Goal: Task Accomplishment & Management: Use online tool/utility

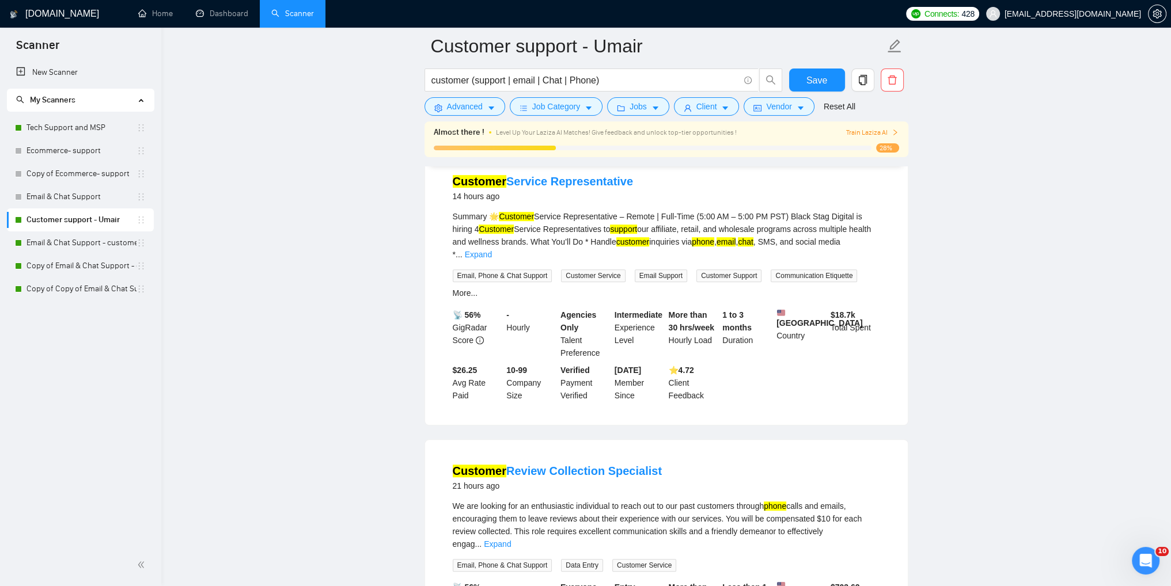
scroll to position [921, 0]
click at [216, 10] on link "Dashboard" at bounding box center [222, 14] width 52 height 10
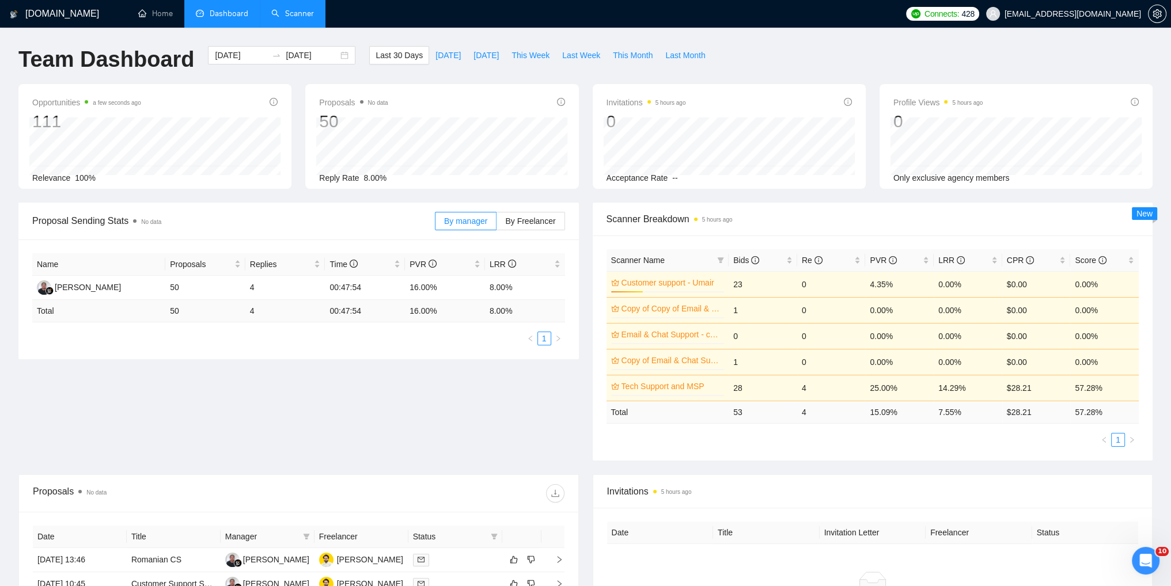
click at [291, 18] on link "Scanner" at bounding box center [292, 14] width 43 height 10
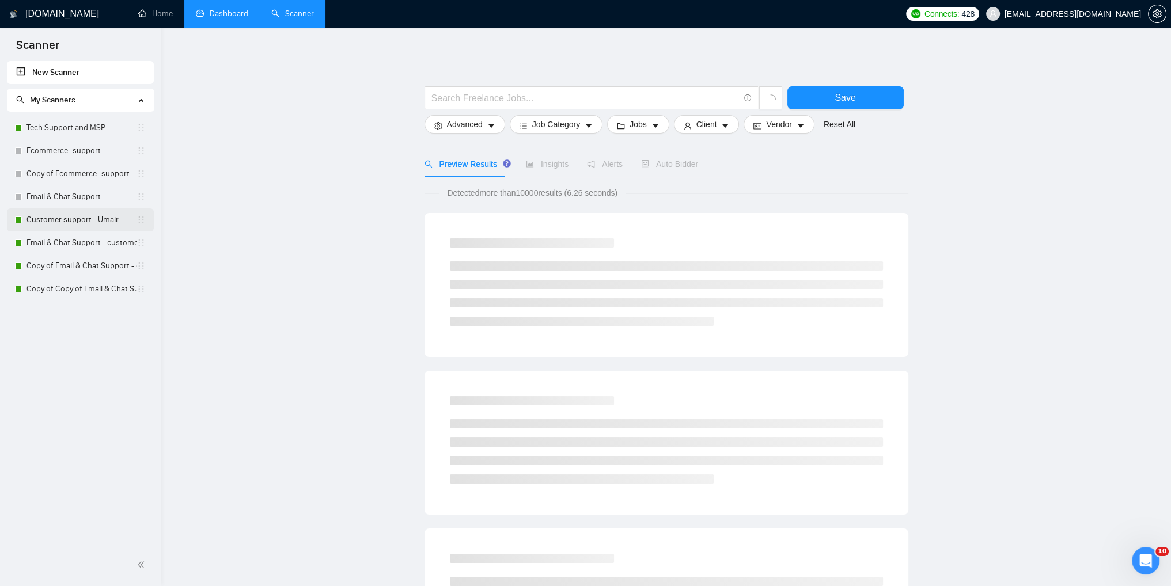
click at [58, 224] on link "Customer support - Umair" at bounding box center [81, 219] width 110 height 23
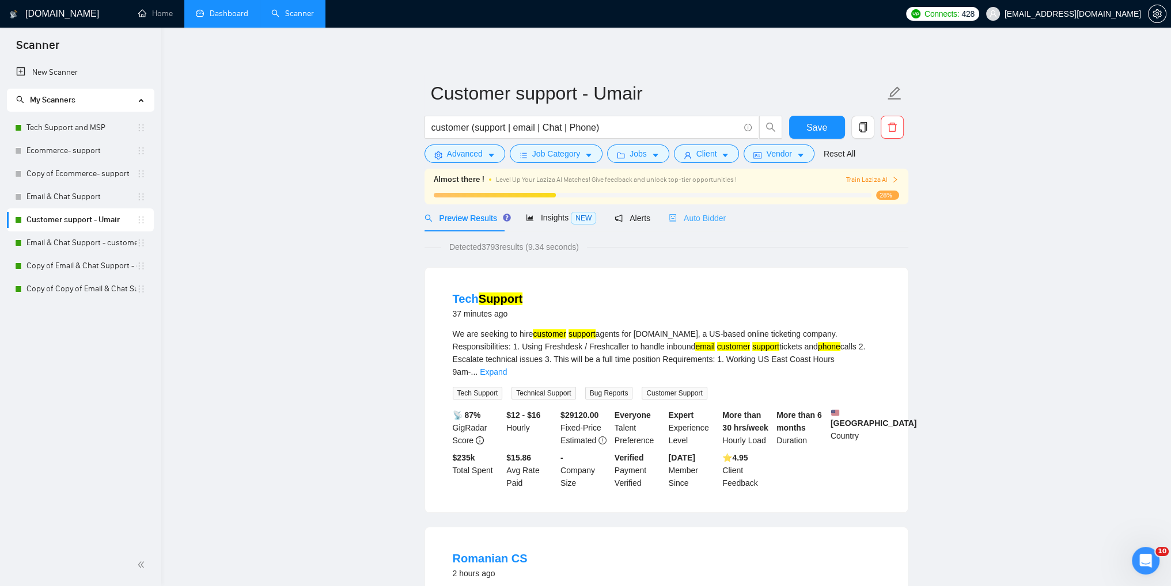
click at [696, 225] on div "Auto Bidder" at bounding box center [697, 217] width 57 height 27
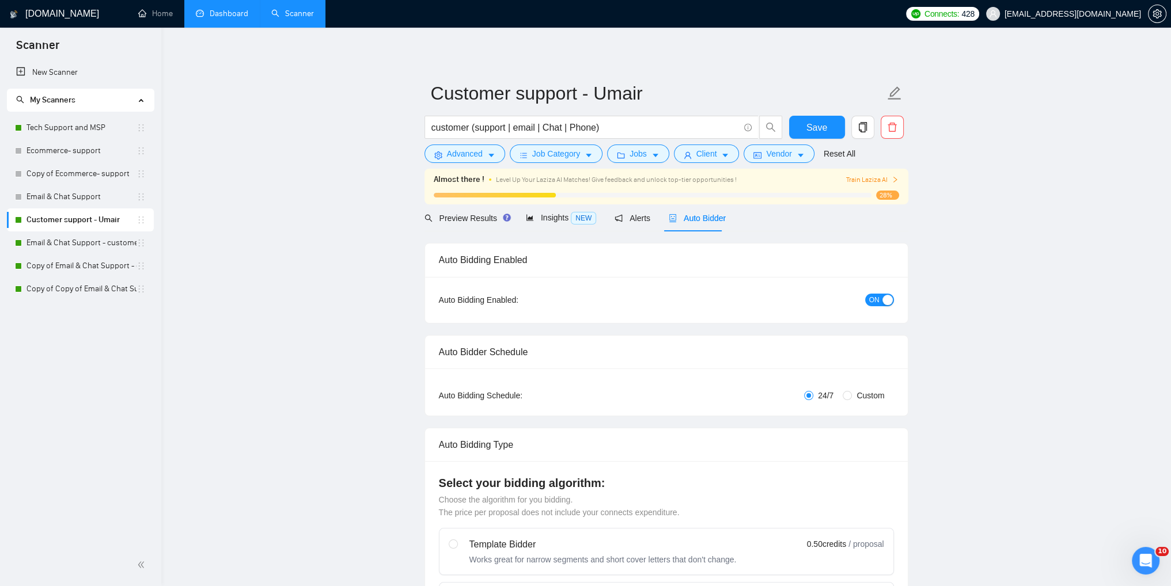
checkbox input "true"
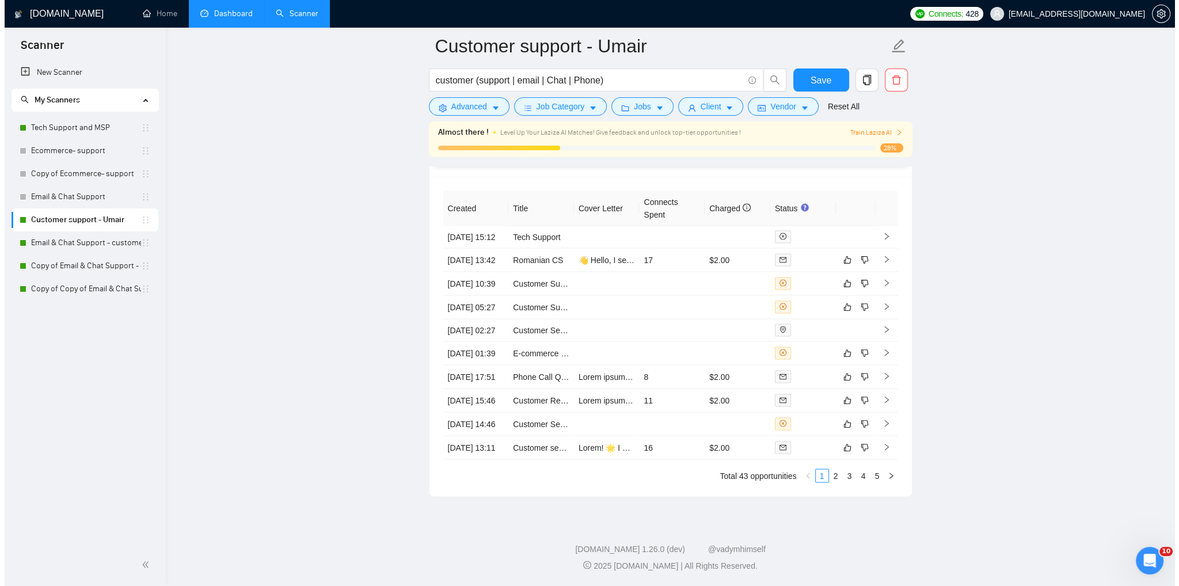
scroll to position [2989, 0]
click at [885, 267] on icon "right" at bounding box center [882, 263] width 8 height 8
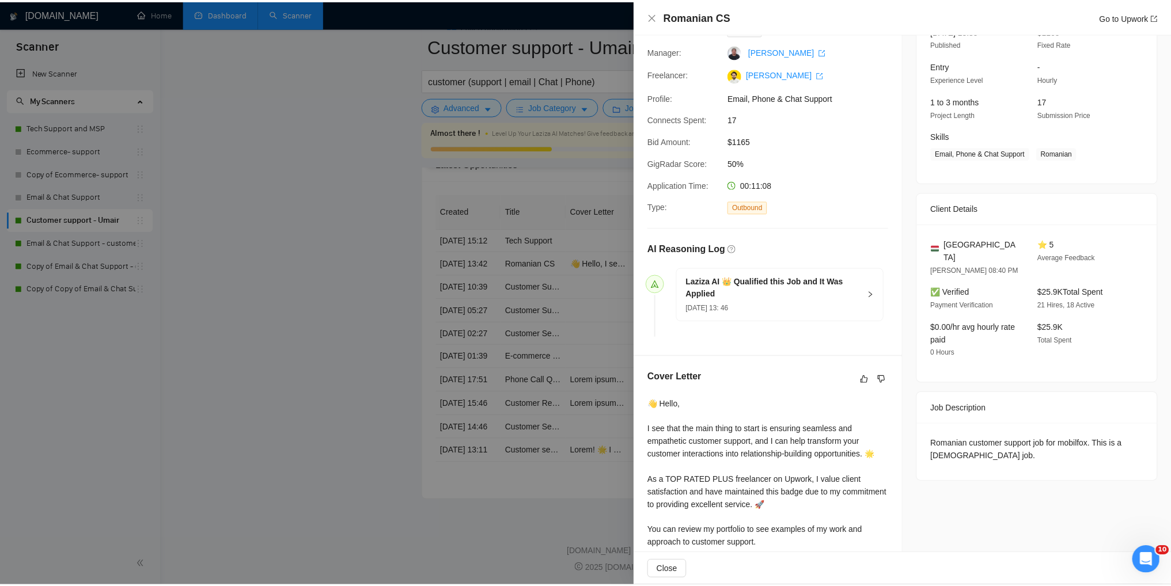
scroll to position [88, 0]
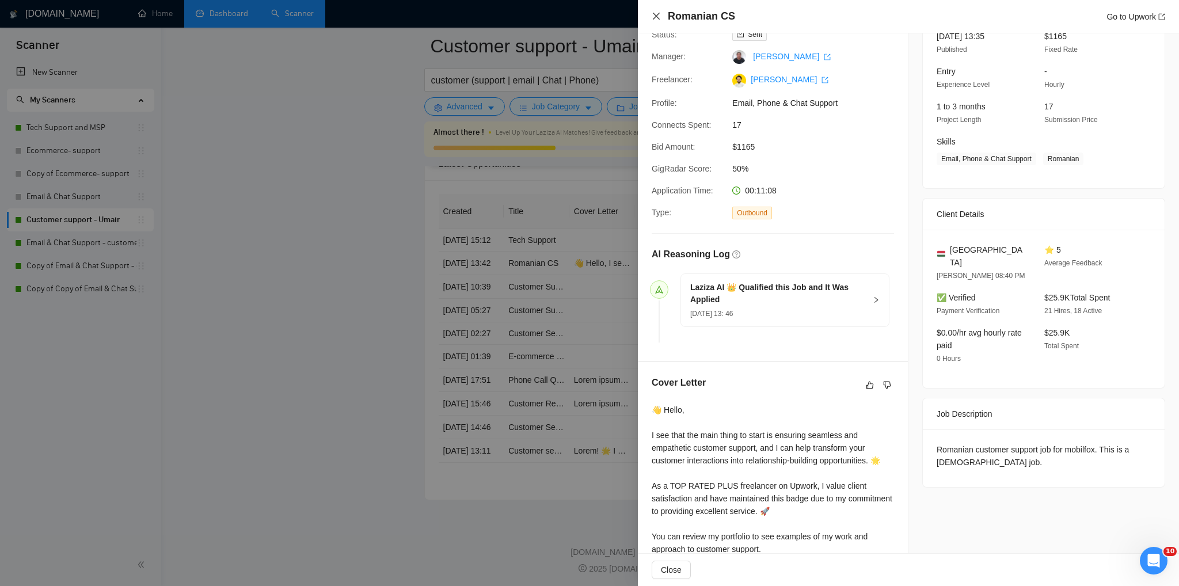
click at [654, 17] on icon "close" at bounding box center [656, 16] width 9 height 9
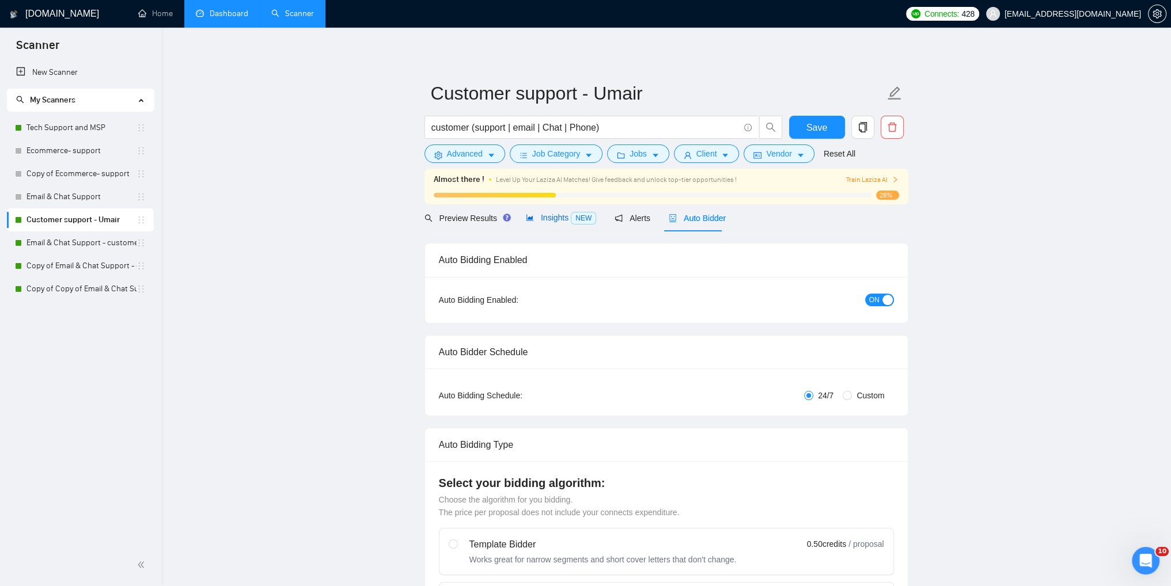
click at [526, 219] on icon "area-chart" at bounding box center [529, 218] width 7 height 6
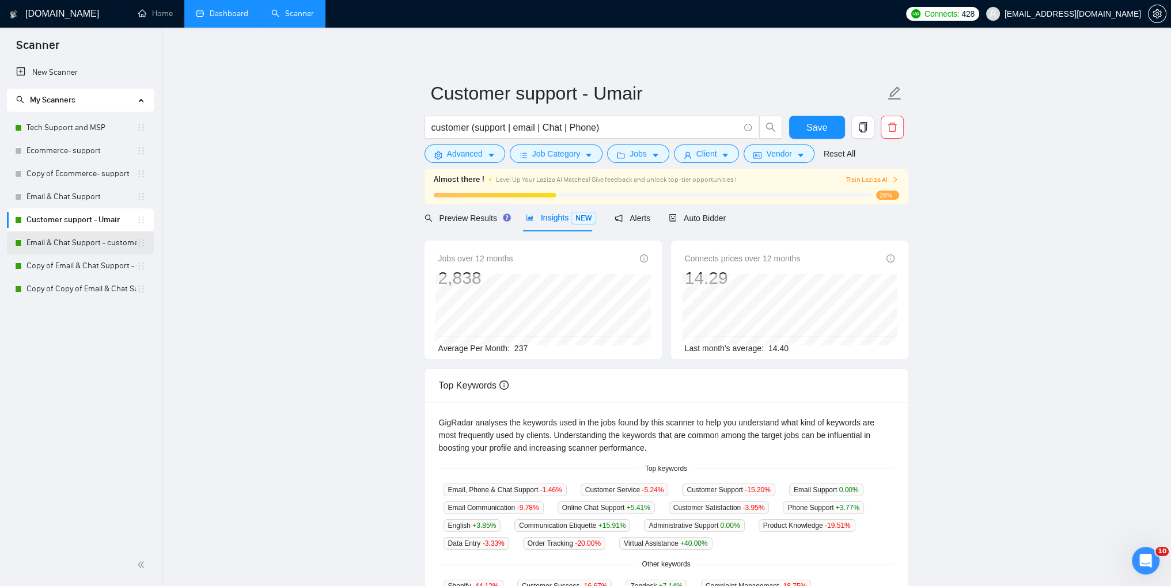
click at [72, 246] on link "Email & Chat Support - customer support S-1" at bounding box center [81, 243] width 110 height 23
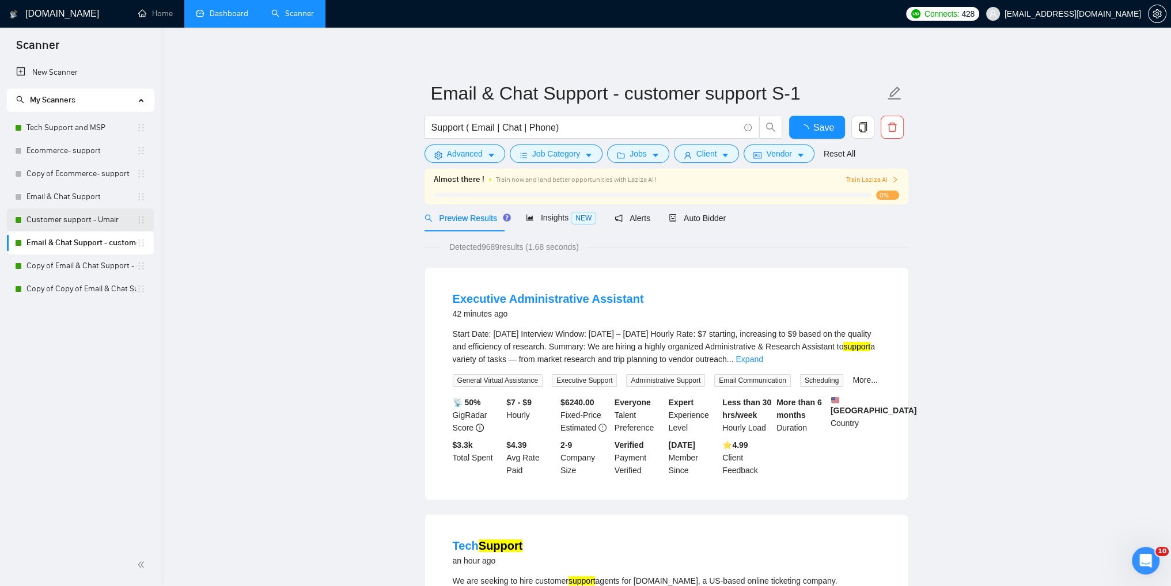
click at [57, 219] on link "Customer support - Umair" at bounding box center [81, 219] width 110 height 23
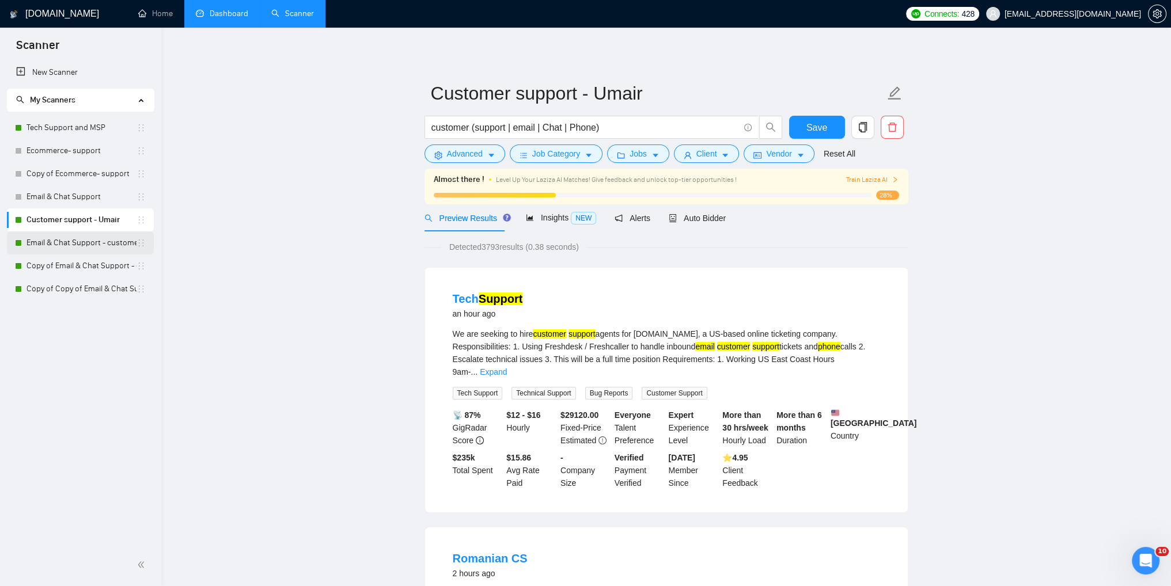
click at [55, 244] on link "Email & Chat Support - customer support S-1" at bounding box center [81, 243] width 110 height 23
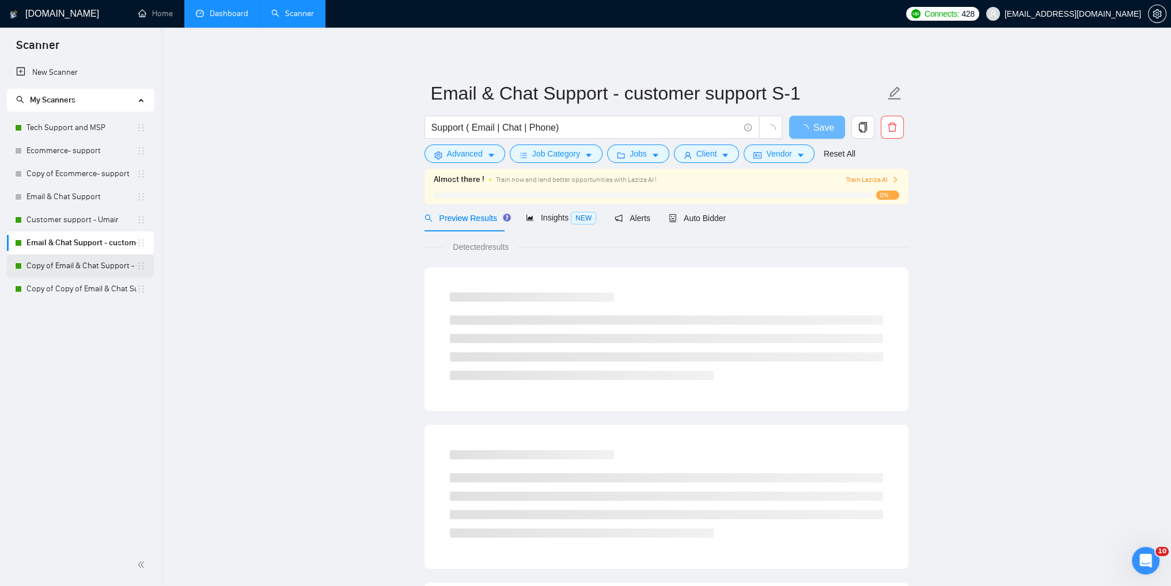
click at [53, 265] on link "Copy of Email & Chat Support - customer support S-1" at bounding box center [81, 266] width 110 height 23
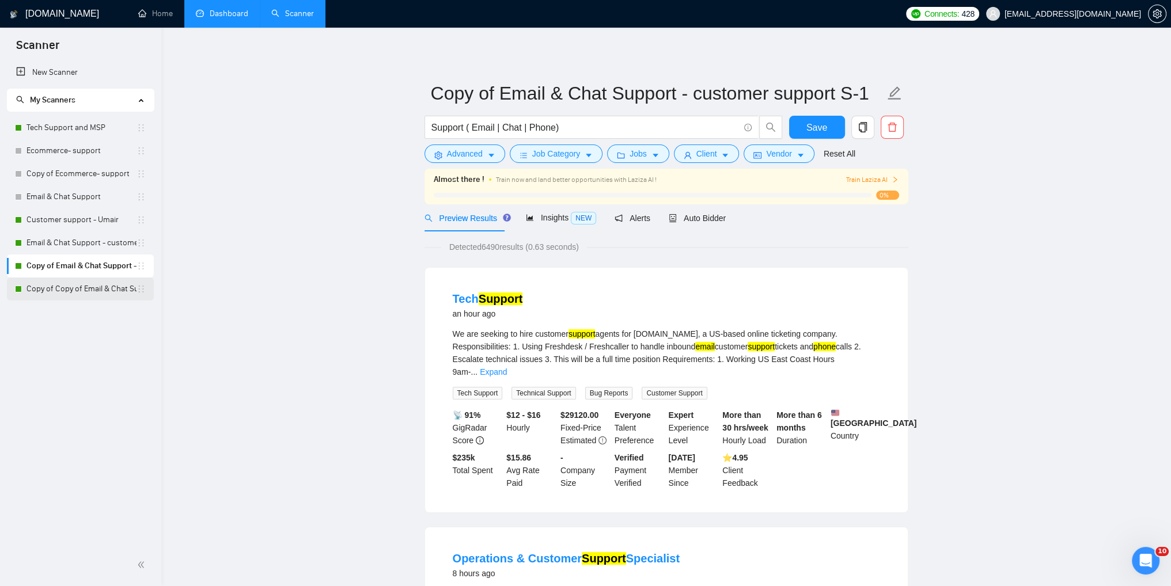
click at [55, 287] on link "Copy of Copy of Email & Chat Support - customer support S-1" at bounding box center [81, 289] width 110 height 23
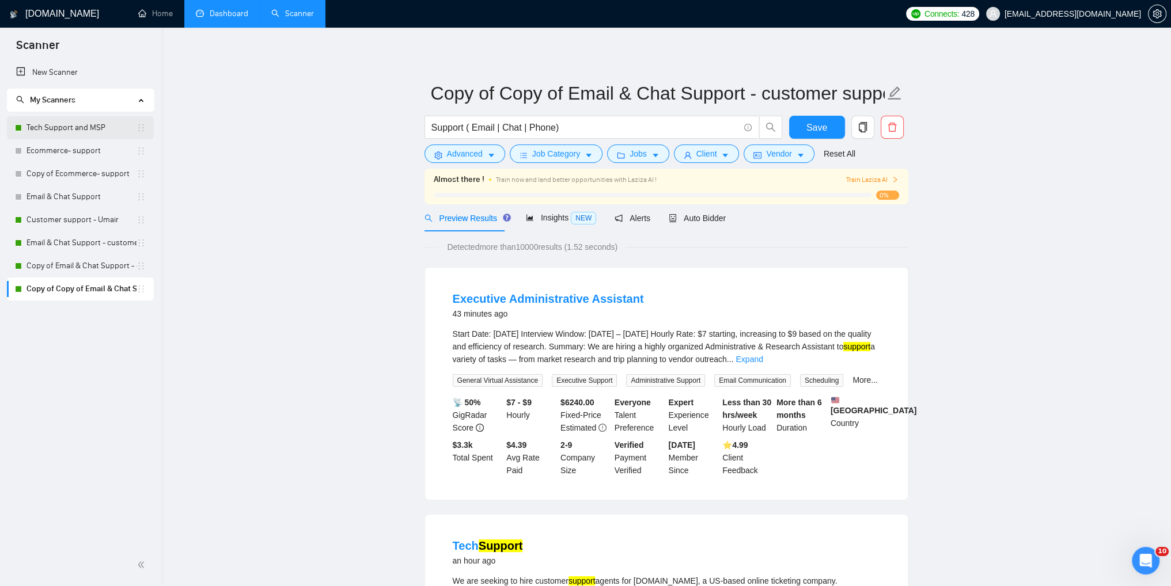
click at [51, 128] on link "Tech Support and MSP" at bounding box center [81, 127] width 110 height 23
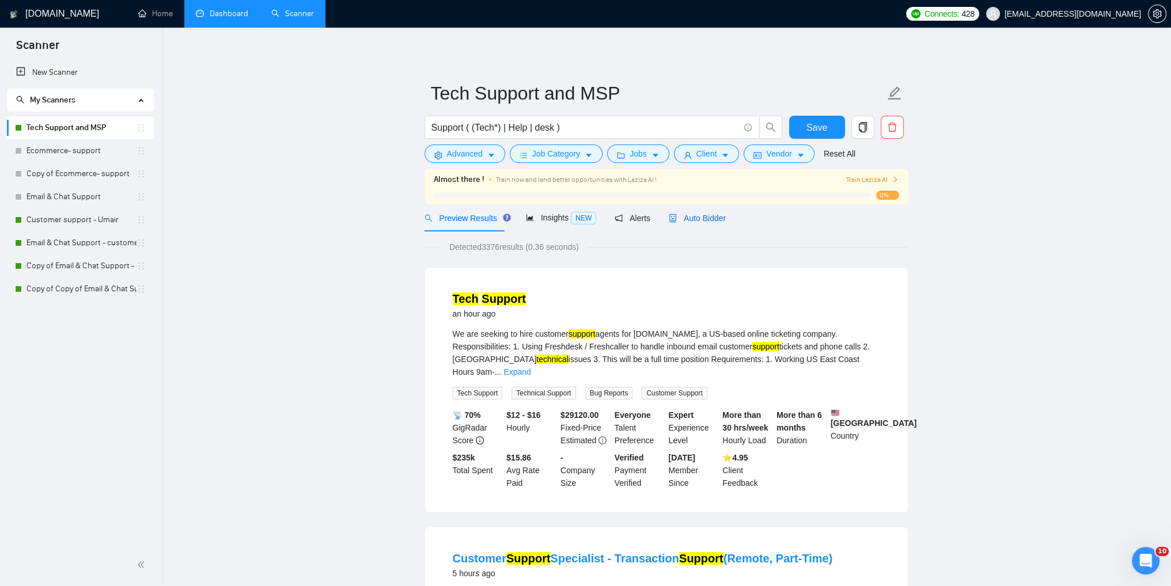
click at [683, 224] on div "Auto Bidder" at bounding box center [697, 218] width 57 height 13
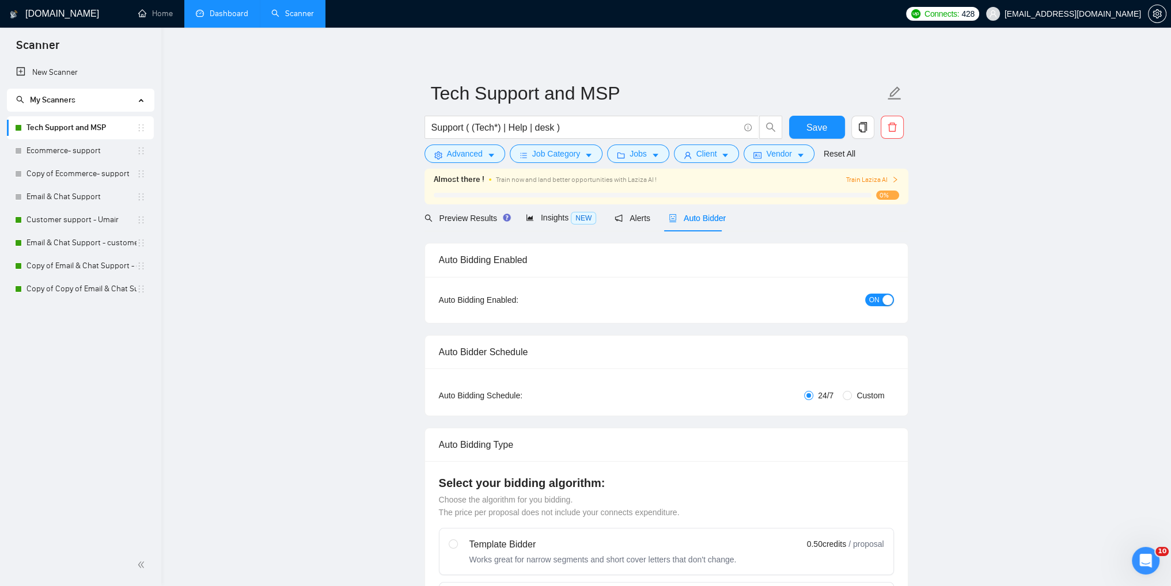
checkbox input "true"
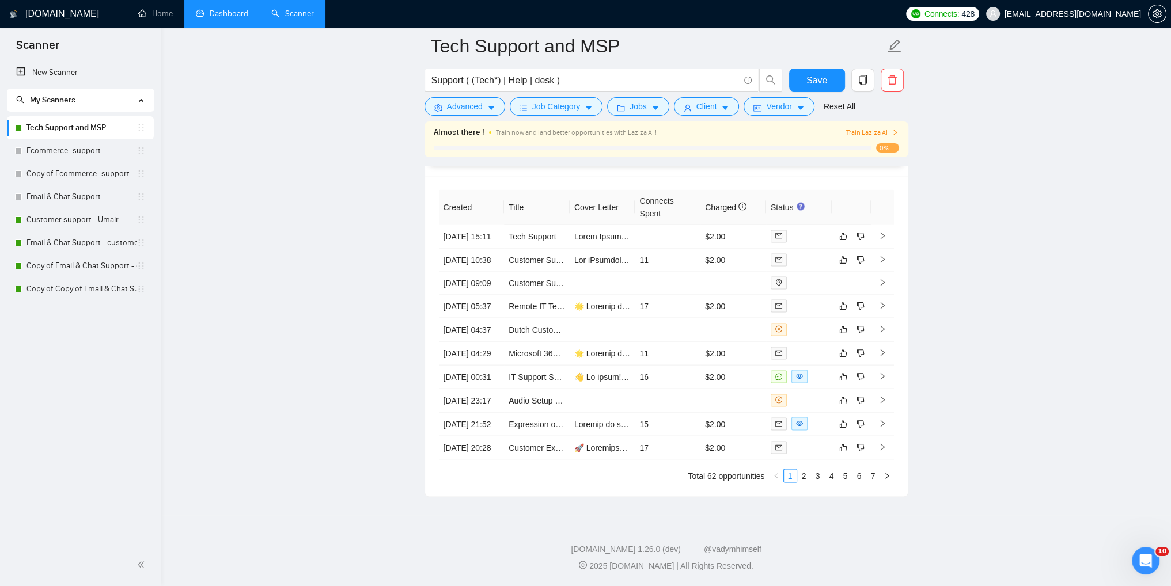
scroll to position [3065, 0]
click at [62, 225] on link "Customer support - Umair" at bounding box center [81, 219] width 110 height 23
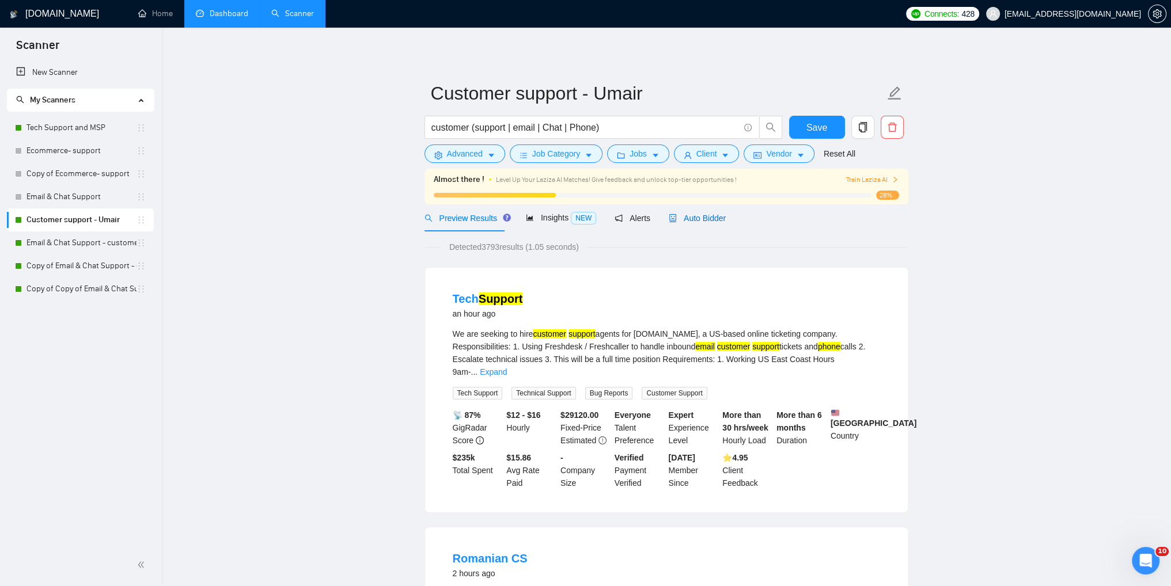
click at [680, 215] on span "Auto Bidder" at bounding box center [697, 218] width 57 height 9
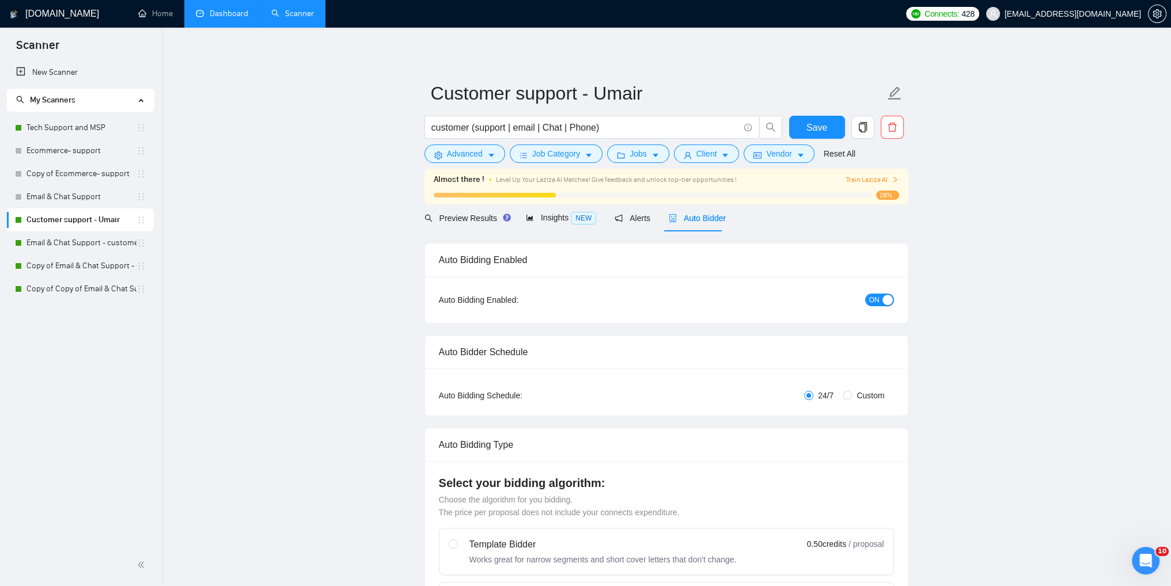
checkbox input "true"
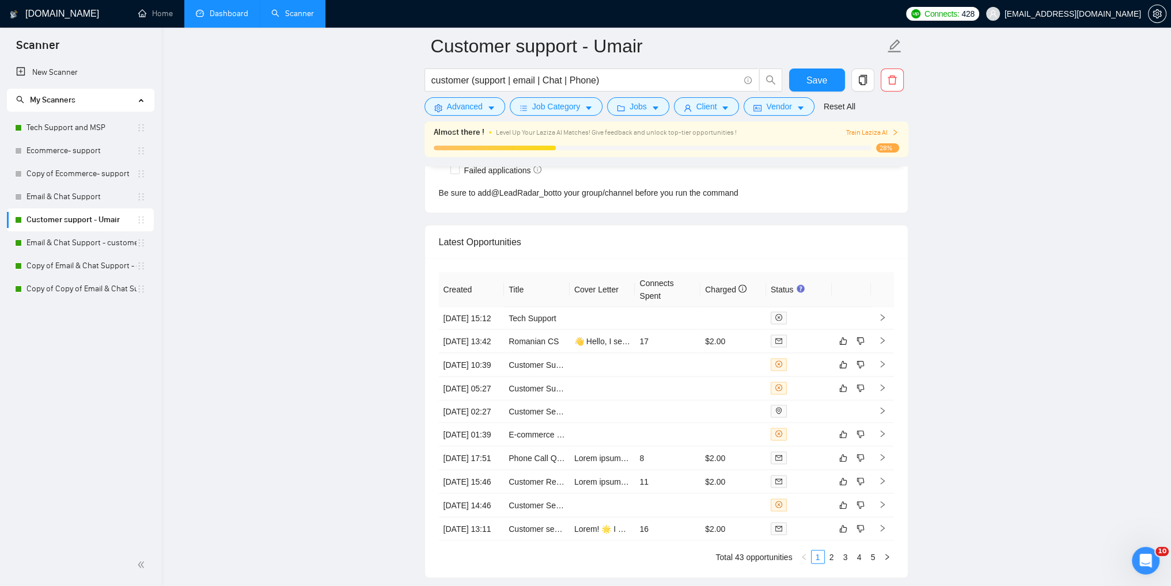
scroll to position [3052, 0]
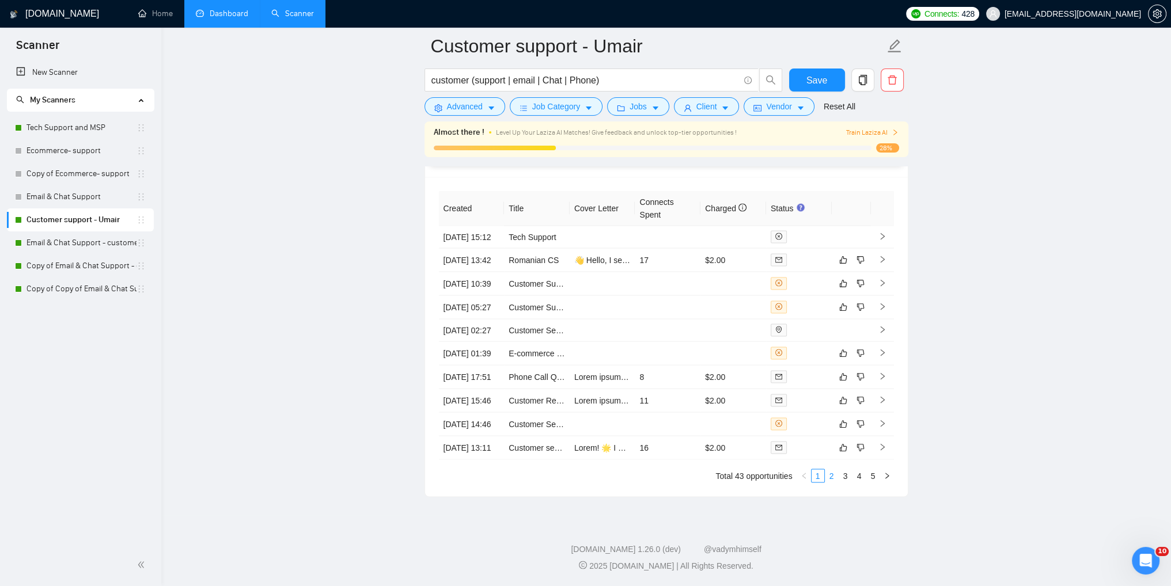
click at [832, 483] on link "2" at bounding box center [831, 476] width 13 height 13
click at [843, 483] on link "3" at bounding box center [845, 476] width 13 height 13
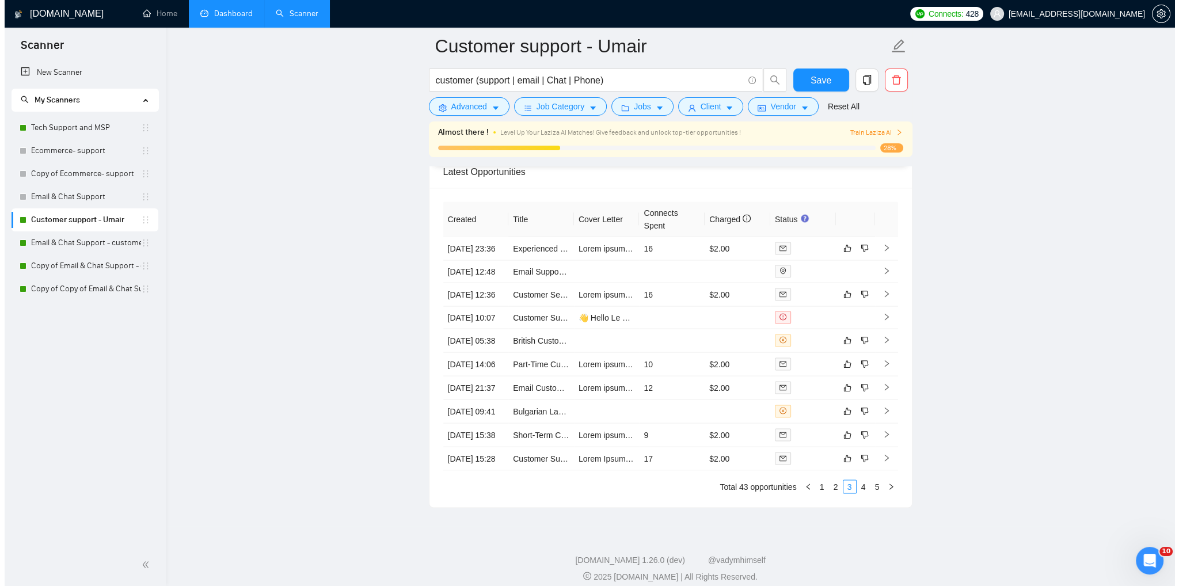
scroll to position [3105, 0]
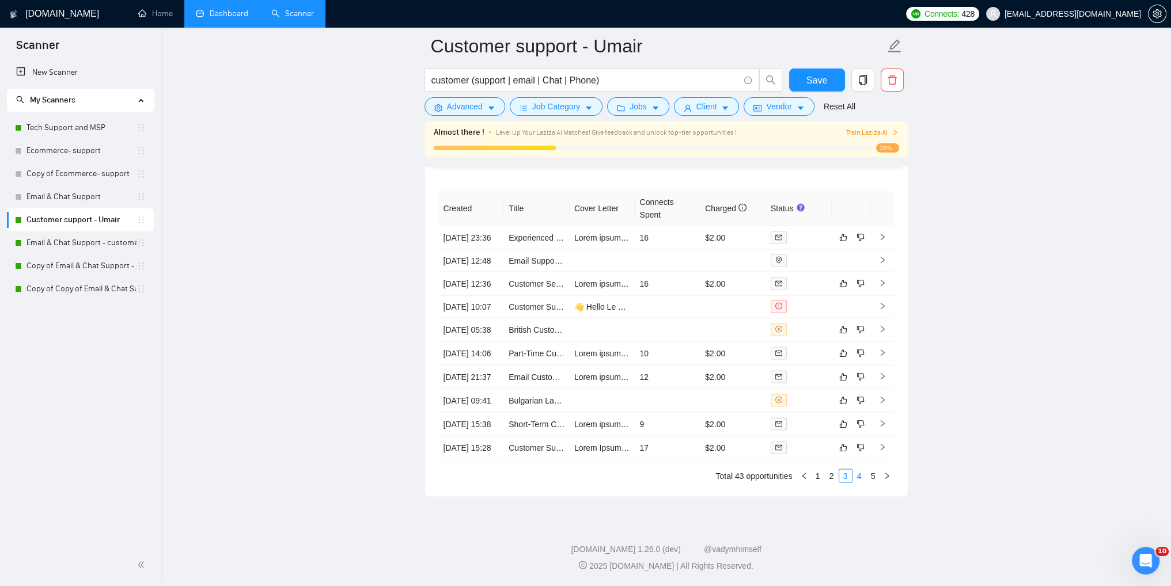
click at [859, 480] on link "4" at bounding box center [859, 476] width 13 height 13
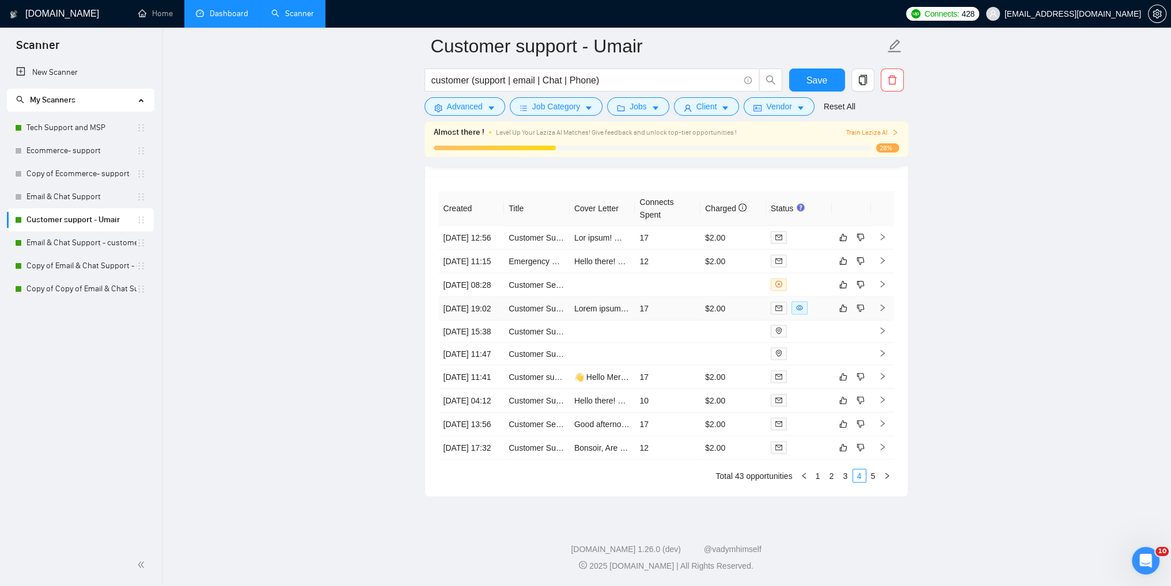
click at [880, 297] on td at bounding box center [882, 309] width 23 height 24
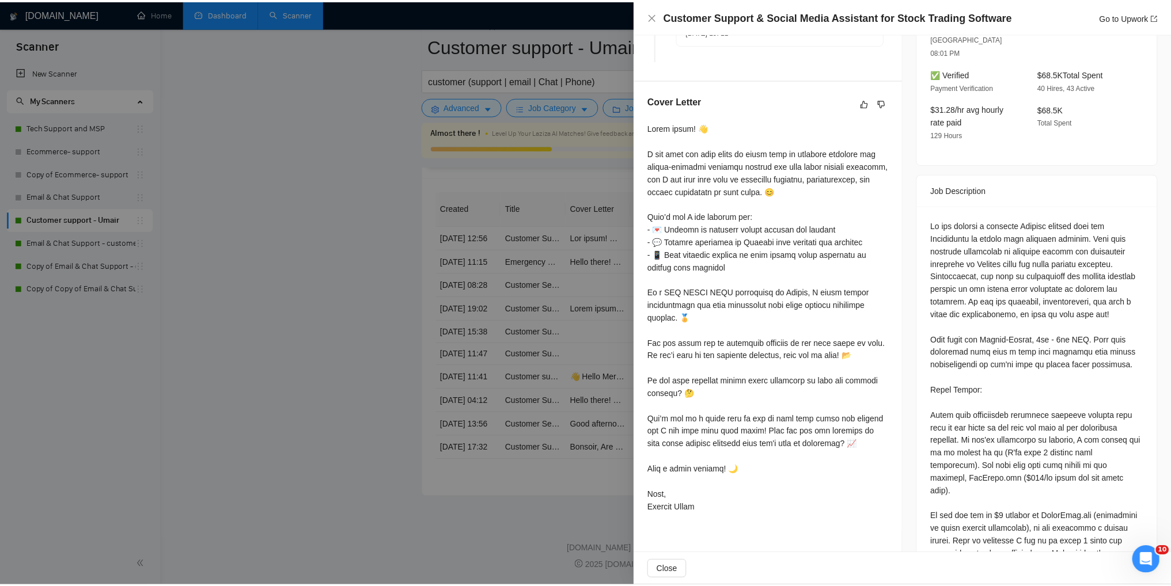
scroll to position [399, 0]
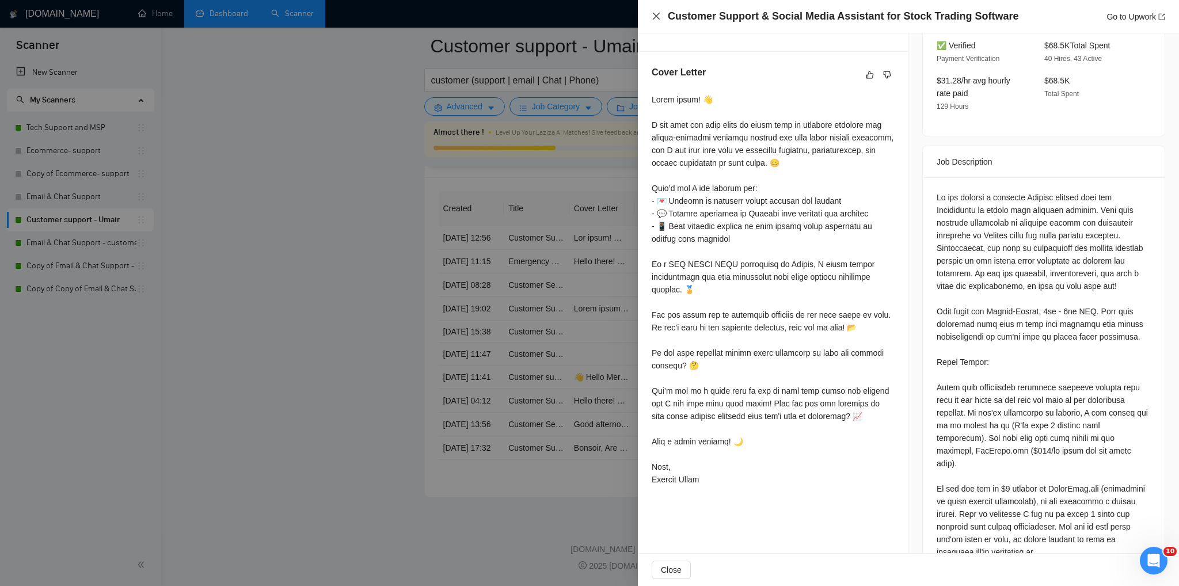
click at [657, 17] on icon "close" at bounding box center [656, 16] width 7 height 7
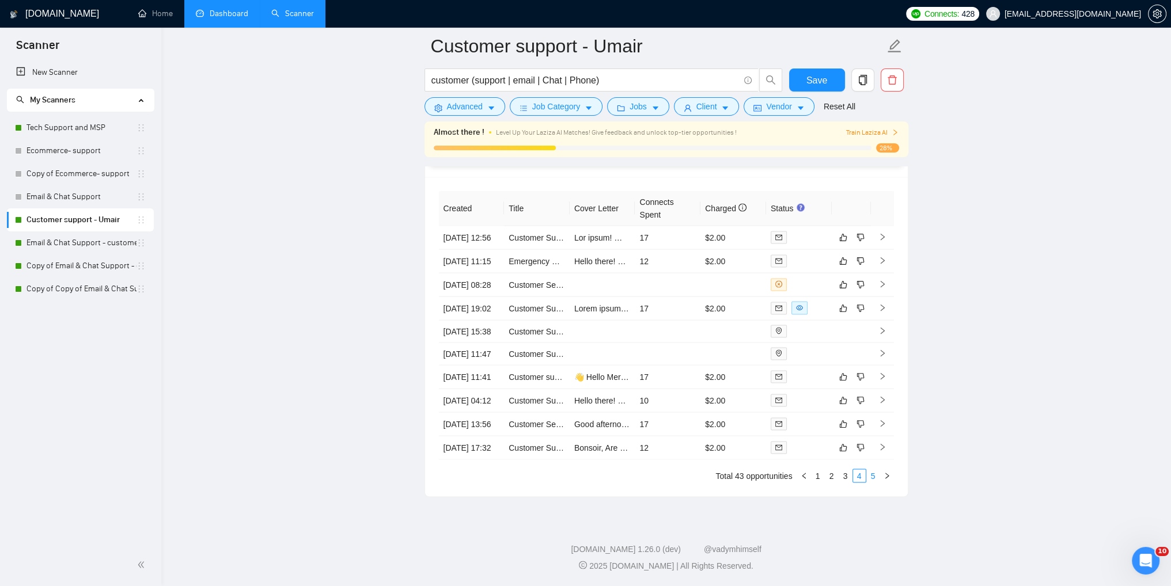
click at [874, 477] on link "5" at bounding box center [873, 476] width 13 height 13
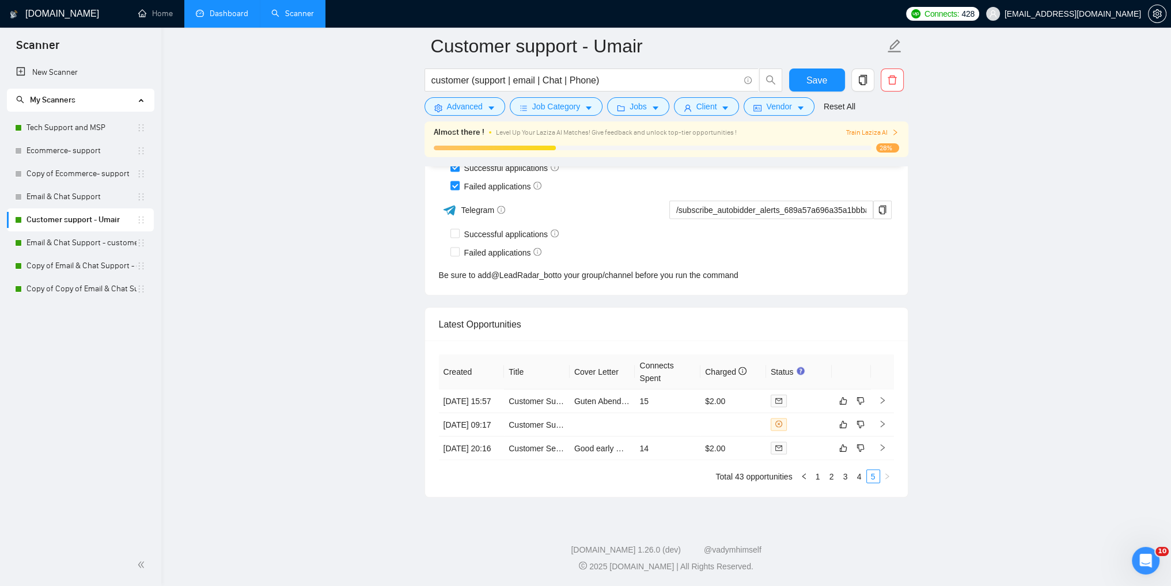
scroll to position [2859, 0]
click at [855, 477] on link "4" at bounding box center [859, 476] width 13 height 13
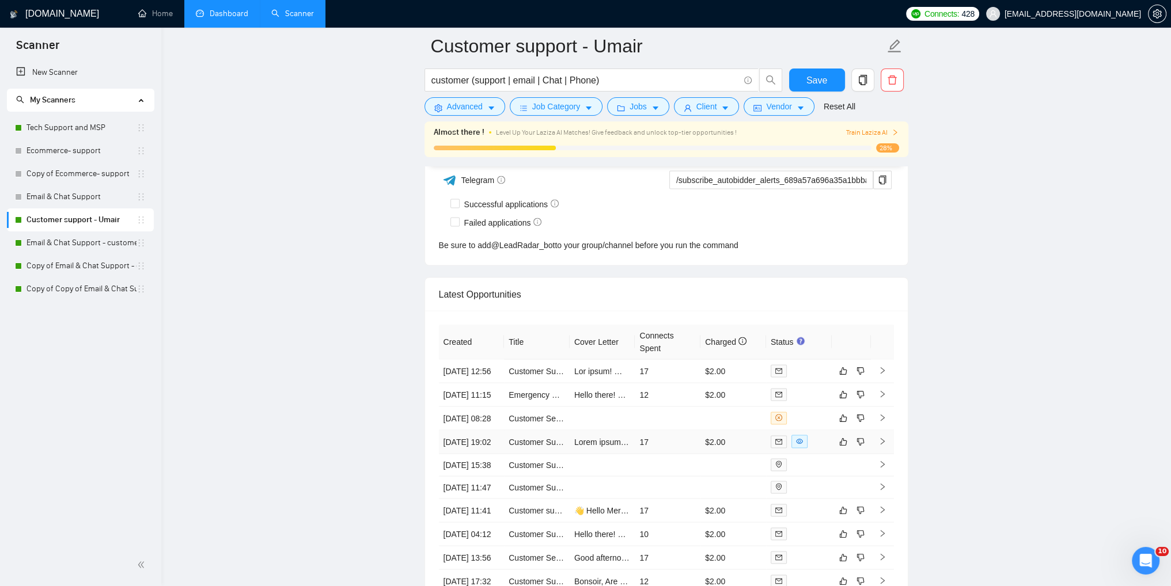
scroll to position [3105, 0]
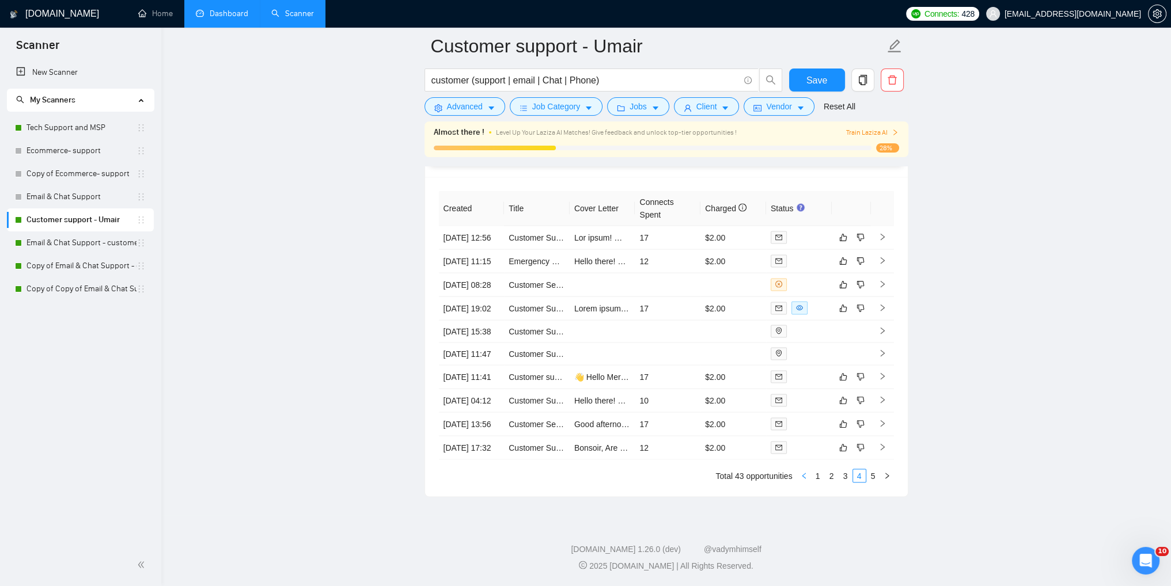
click at [804, 477] on icon "left" at bounding box center [803, 476] width 7 height 7
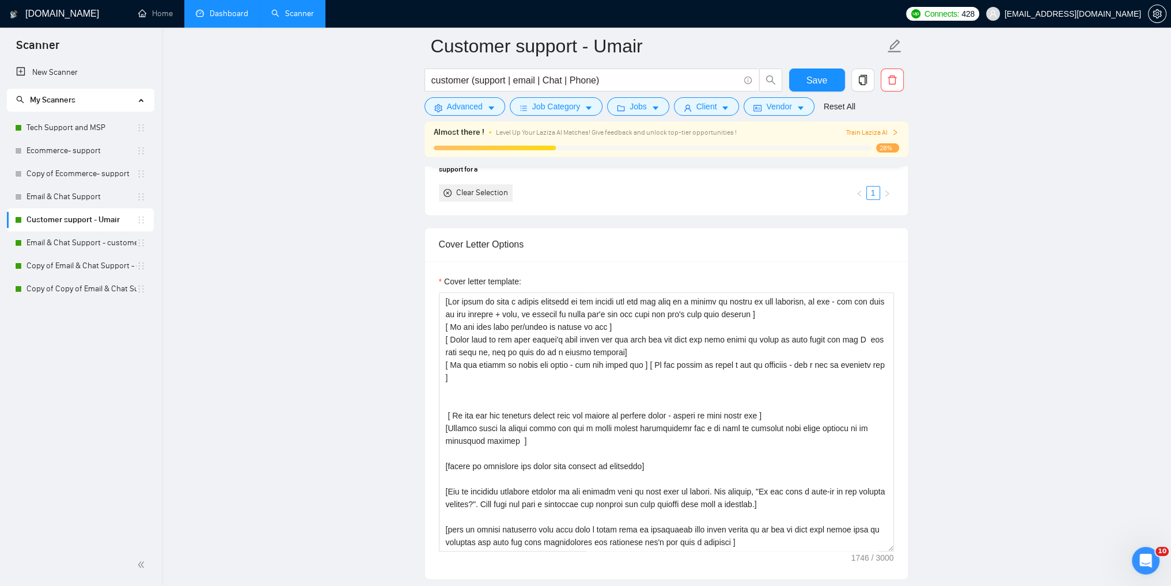
scroll to position [1031, 0]
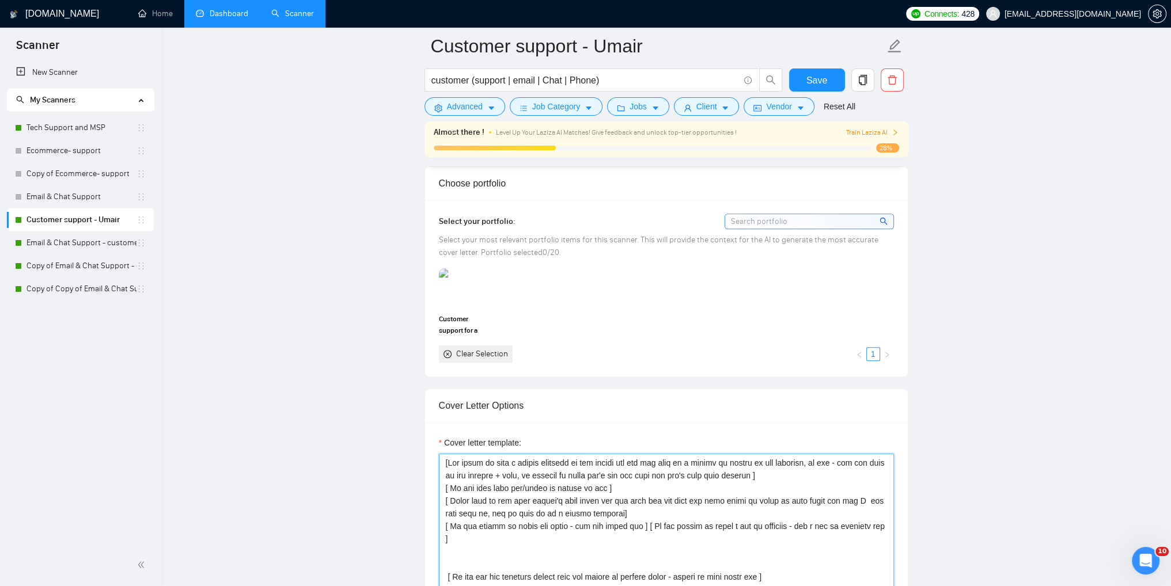
click at [473, 462] on textarea "Cover letter template:" at bounding box center [666, 583] width 455 height 259
click at [481, 461] on textarea "Cover letter template:" at bounding box center [666, 583] width 455 height 259
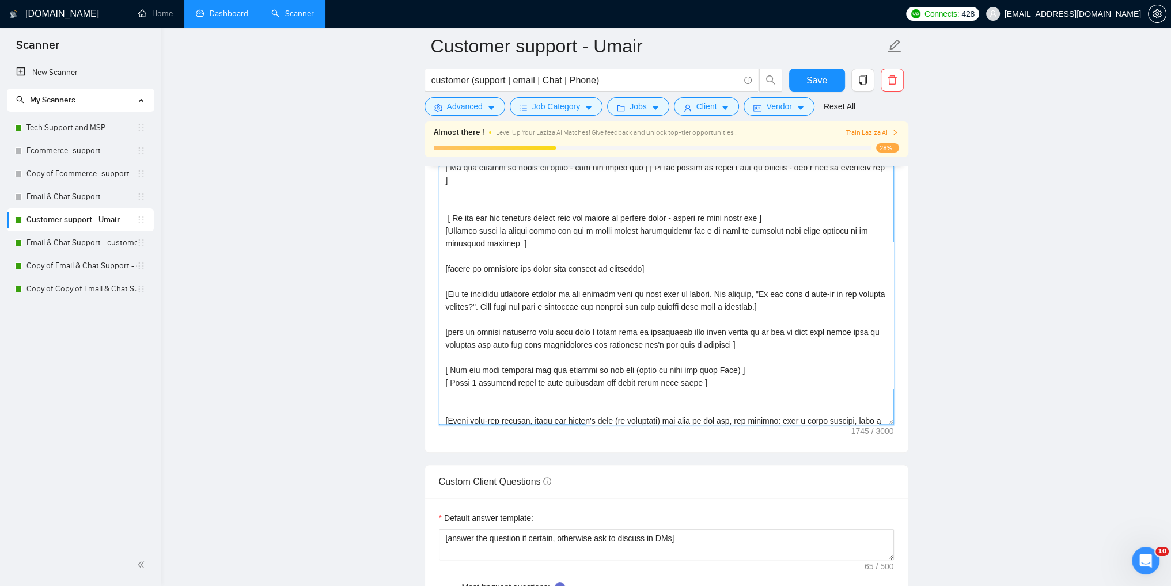
scroll to position [165, 0]
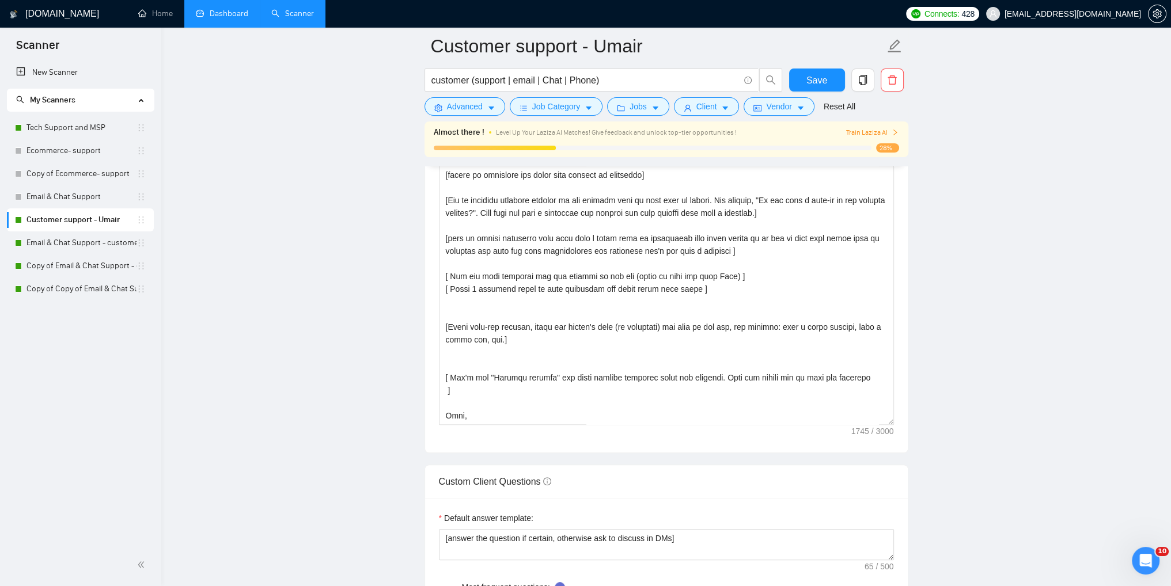
click at [1002, 421] on main "Customer support - Umair customer (support | email | Chat | Phone) Save Advance…" at bounding box center [666, 449] width 973 height 3444
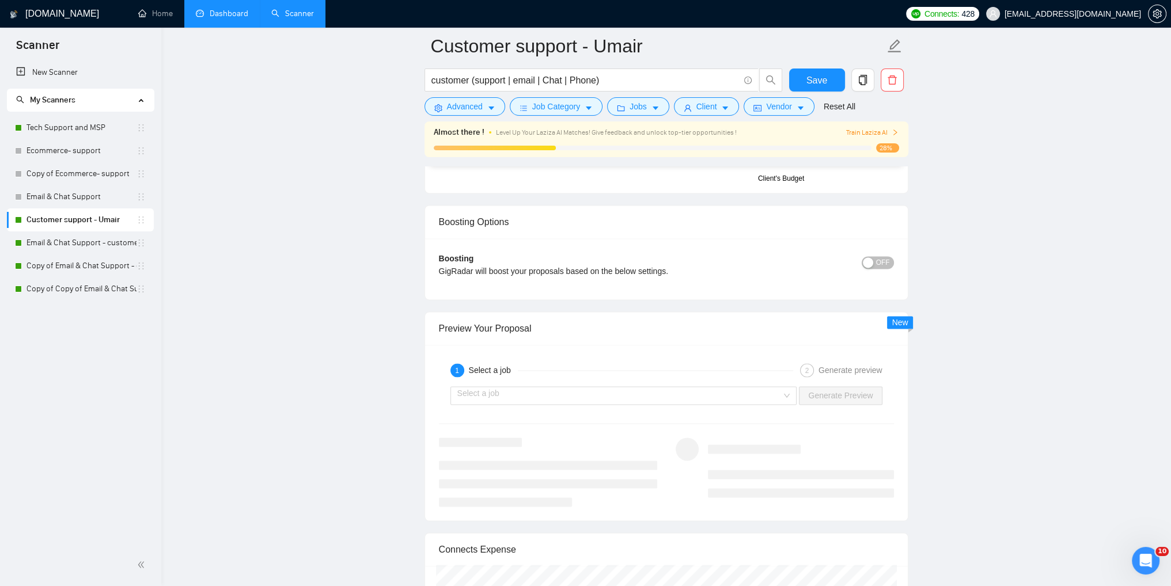
scroll to position [2010, 0]
click at [788, 396] on div "Select a job" at bounding box center [623, 395] width 347 height 18
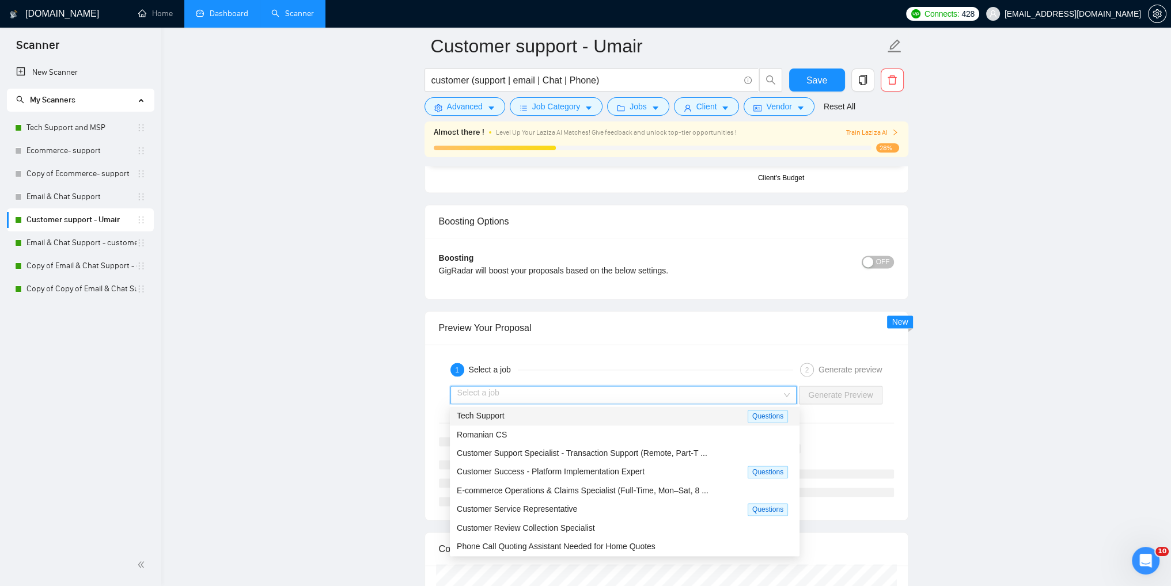
click at [489, 418] on span "Tech Support" at bounding box center [481, 415] width 48 height 9
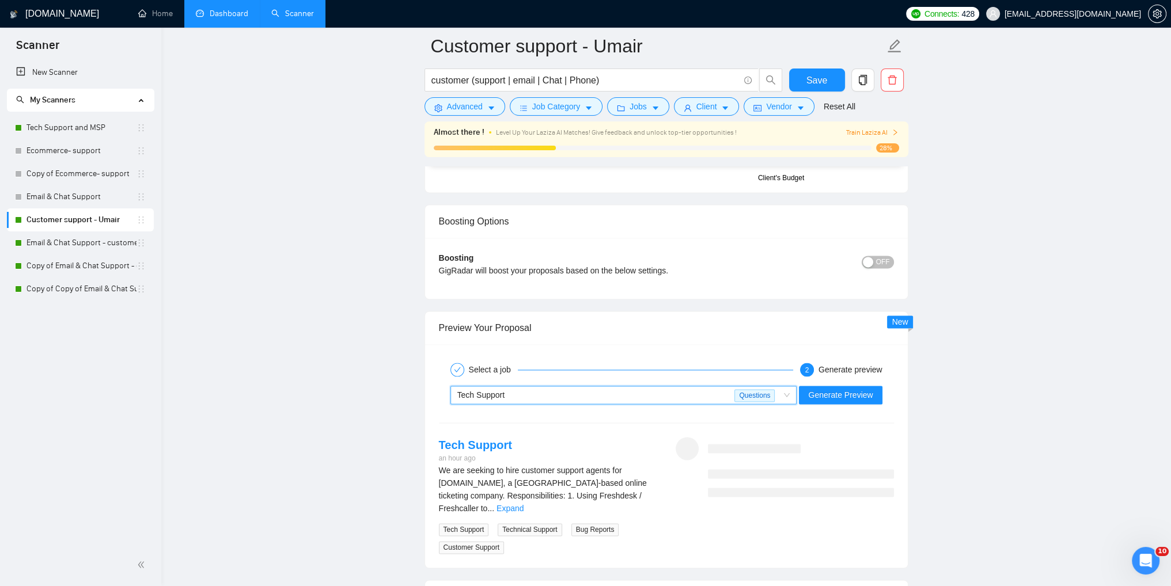
click at [787, 393] on span "Tech Support Questions" at bounding box center [623, 394] width 333 height 17
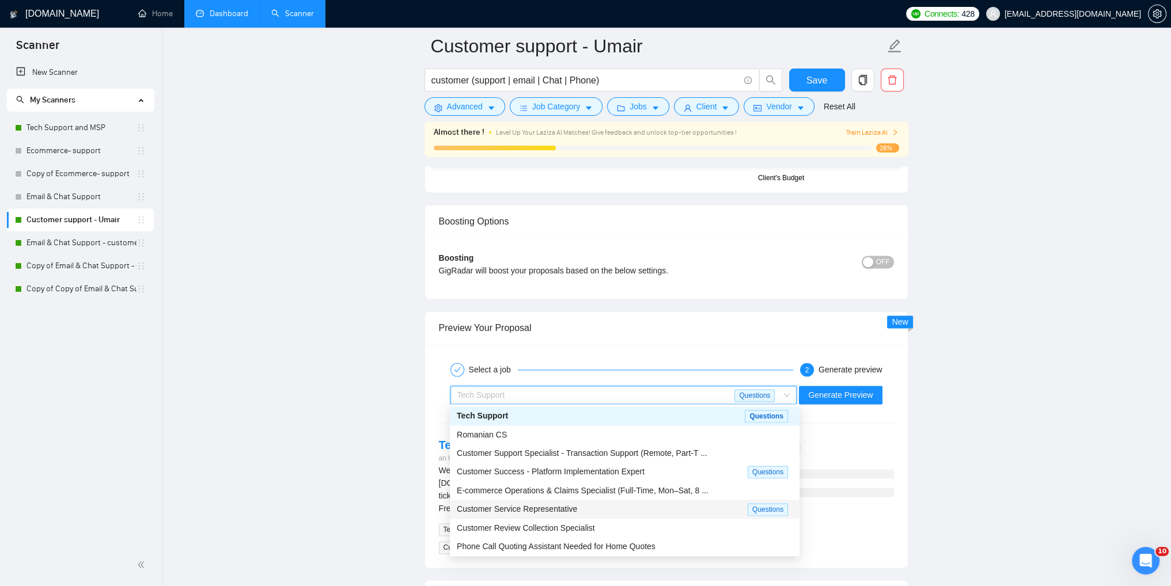
click at [549, 512] on span "Customer Service Representative" at bounding box center [517, 508] width 120 height 9
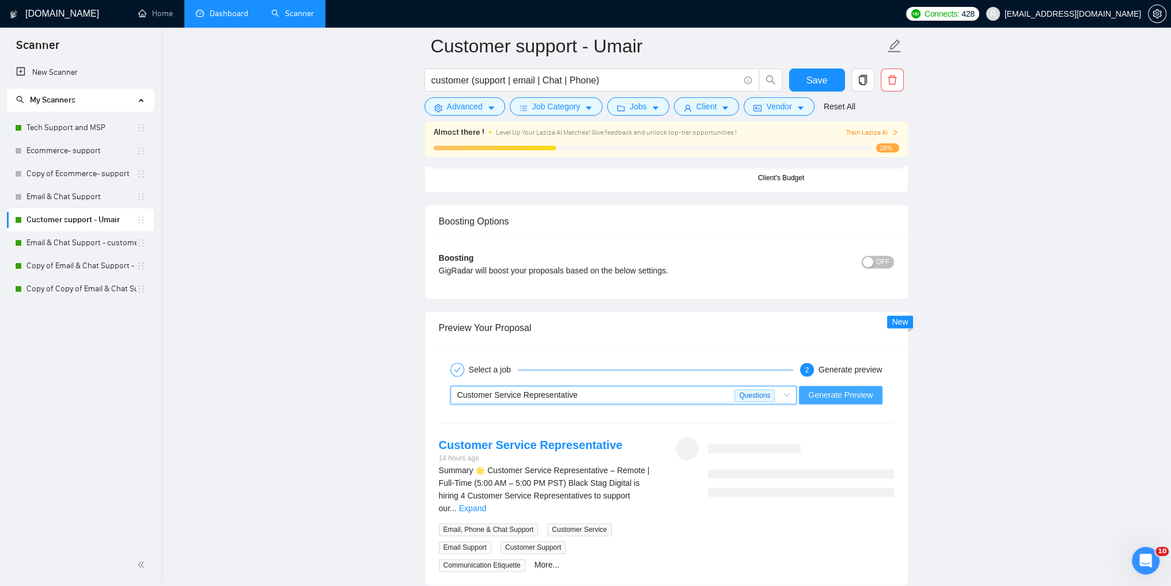
click at [848, 399] on span "Generate Preview" at bounding box center [840, 395] width 64 height 13
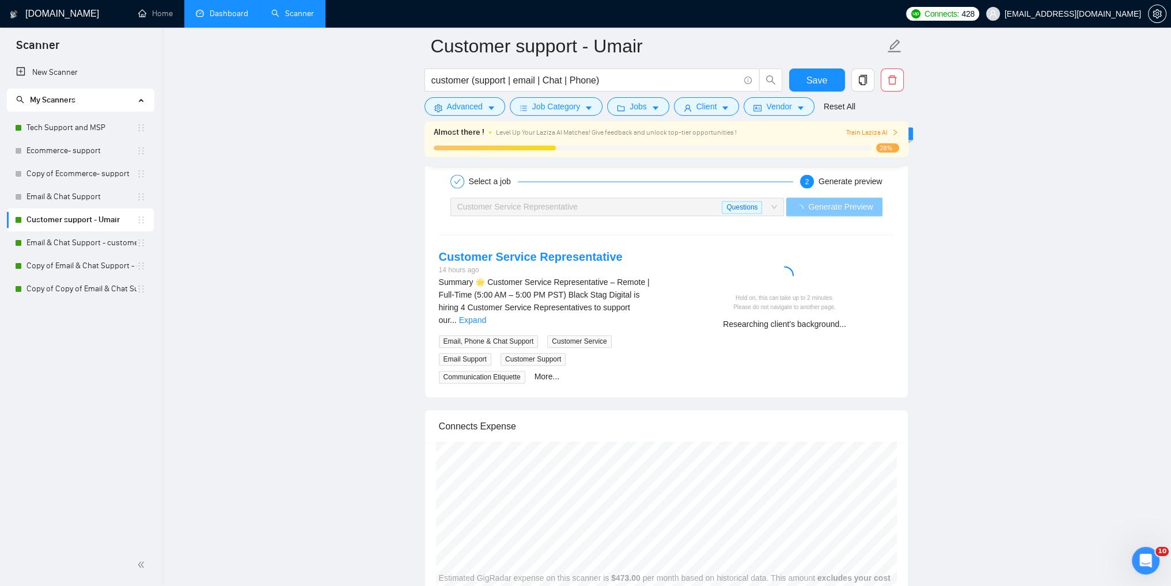
scroll to position [2179, 0]
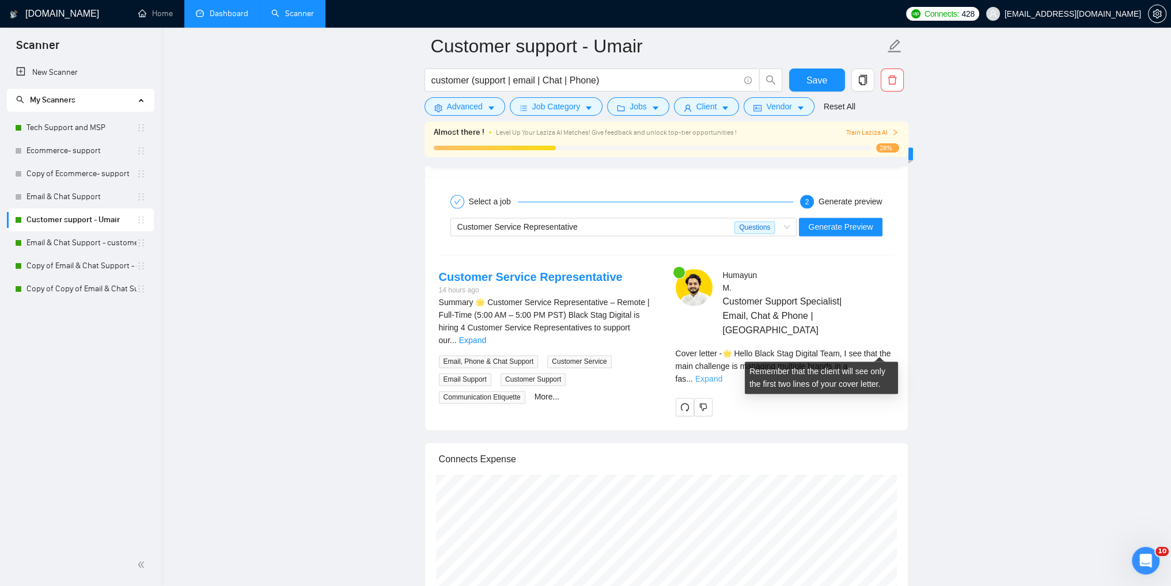
click at [722, 374] on link "Expand" at bounding box center [708, 378] width 27 height 9
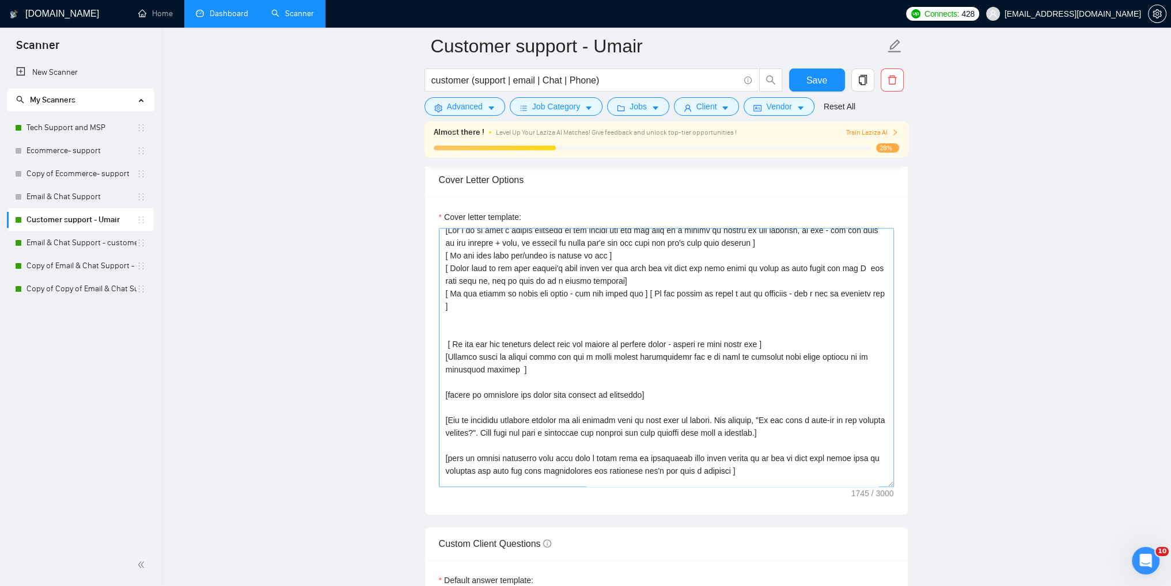
scroll to position [0, 0]
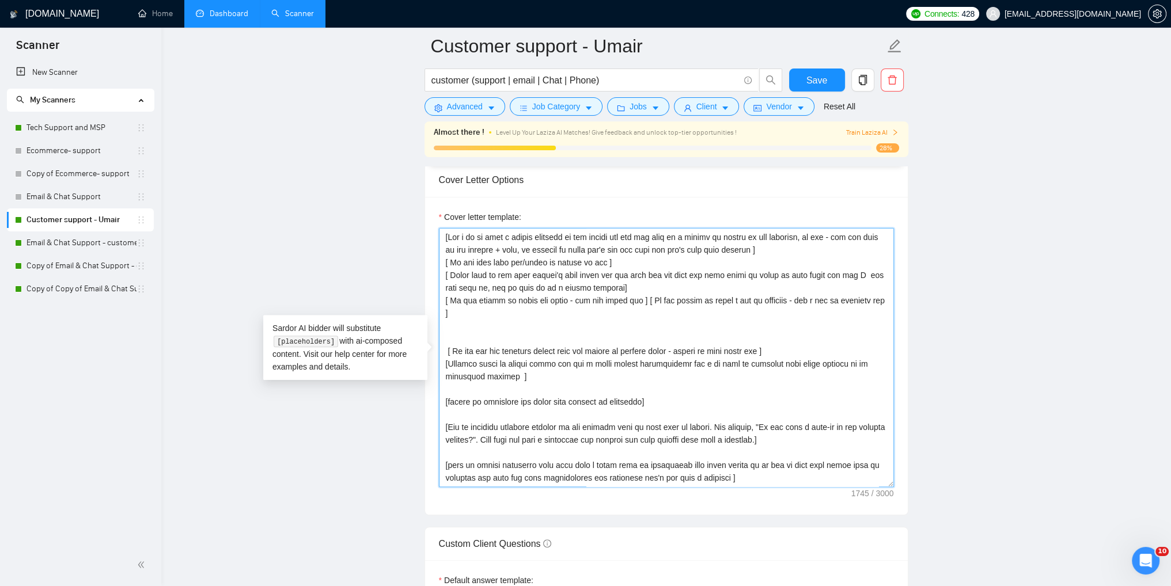
drag, startPoint x: 551, startPoint y: 250, endPoint x: 526, endPoint y: 247, distance: 24.9
click at [526, 247] on textarea "Cover letter template:" at bounding box center [666, 357] width 455 height 259
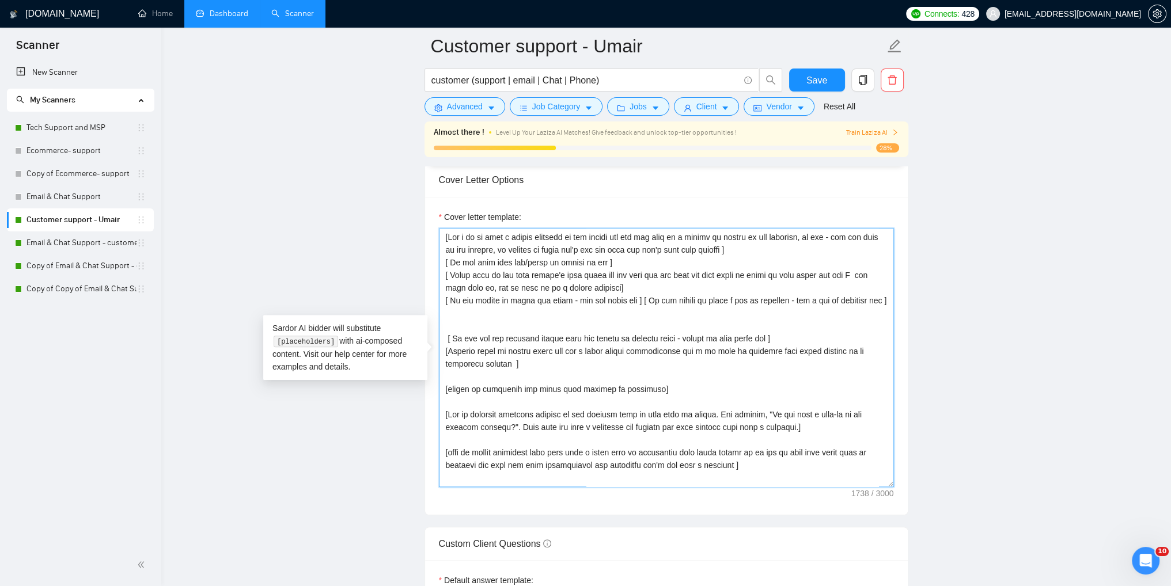
drag, startPoint x: 836, startPoint y: 237, endPoint x: 522, endPoint y: 251, distance: 313.6
click at [522, 251] on textarea "Cover letter template:" at bounding box center [666, 357] width 455 height 259
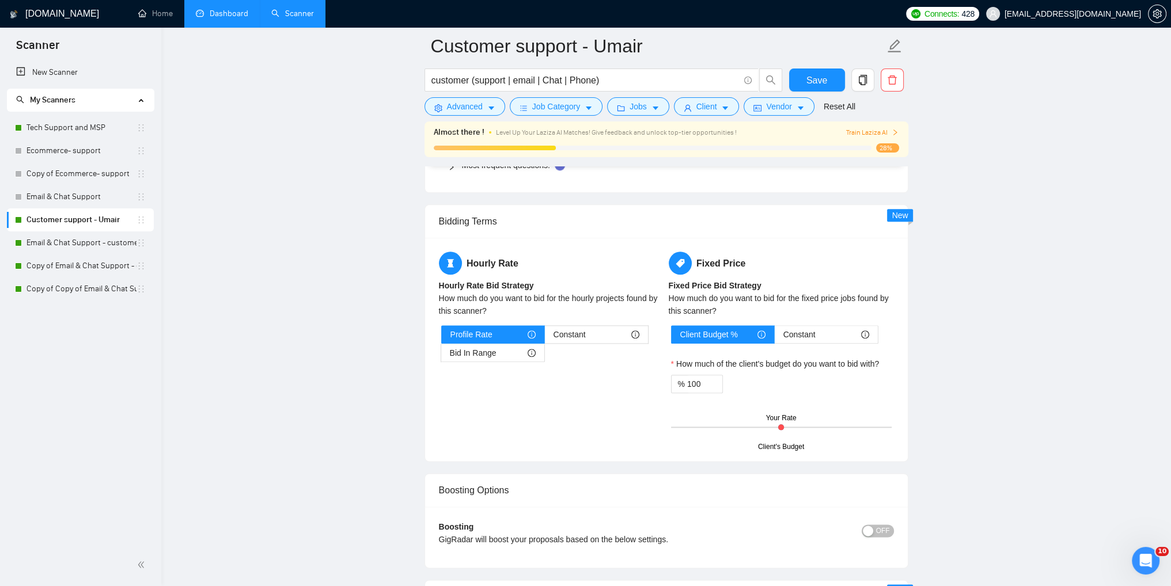
scroll to position [1948, 0]
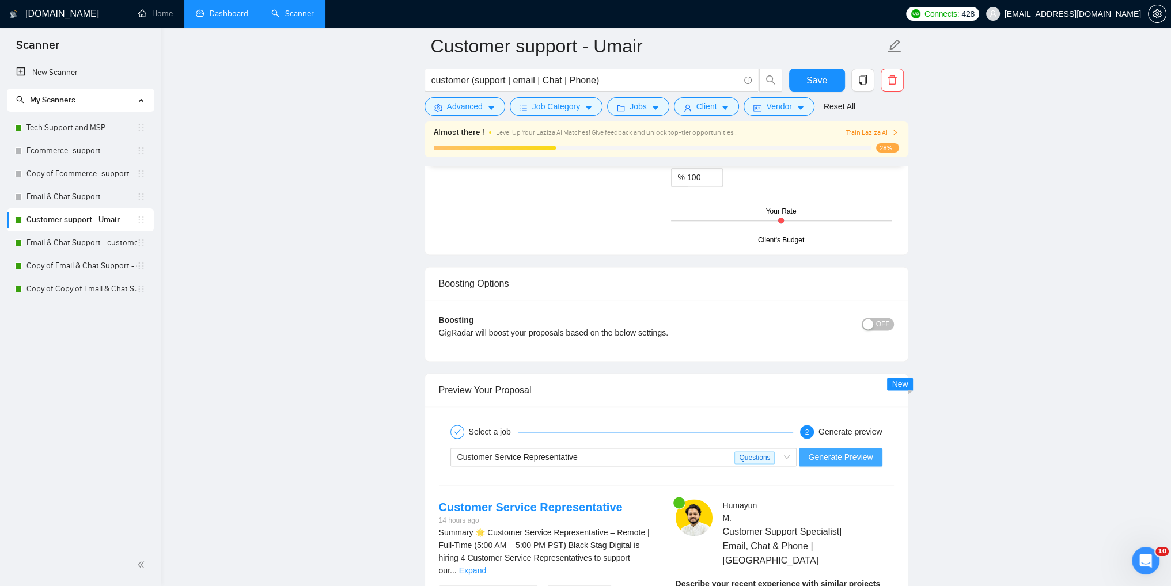
type textarea "[Say a hi or send a catchy greeting of the person and use the name of a person …"
click at [849, 448] on button "Generate Preview" at bounding box center [840, 457] width 83 height 18
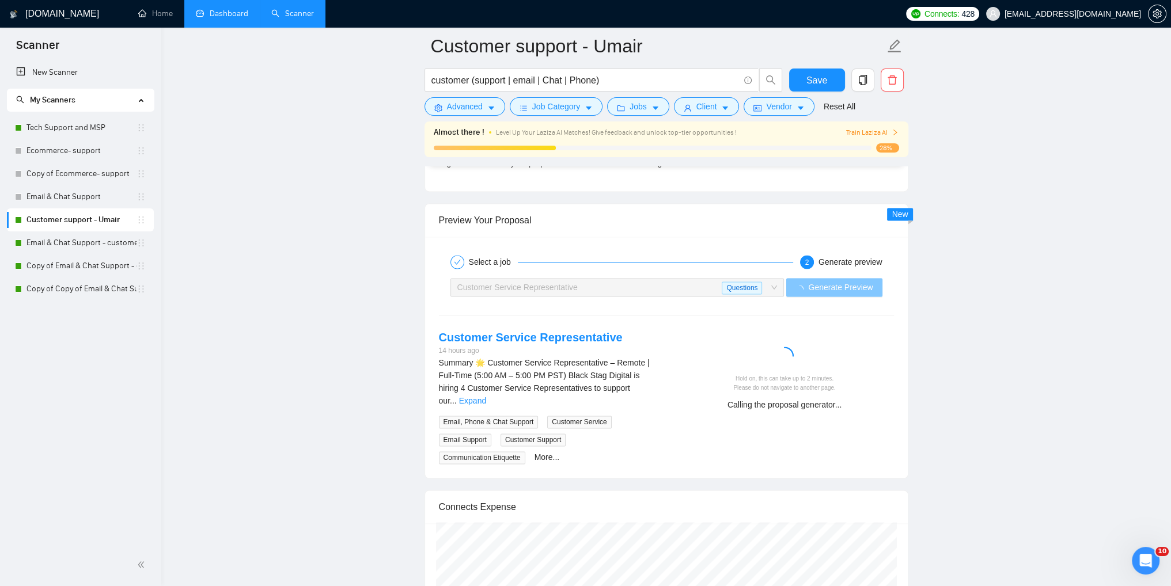
scroll to position [2121, 0]
click at [486, 393] on link "Expand" at bounding box center [472, 397] width 27 height 9
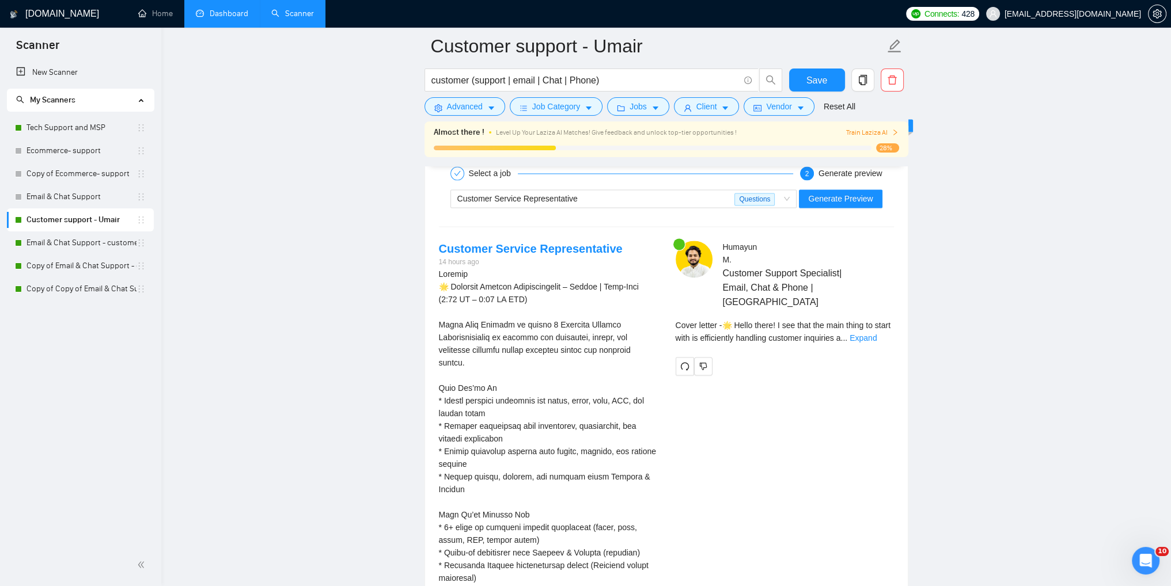
scroll to position [2236, 0]
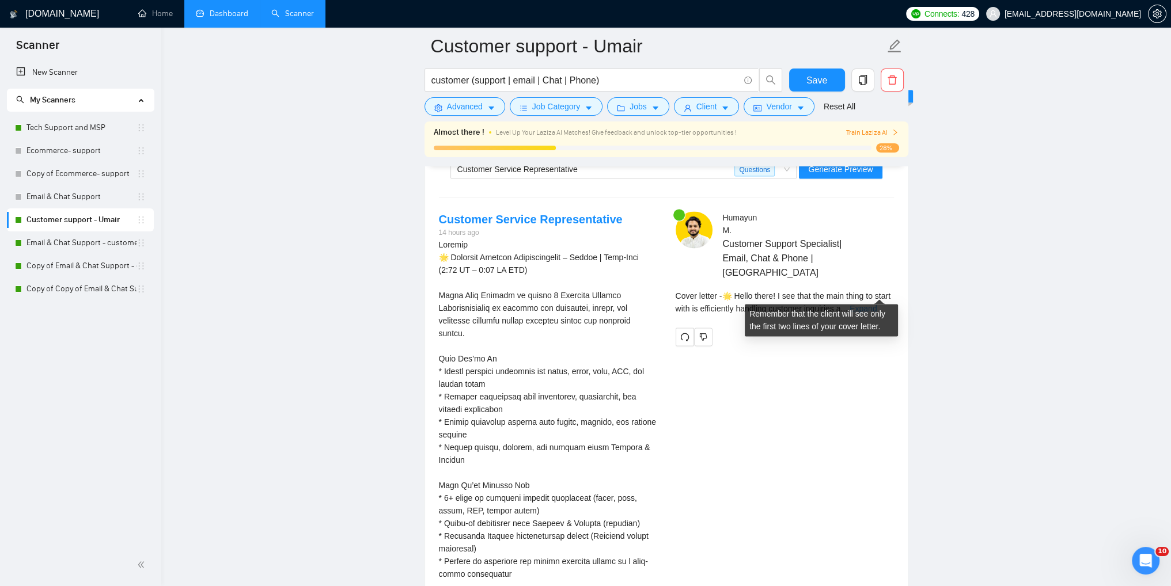
click at [876, 304] on link "Expand" at bounding box center [862, 308] width 27 height 9
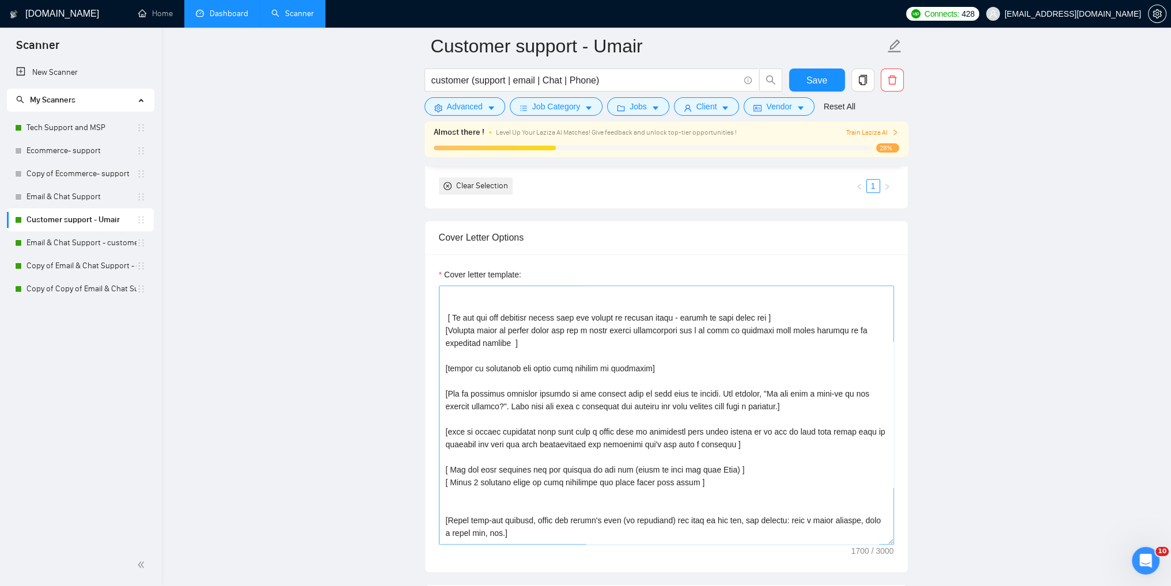
scroll to position [0, 0]
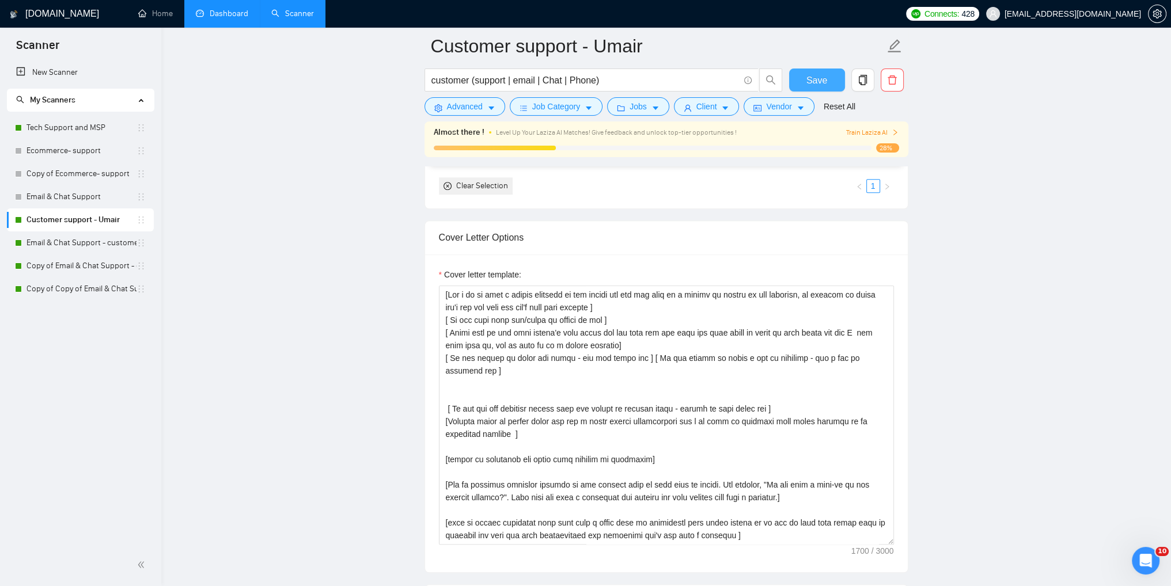
click at [821, 82] on span "Save" at bounding box center [816, 80] width 21 height 14
click at [52, 132] on link "Tech Support and MSP" at bounding box center [81, 127] width 110 height 23
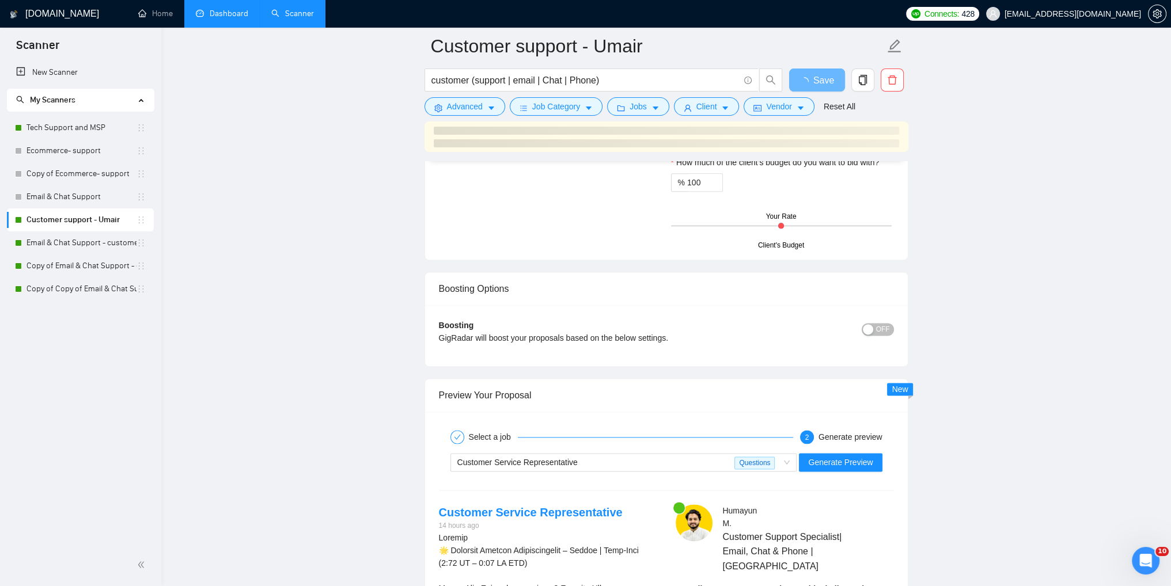
scroll to position [1948, 0]
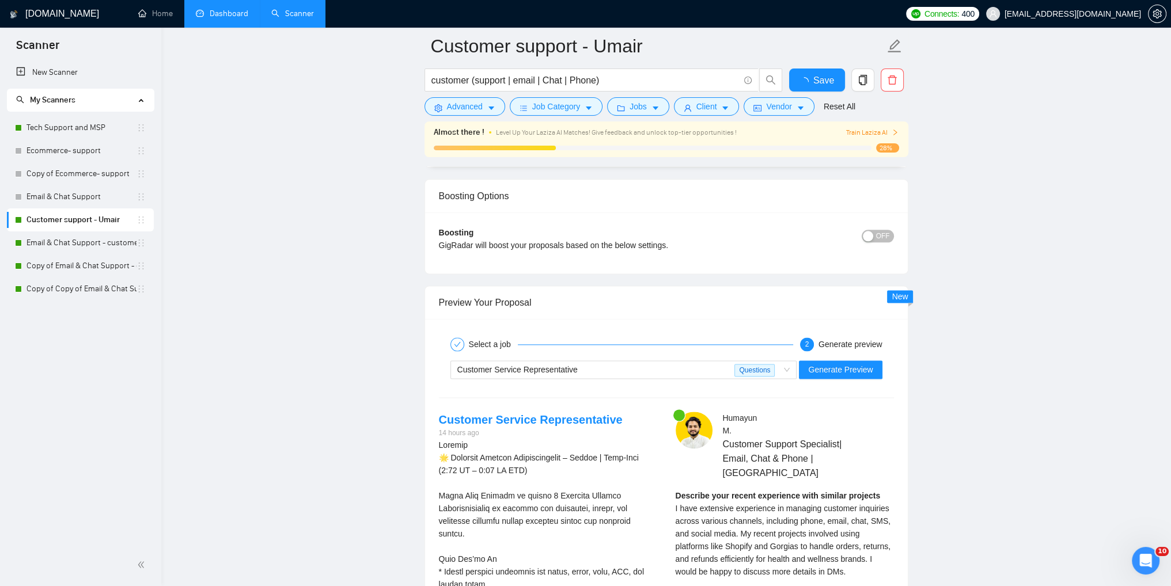
checkbox input "true"
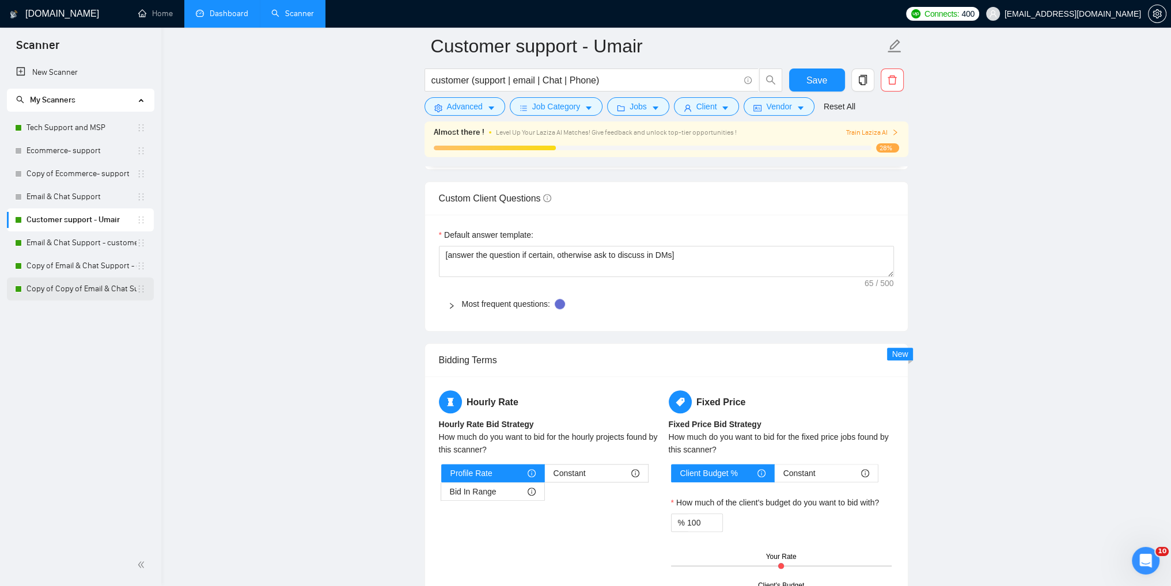
scroll to position [1257, 0]
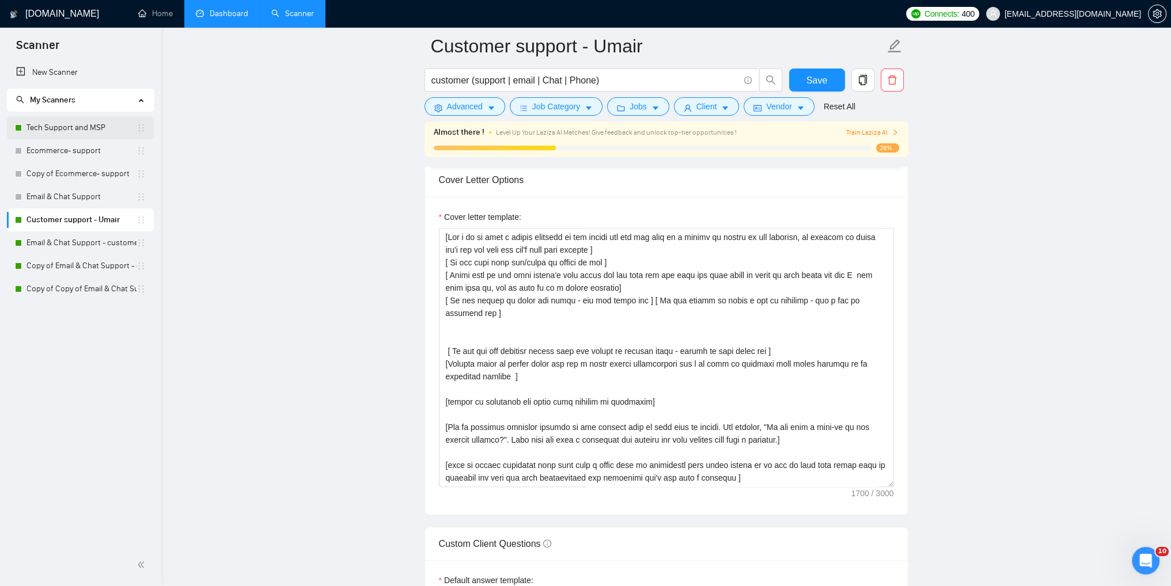
click at [55, 134] on link "Tech Support and MSP" at bounding box center [81, 127] width 110 height 23
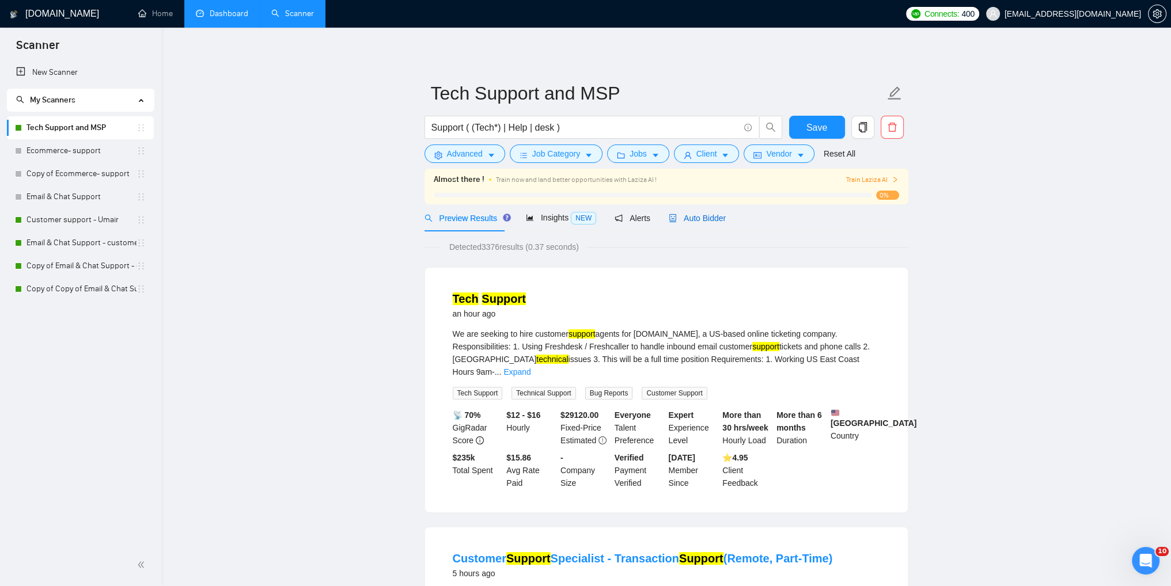
click at [689, 220] on span "Auto Bidder" at bounding box center [697, 218] width 57 height 9
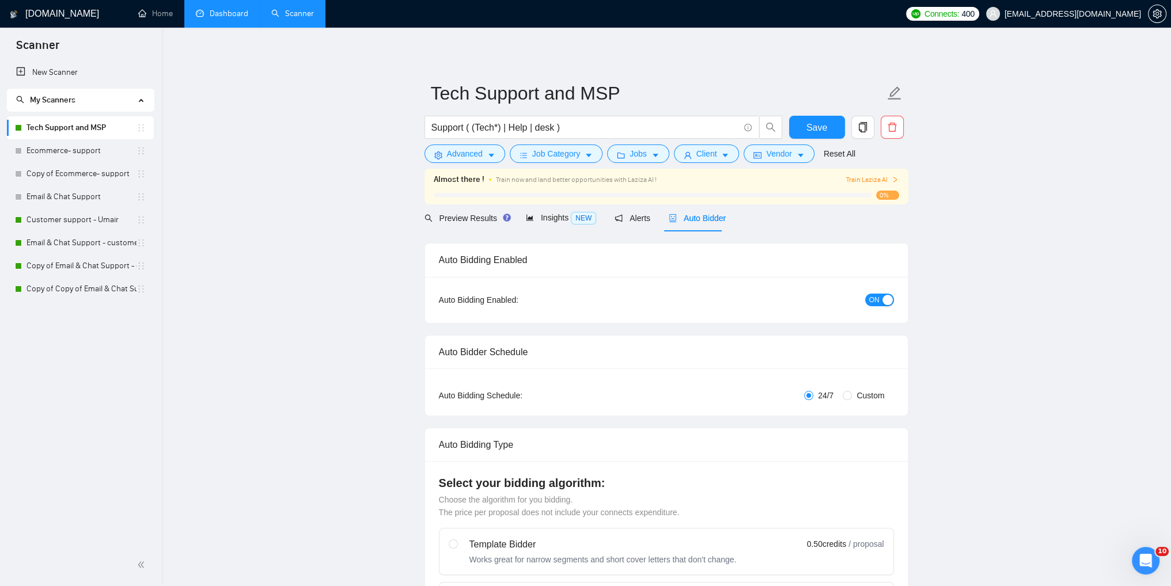
checkbox input "true"
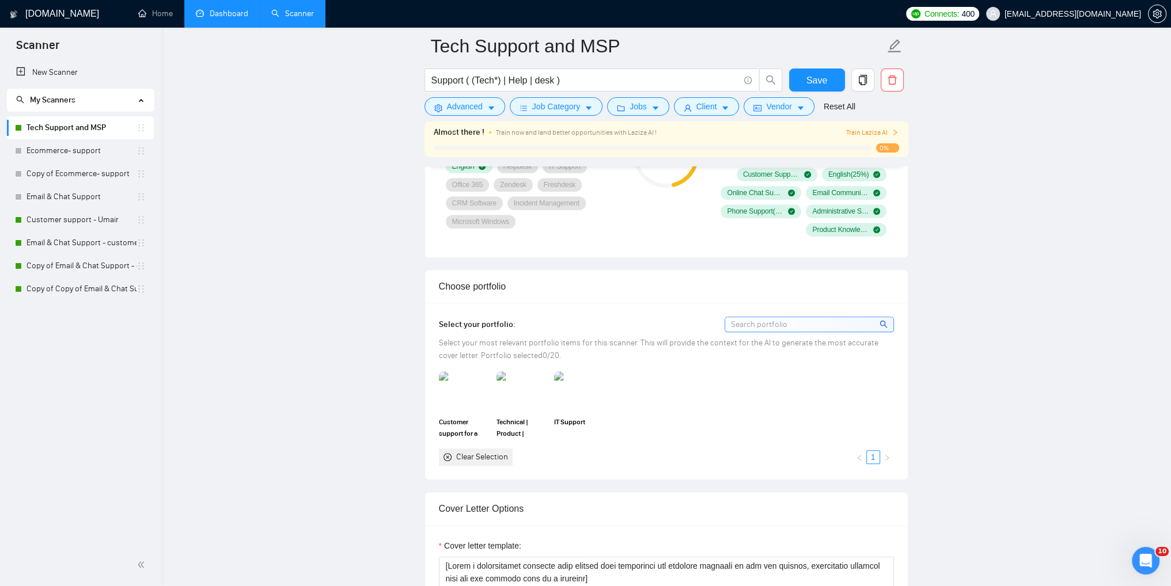
scroll to position [1209, 0]
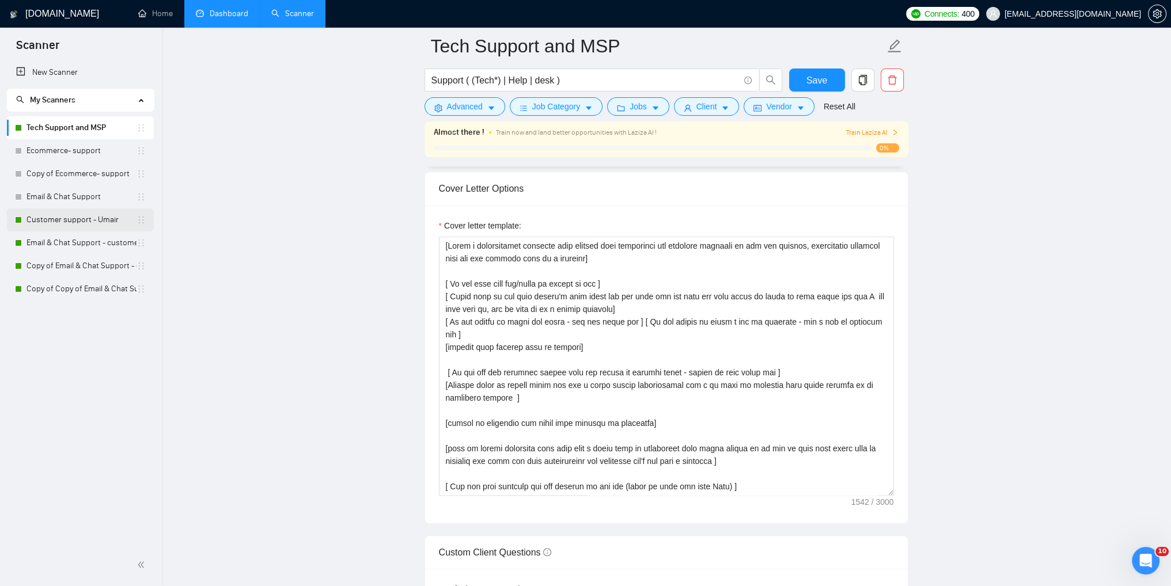
click at [92, 224] on link "Customer support - Umair" at bounding box center [81, 219] width 110 height 23
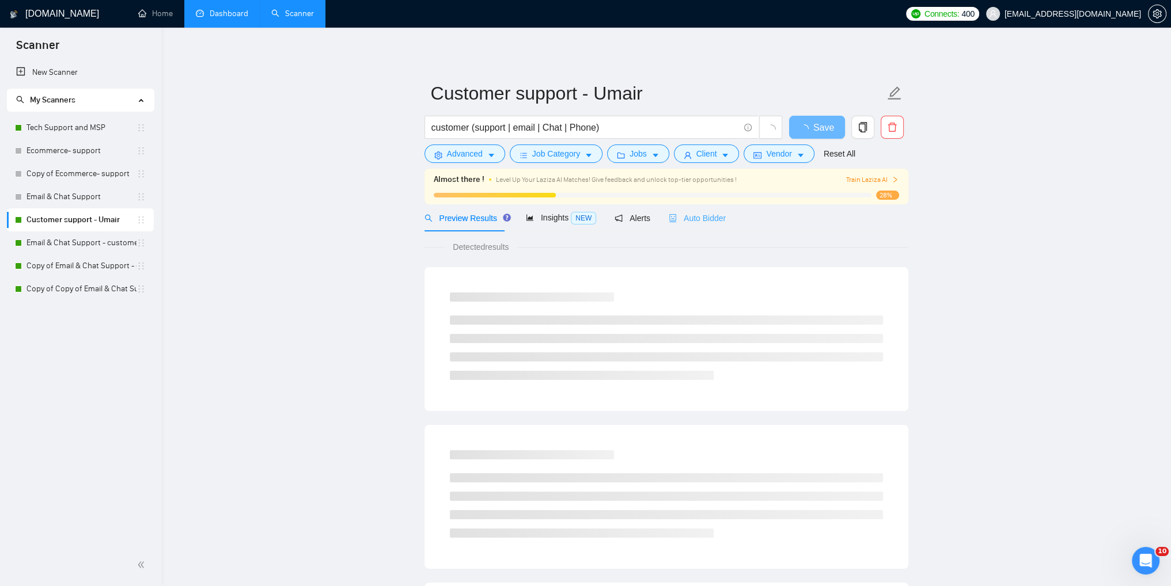
click at [693, 225] on div "Auto Bidder" at bounding box center [697, 217] width 57 height 27
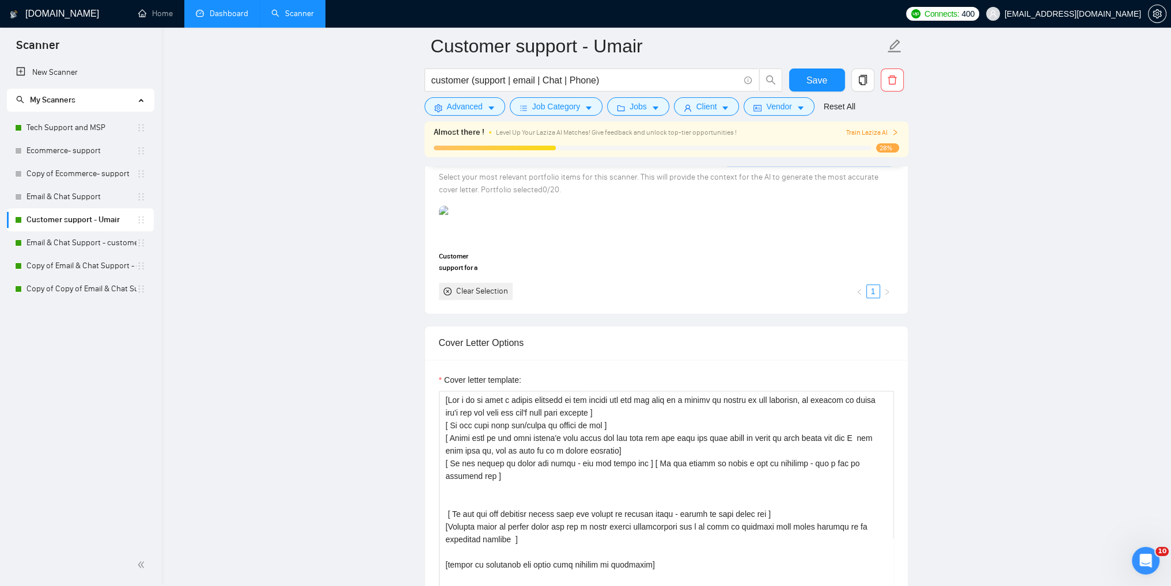
scroll to position [1209, 0]
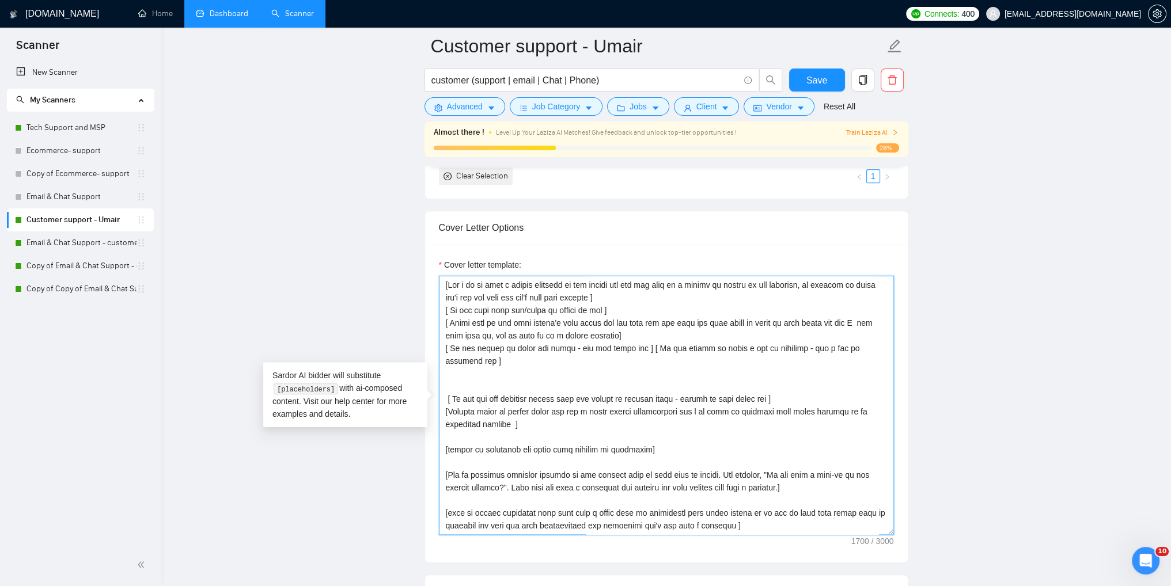
drag, startPoint x: 447, startPoint y: 284, endPoint x: 509, endPoint y: 283, distance: 62.2
click at [509, 283] on textarea "Cover letter template:" at bounding box center [666, 405] width 455 height 259
click at [633, 284] on textarea "Cover letter template:" at bounding box center [666, 405] width 455 height 259
drag, startPoint x: 636, startPoint y: 285, endPoint x: 589, endPoint y: 282, distance: 46.8
click at [589, 282] on textarea "Cover letter template:" at bounding box center [666, 405] width 455 height 259
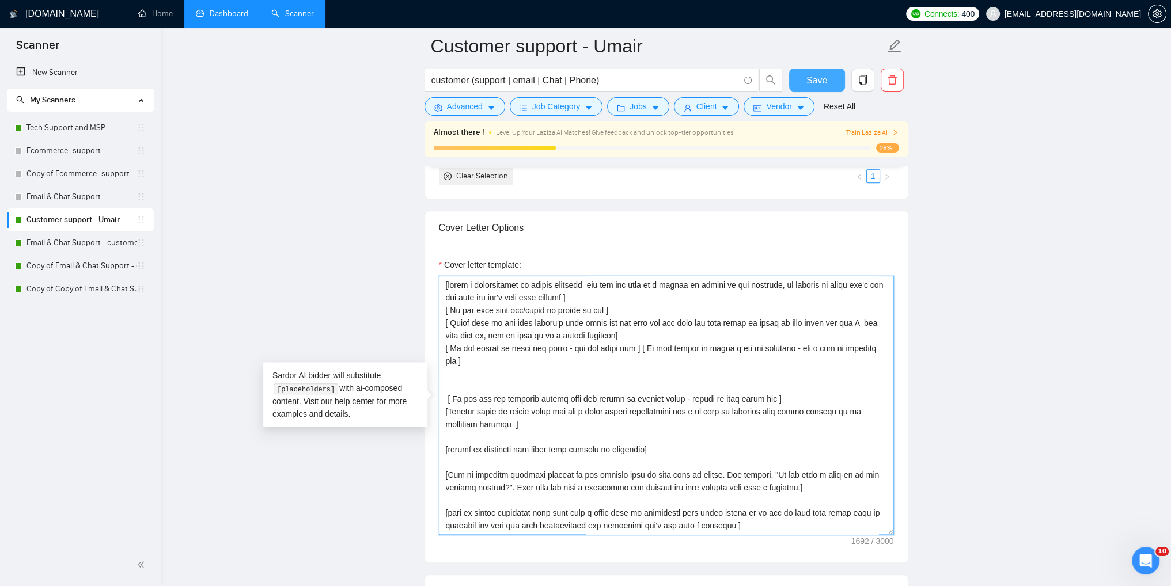
type textarea "[write a personalized or catchy greeting and use the name of a person if listed…"
click at [813, 81] on span "Save" at bounding box center [816, 80] width 21 height 14
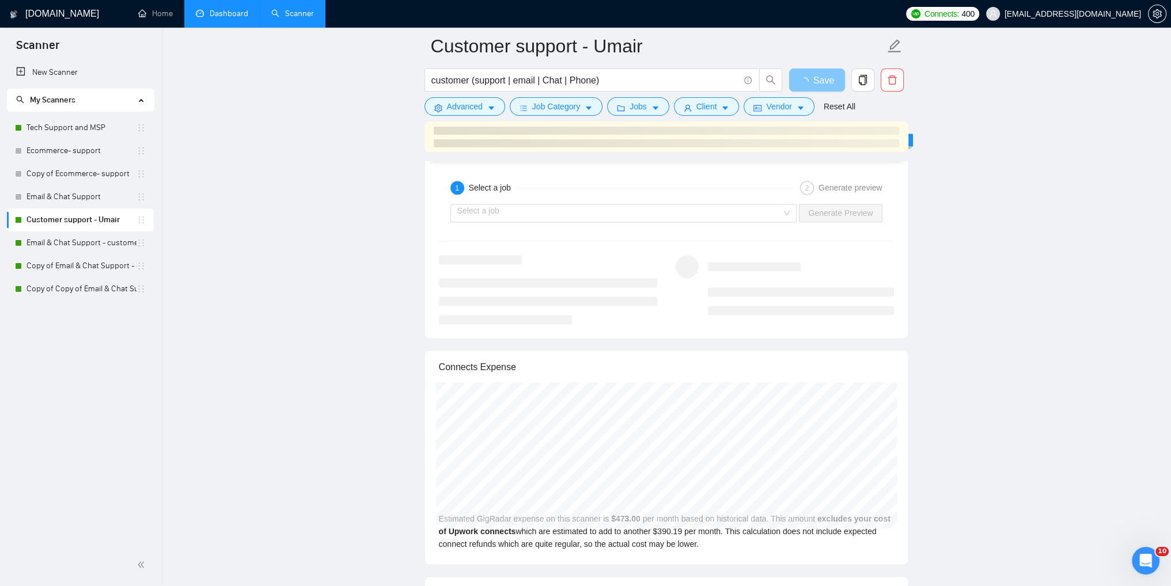
scroll to position [2188, 0]
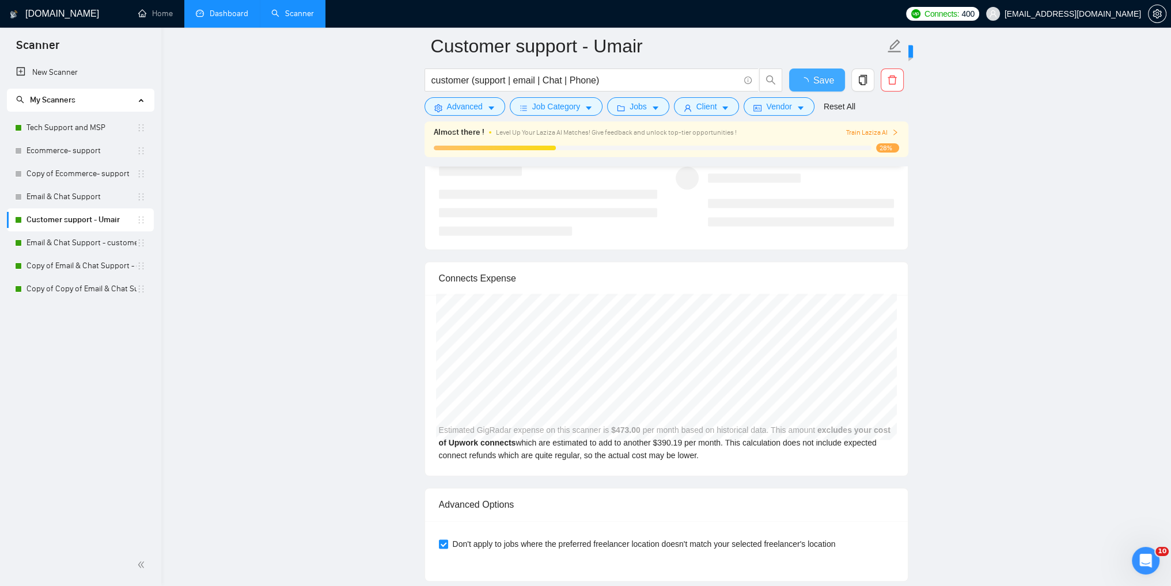
checkbox input "true"
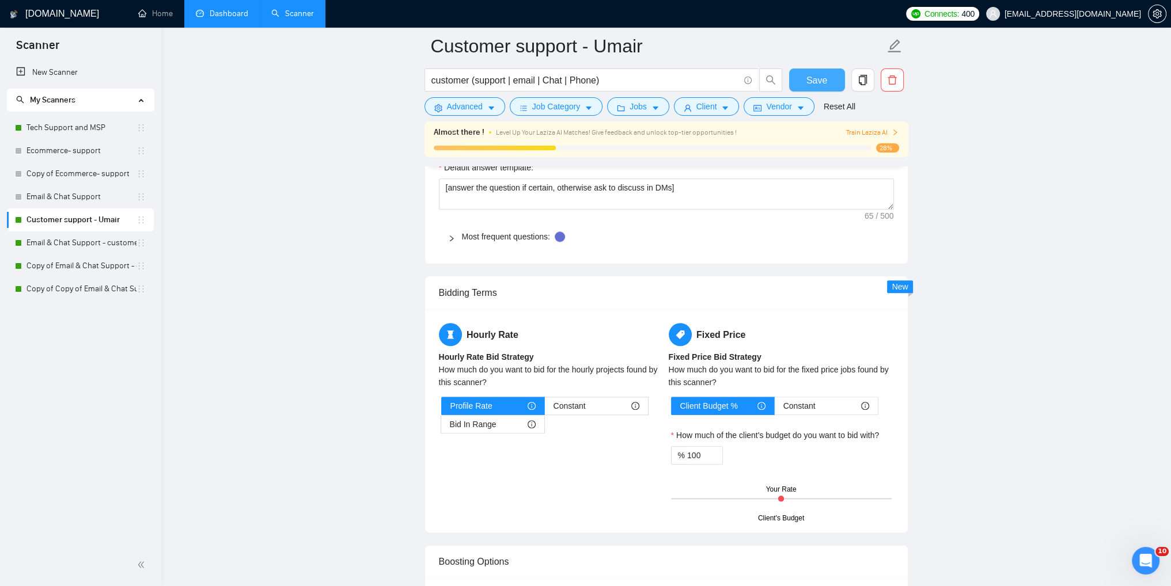
scroll to position [2016, 0]
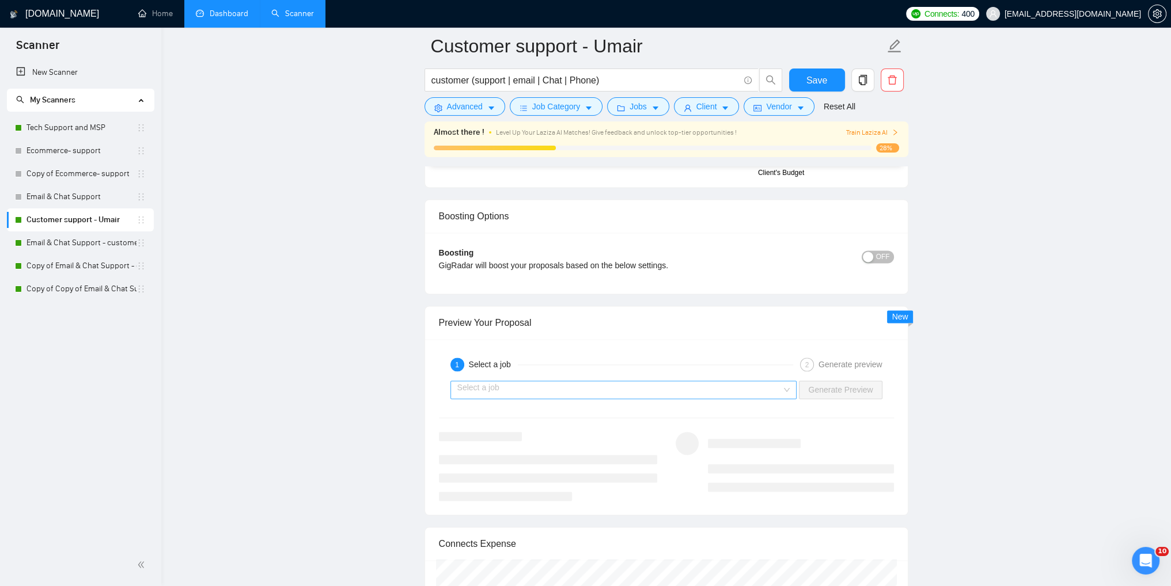
click at [674, 385] on input "search" at bounding box center [619, 389] width 325 height 17
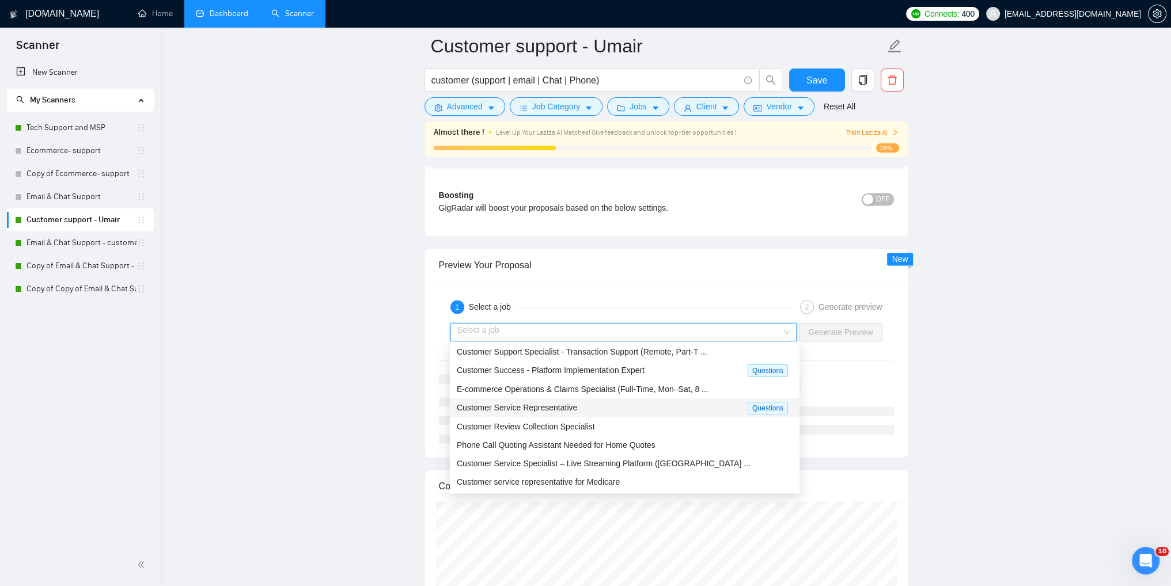
scroll to position [0, 0]
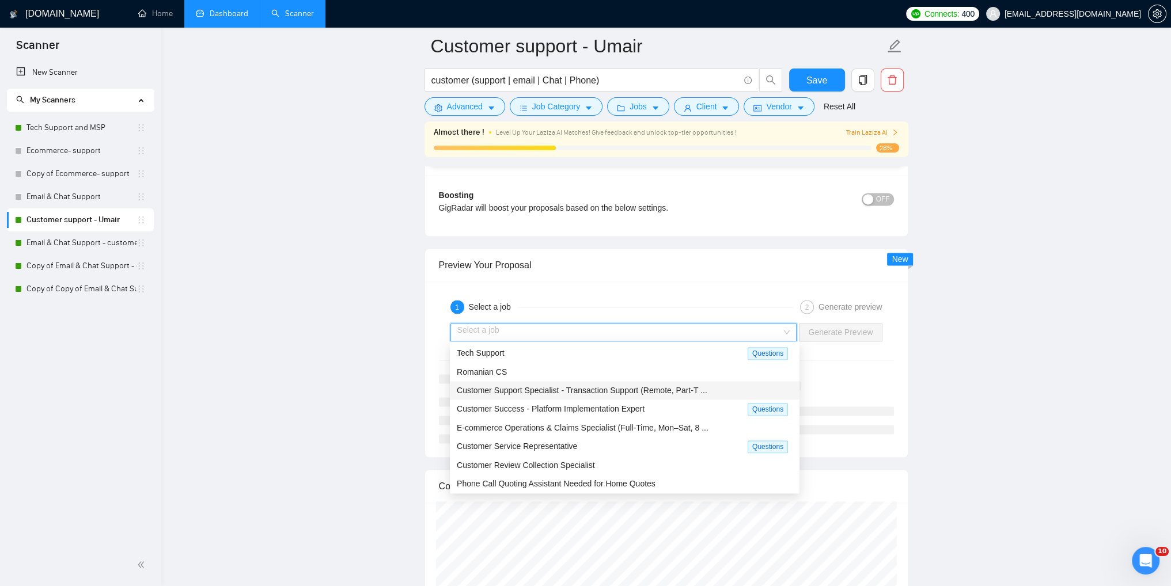
click at [566, 393] on span "Customer Support Specialist - Transaction Support (Remote, Part-T ..." at bounding box center [582, 390] width 251 height 9
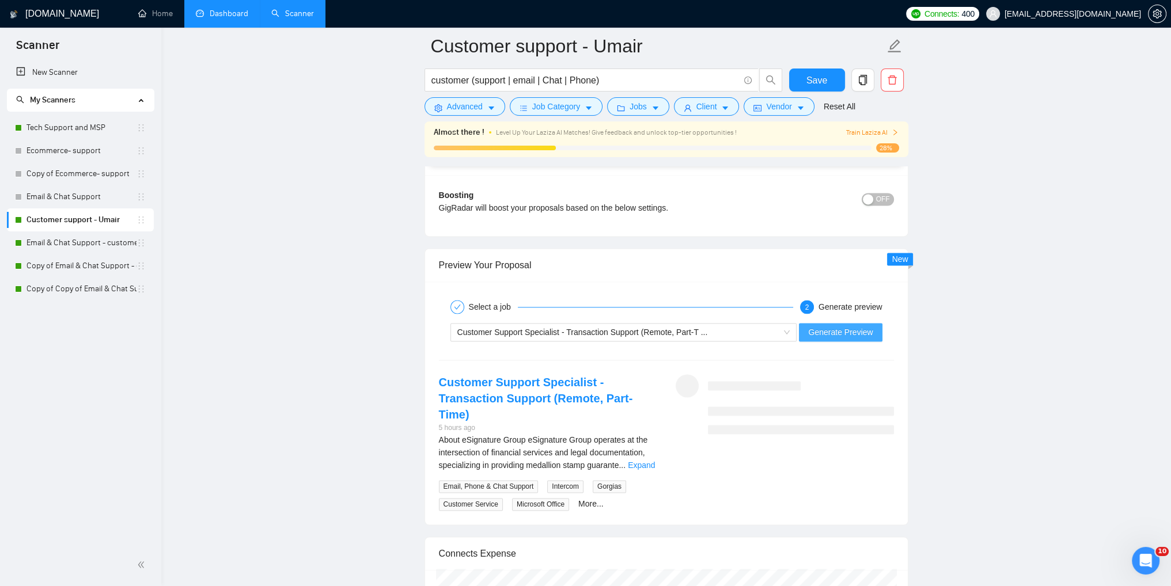
drag, startPoint x: 849, startPoint y: 327, endPoint x: 881, endPoint y: 329, distance: 31.8
click at [849, 328] on span "Generate Preview" at bounding box center [840, 332] width 64 height 13
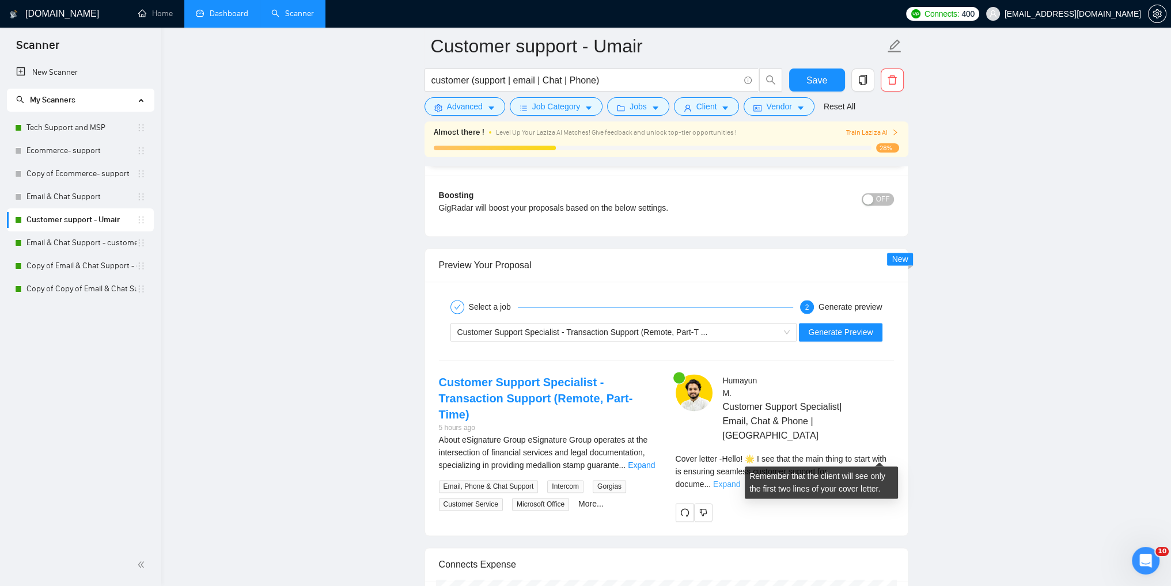
click at [740, 480] on link "Expand" at bounding box center [726, 484] width 27 height 9
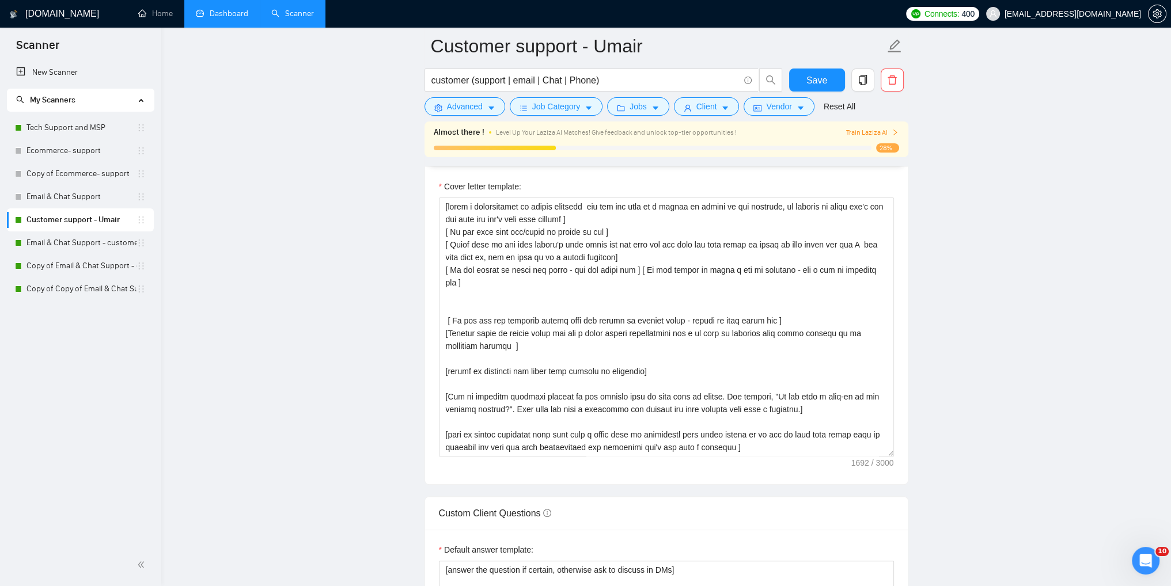
scroll to position [1209, 0]
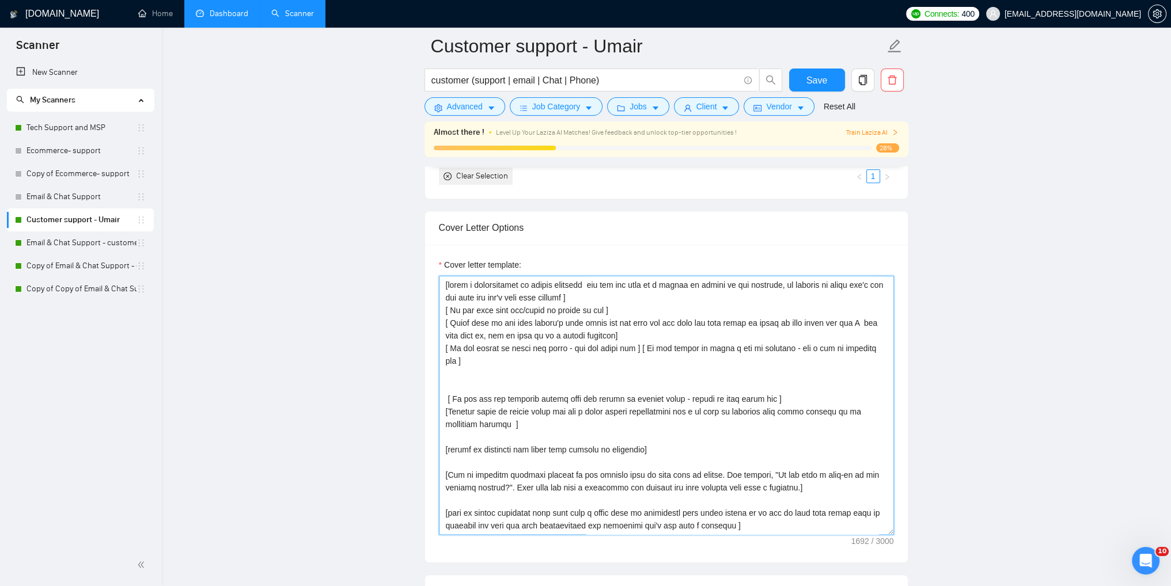
click at [615, 335] on textarea "Cover letter template:" at bounding box center [666, 405] width 455 height 259
click at [487, 333] on textarea "Cover letter template:" at bounding box center [666, 405] width 455 height 259
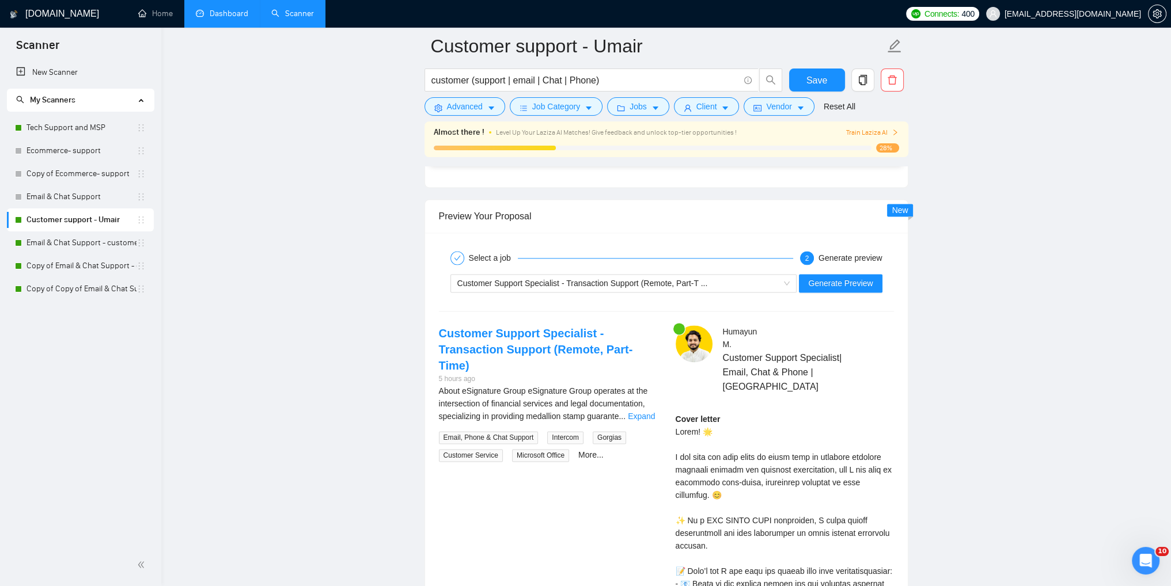
scroll to position [2131, 0]
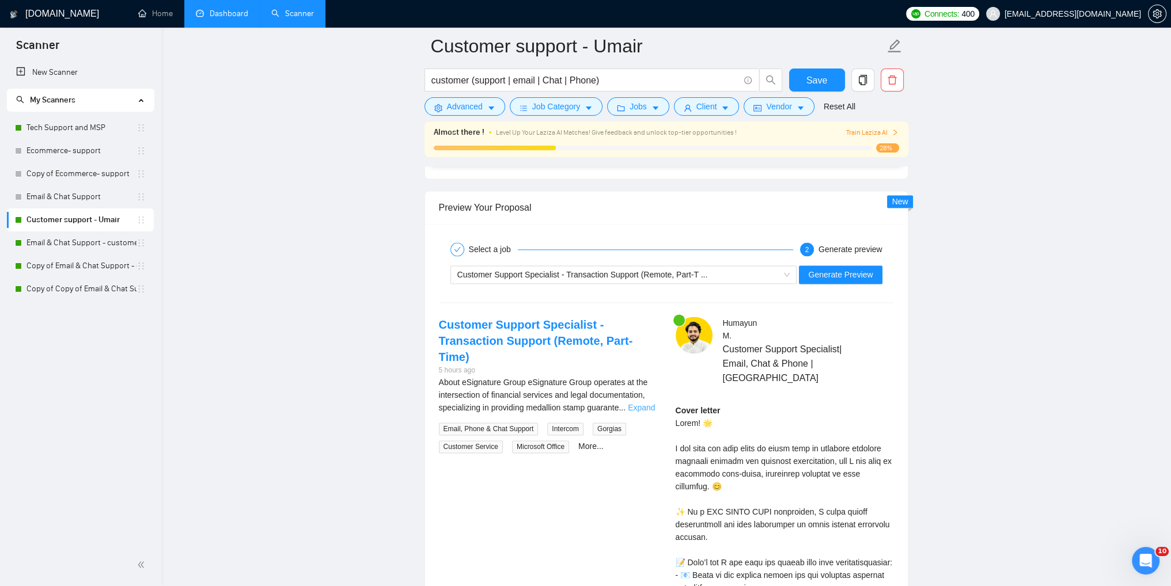
type textarea "[write a personalized or catchy greeting and use the name of a person if listed…"
click at [642, 403] on link "Expand" at bounding box center [641, 407] width 27 height 9
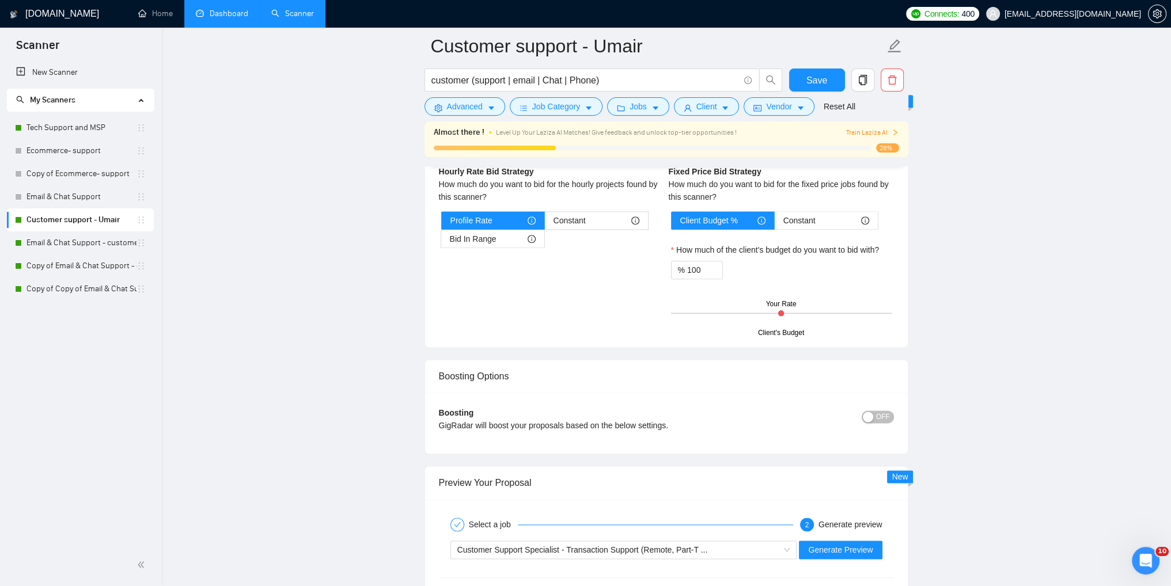
scroll to position [1900, 0]
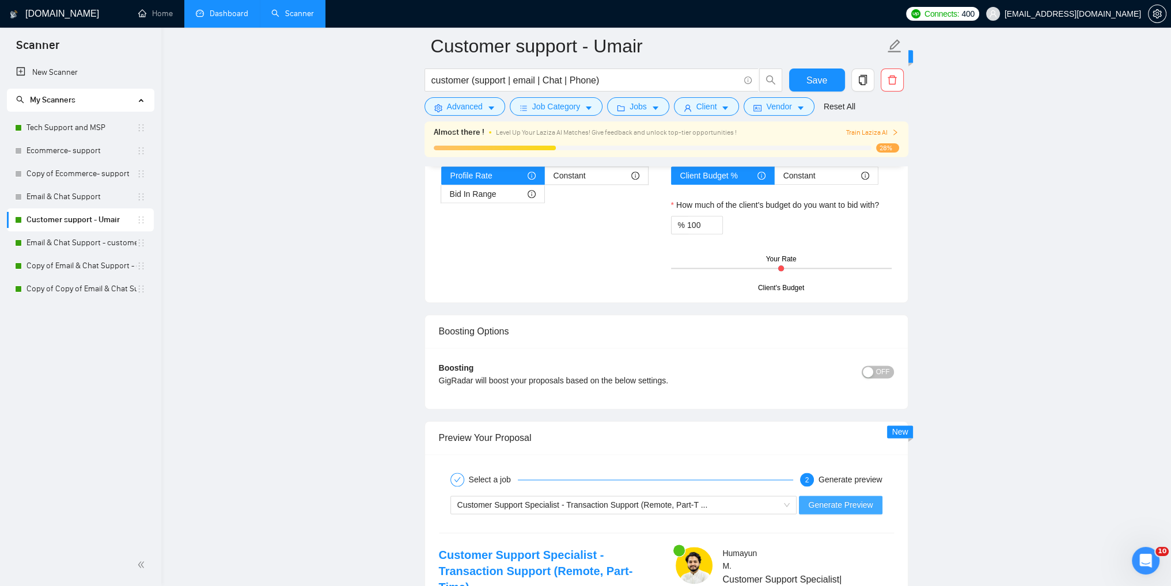
click at [849, 503] on span "Generate Preview" at bounding box center [840, 505] width 64 height 13
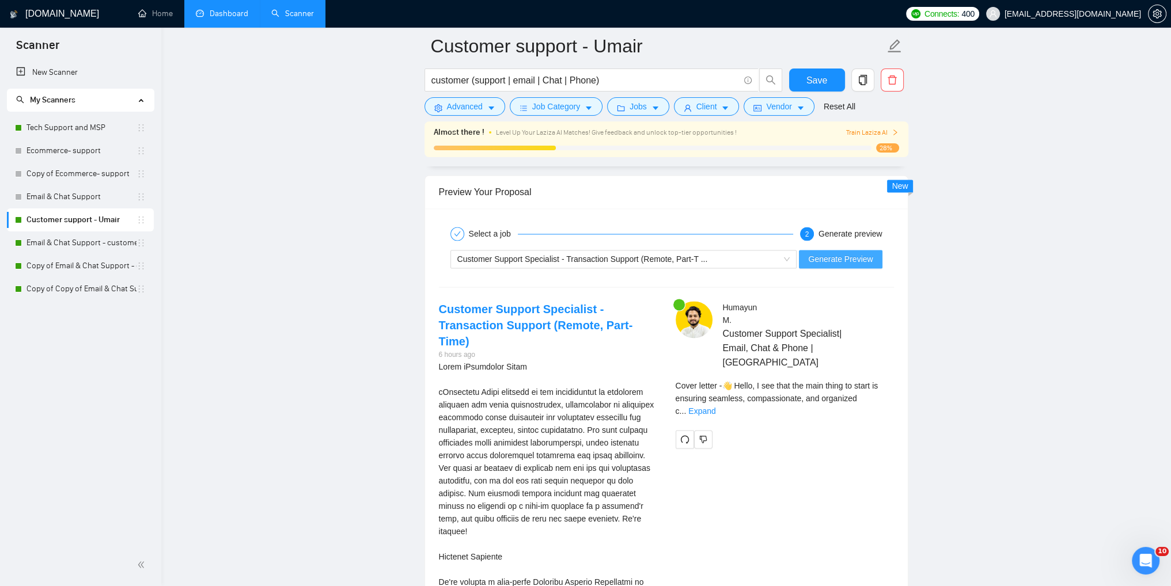
scroll to position [2246, 0]
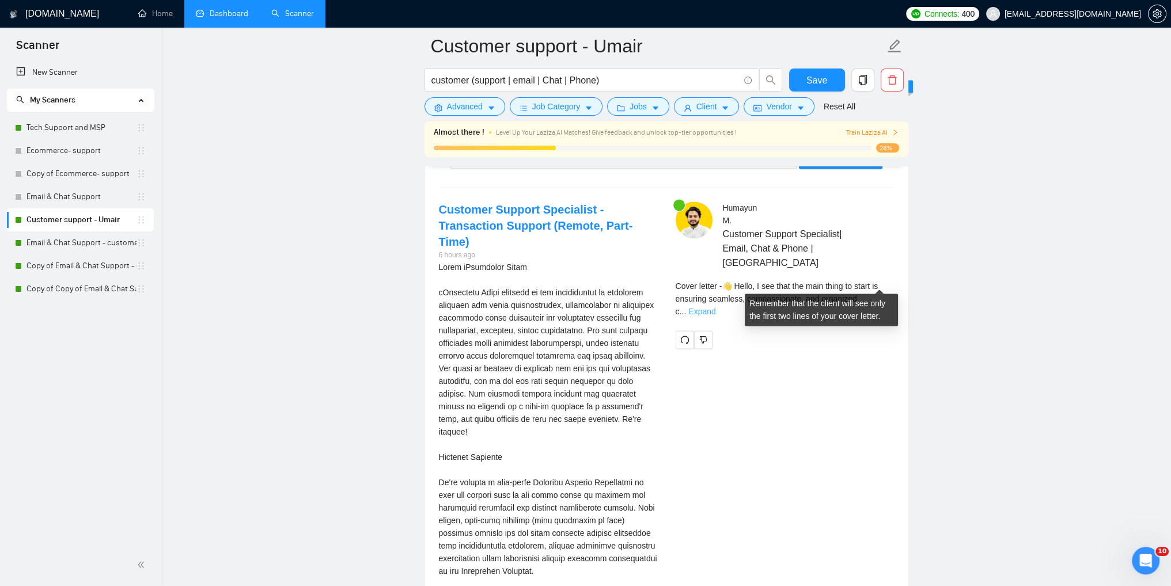
click at [715, 307] on link "Expand" at bounding box center [701, 311] width 27 height 9
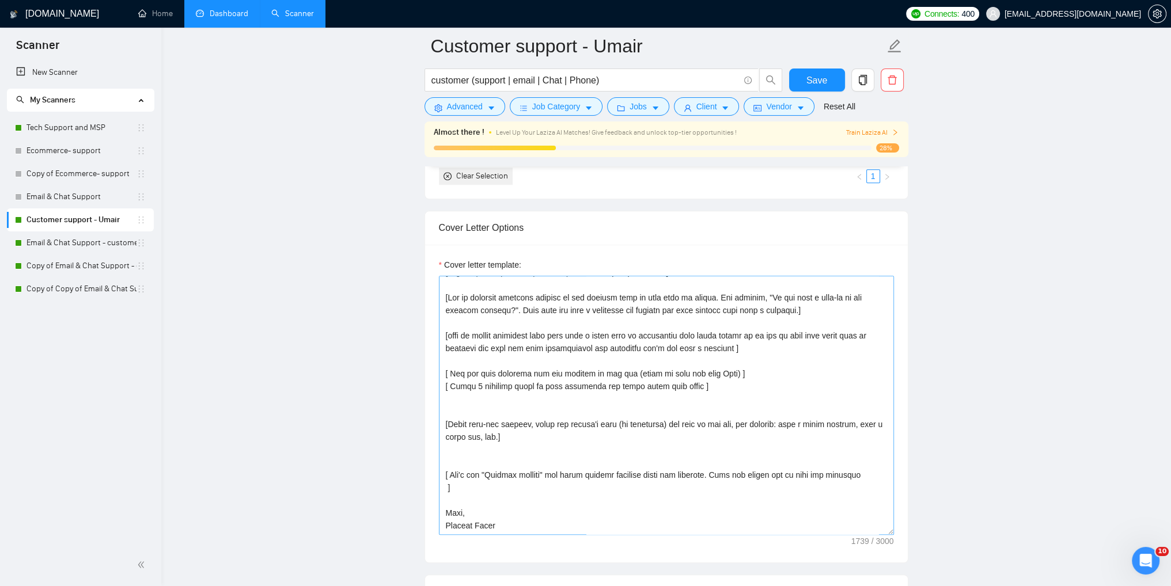
scroll to position [0, 0]
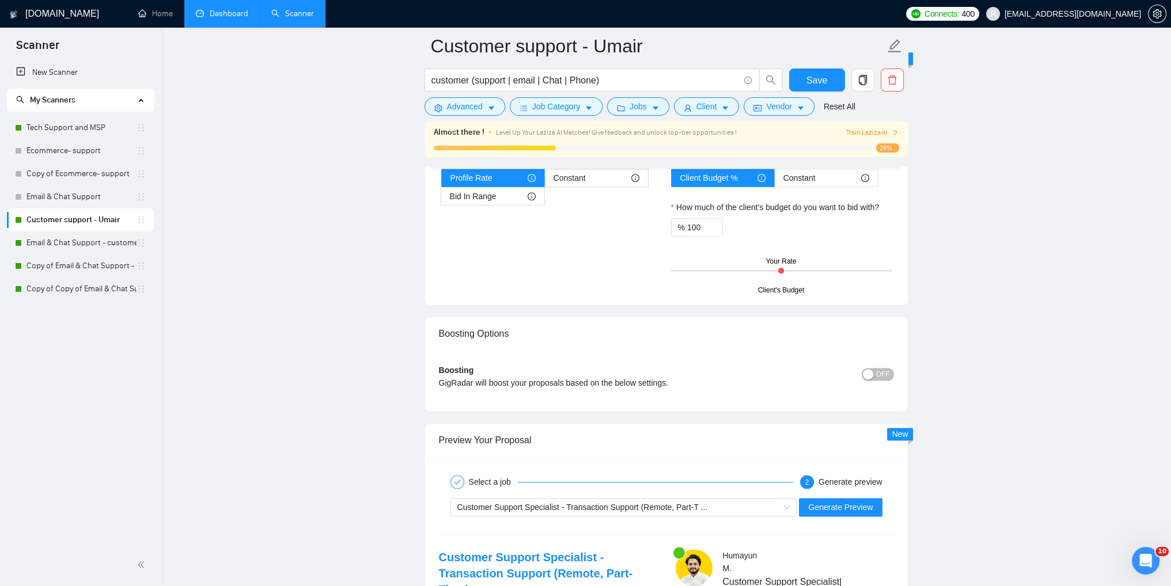
scroll to position [1900, 0]
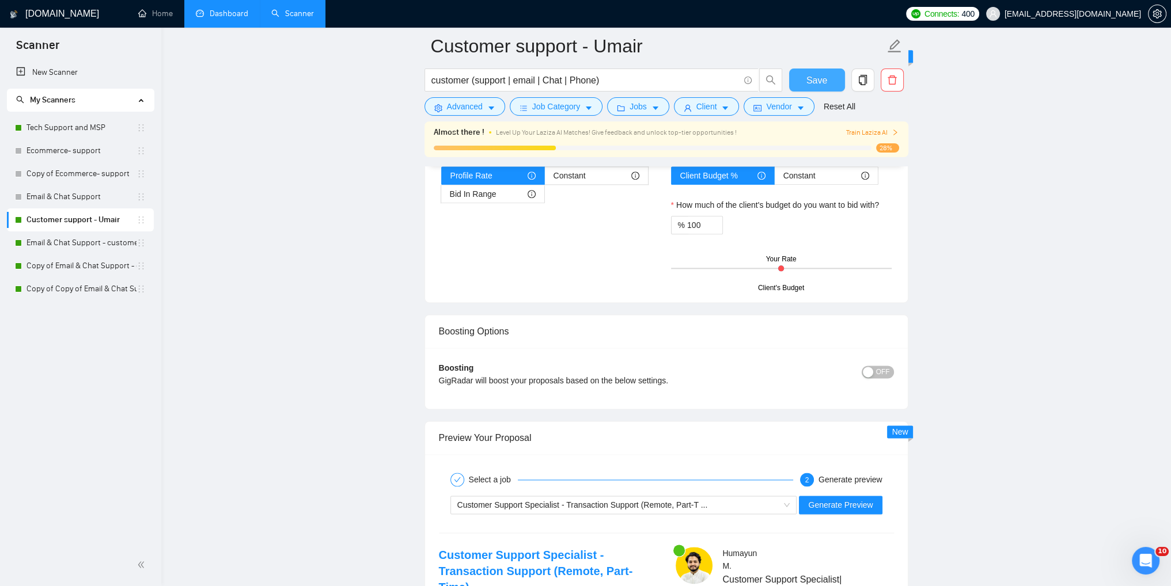
drag, startPoint x: 819, startPoint y: 76, endPoint x: 1062, endPoint y: 351, distance: 366.8
click at [819, 76] on span "Save" at bounding box center [816, 80] width 21 height 14
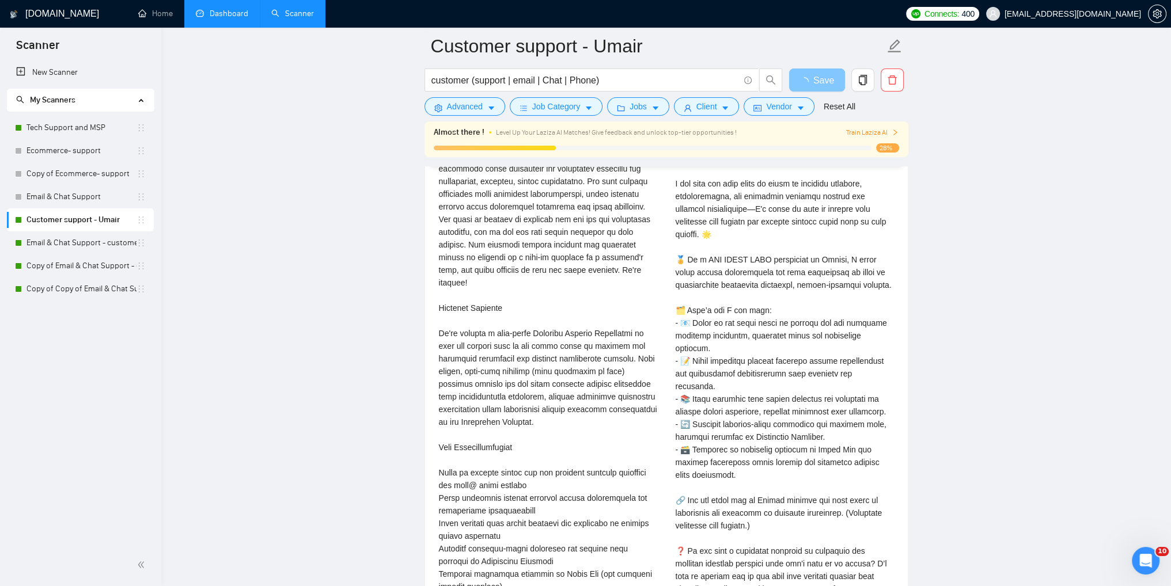
scroll to position [2591, 0]
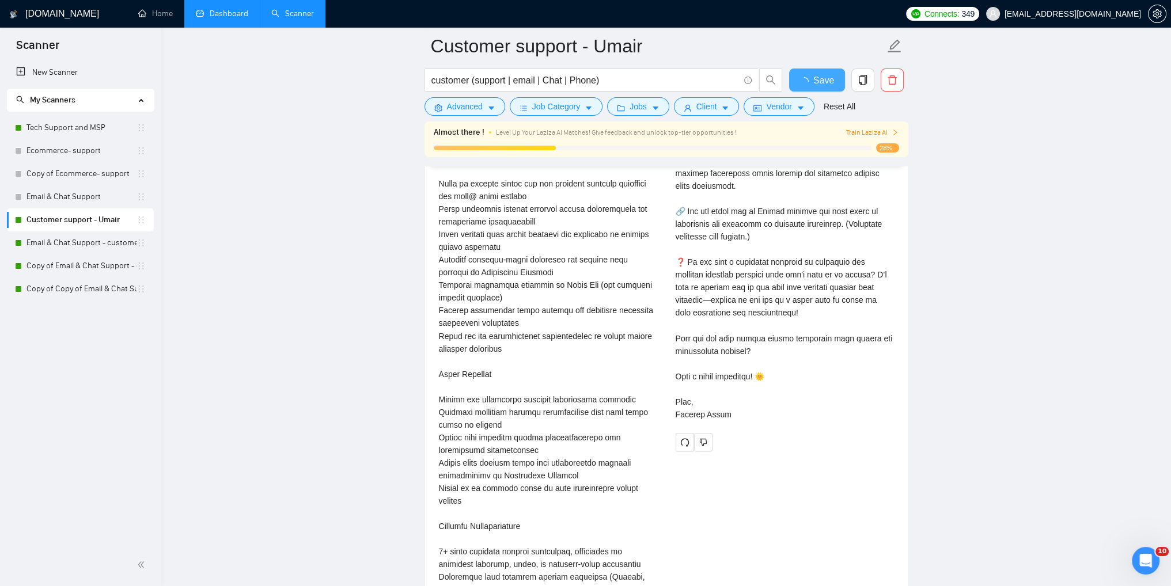
checkbox input "true"
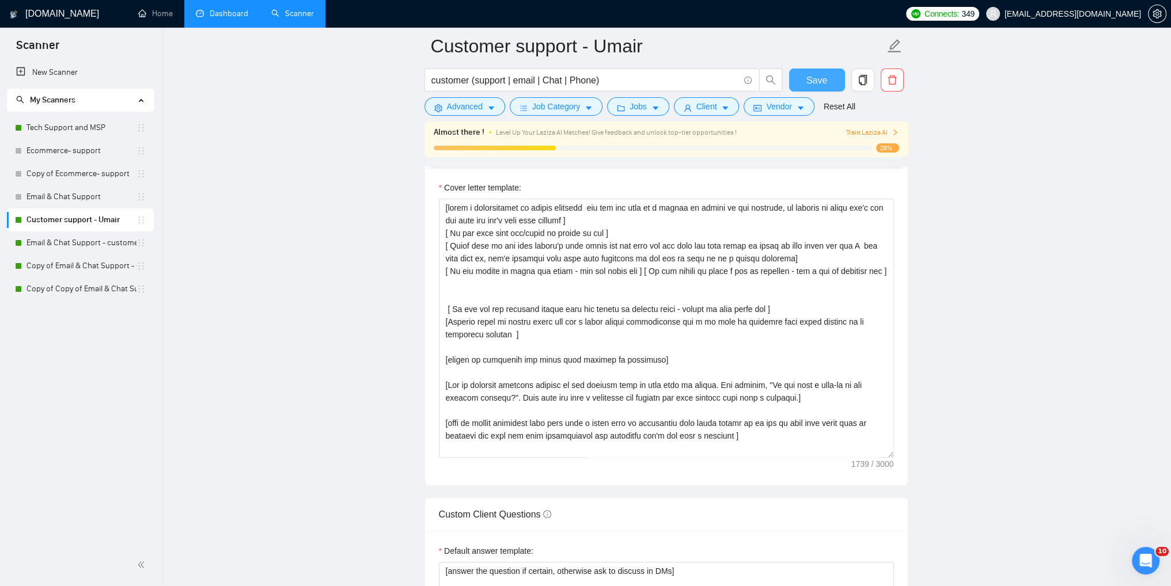
scroll to position [1267, 0]
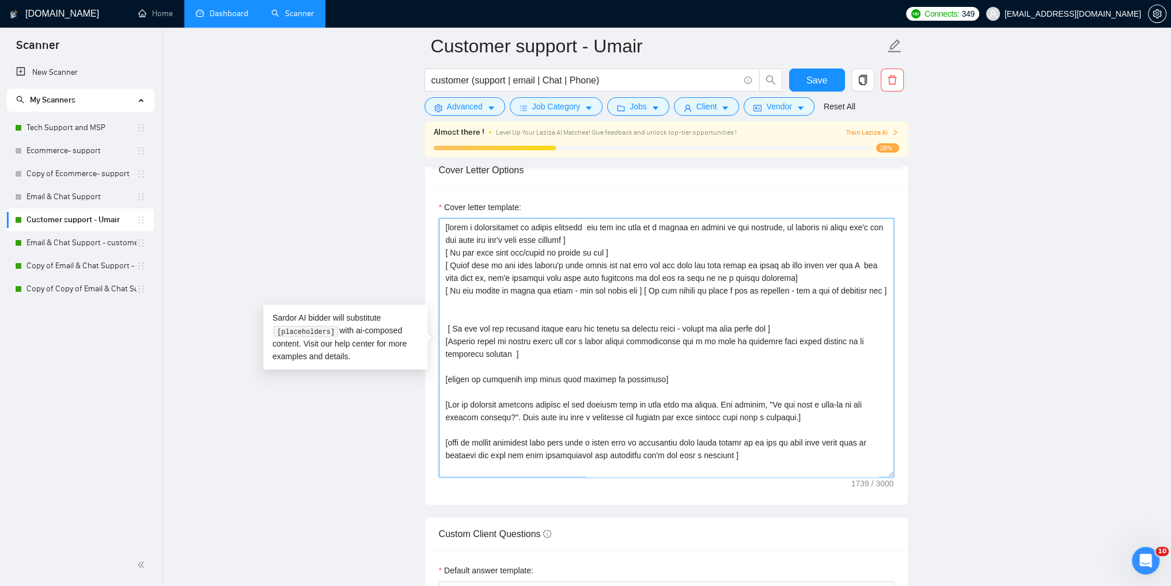
drag, startPoint x: 764, startPoint y: 418, endPoint x: 404, endPoint y: 393, distance: 361.4
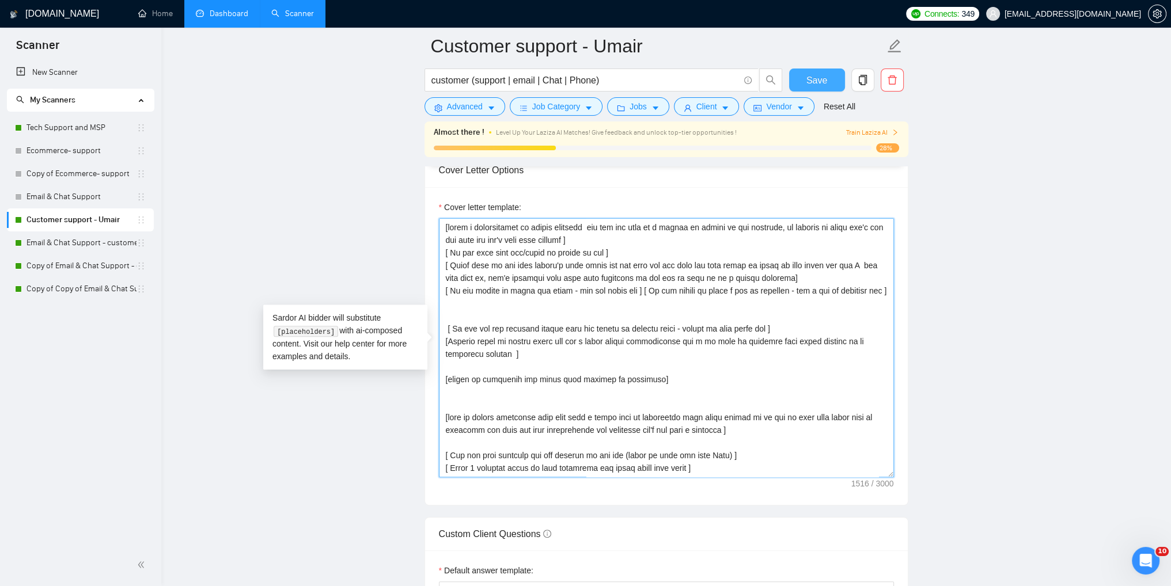
type textarea "[write a personalized or catchy greeting and use the name of a person if listed…"
click at [797, 79] on button "Save" at bounding box center [817, 80] width 56 height 23
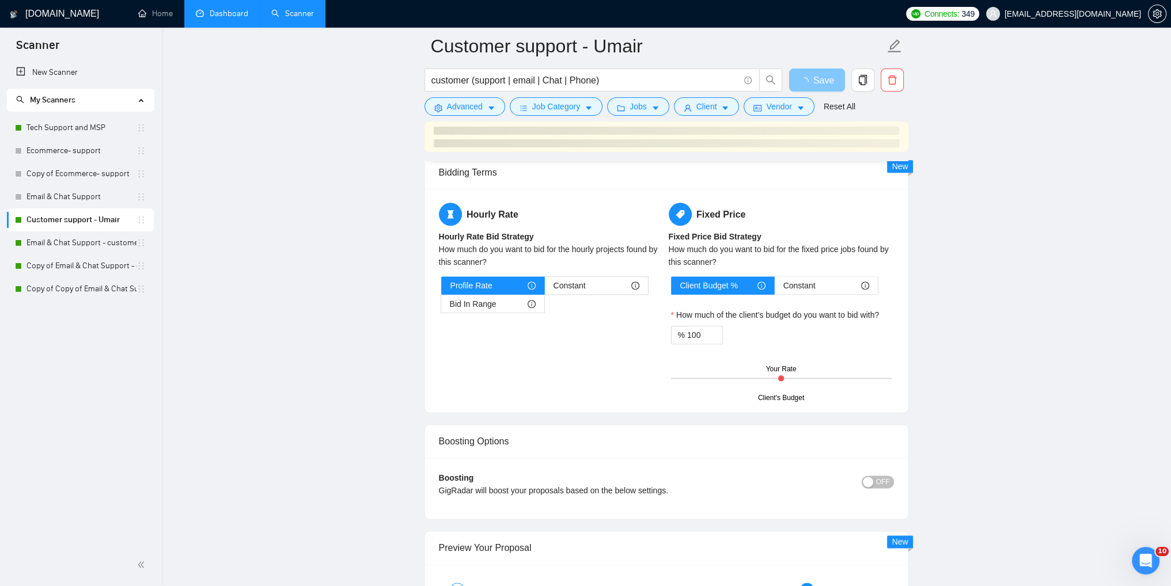
scroll to position [2016, 0]
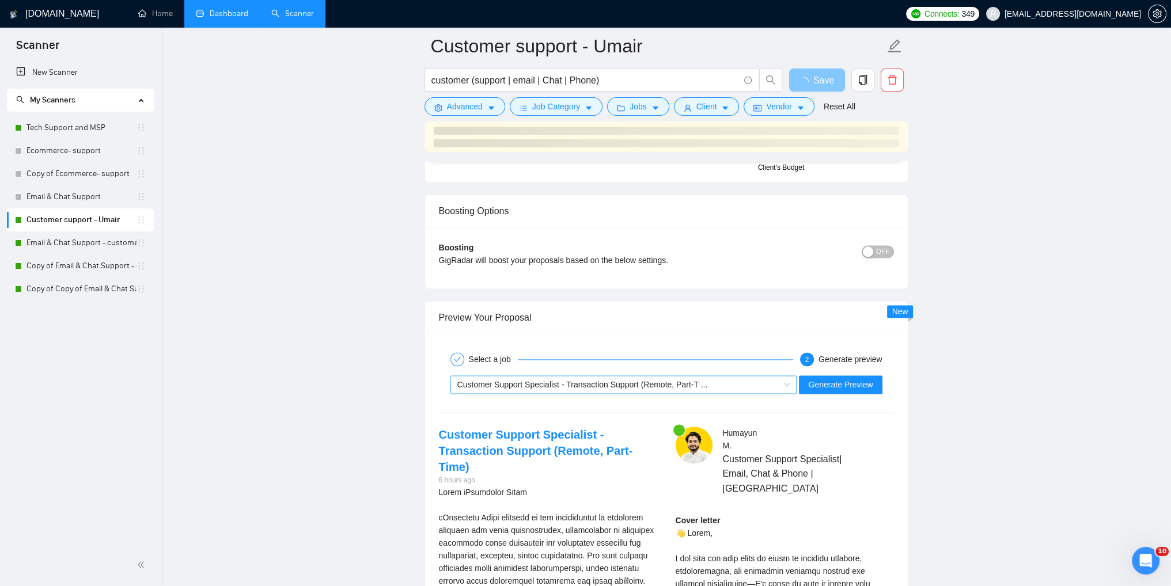
click at [738, 376] on div "Customer Support Specialist - Transaction Support (Remote, Part-T ..." at bounding box center [618, 384] width 322 height 17
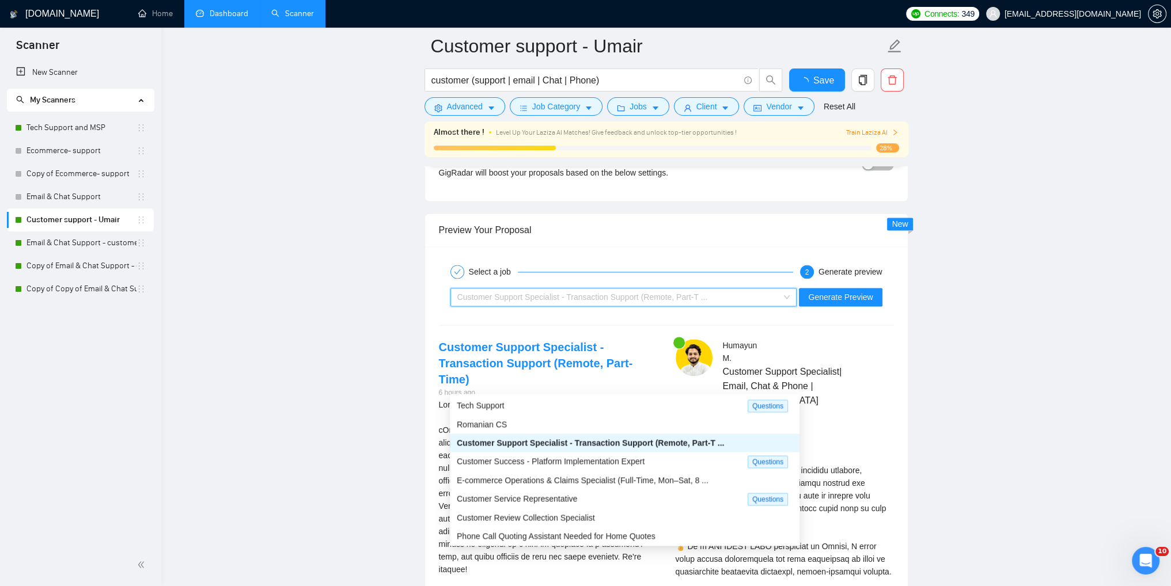
checkbox input "true"
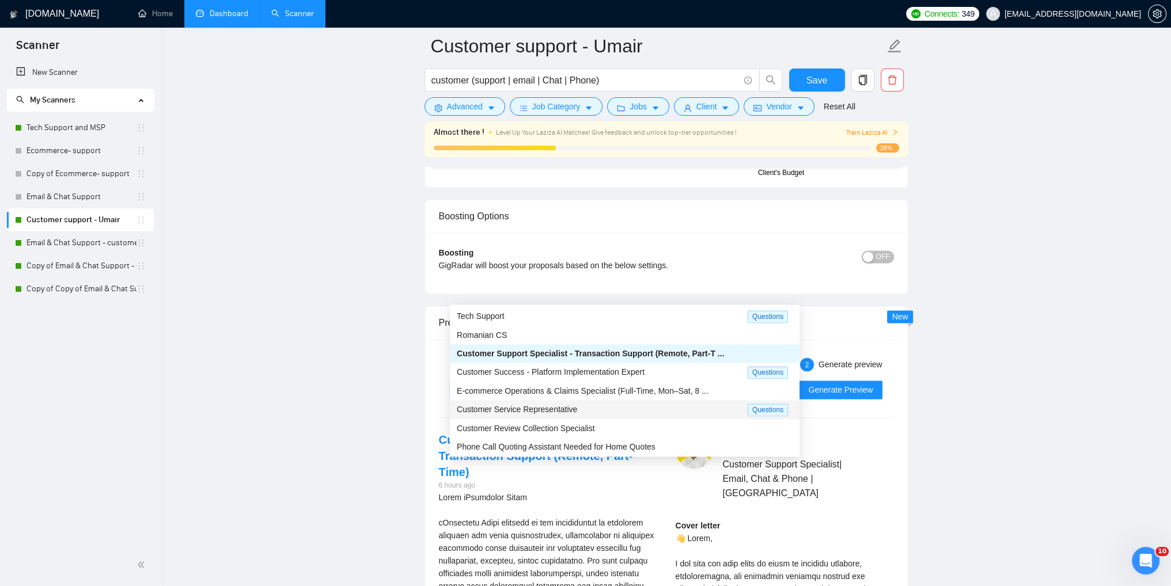
scroll to position [39, 0]
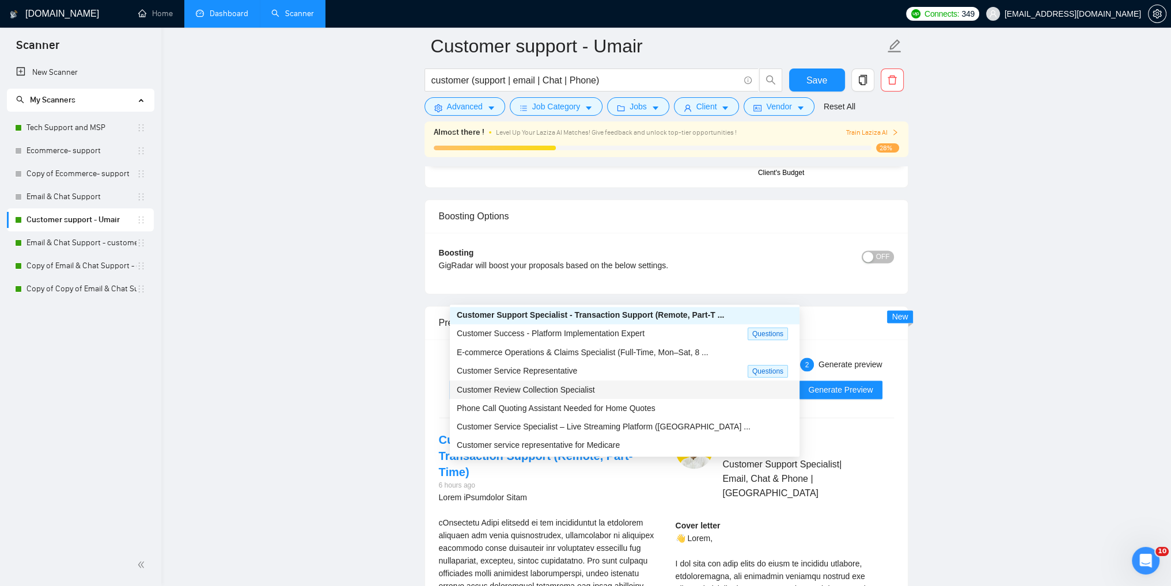
click at [544, 394] on div "Customer Review Collection Specialist" at bounding box center [625, 390] width 336 height 13
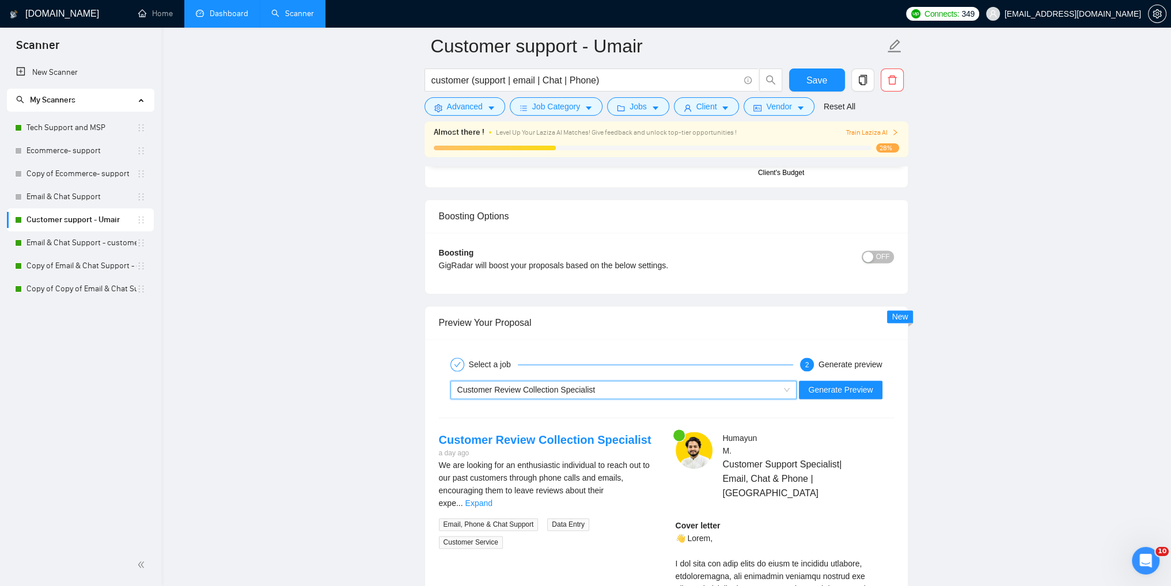
click at [1038, 452] on main "Customer support - Umair customer (support | email | Chat | Phone) Save Advance…" at bounding box center [666, 61] width 973 height 4063
click at [738, 391] on div "Customer Review Collection Specialist" at bounding box center [618, 389] width 322 height 17
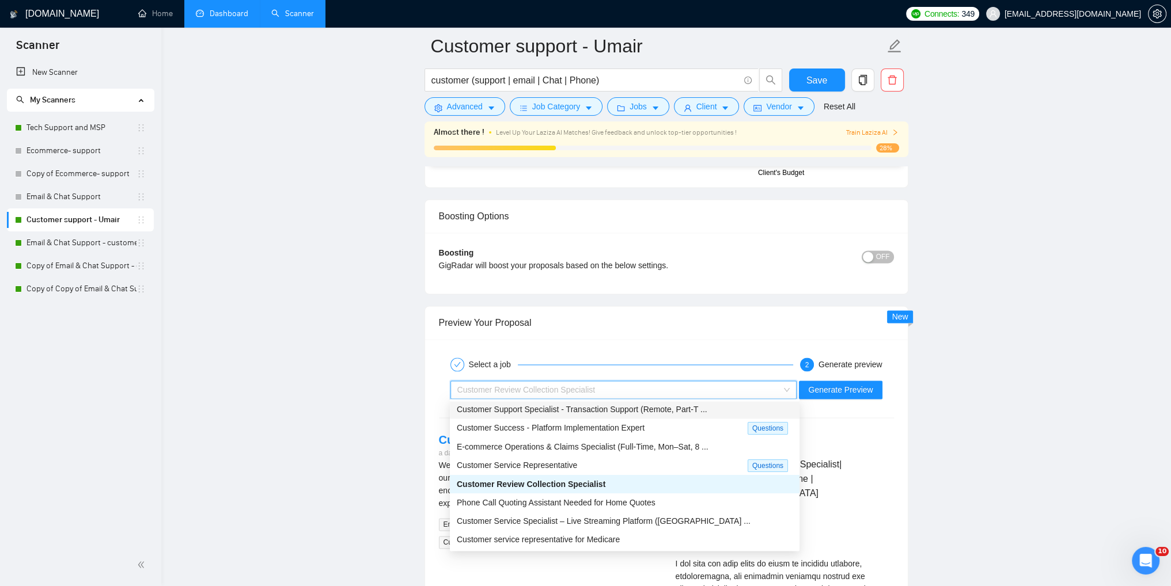
click at [587, 408] on span "Customer Support Specialist - Transaction Support (Remote, Part-T ..." at bounding box center [582, 409] width 251 height 9
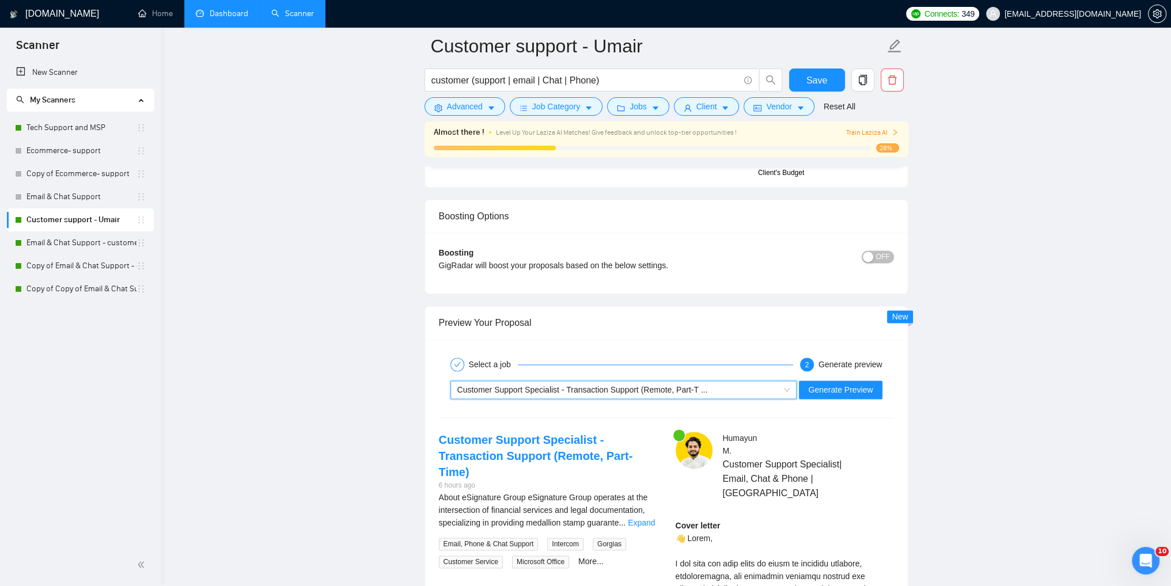
click at [658, 385] on span "Customer Support Specialist - Transaction Support (Remote, Part-T ..." at bounding box center [582, 389] width 251 height 9
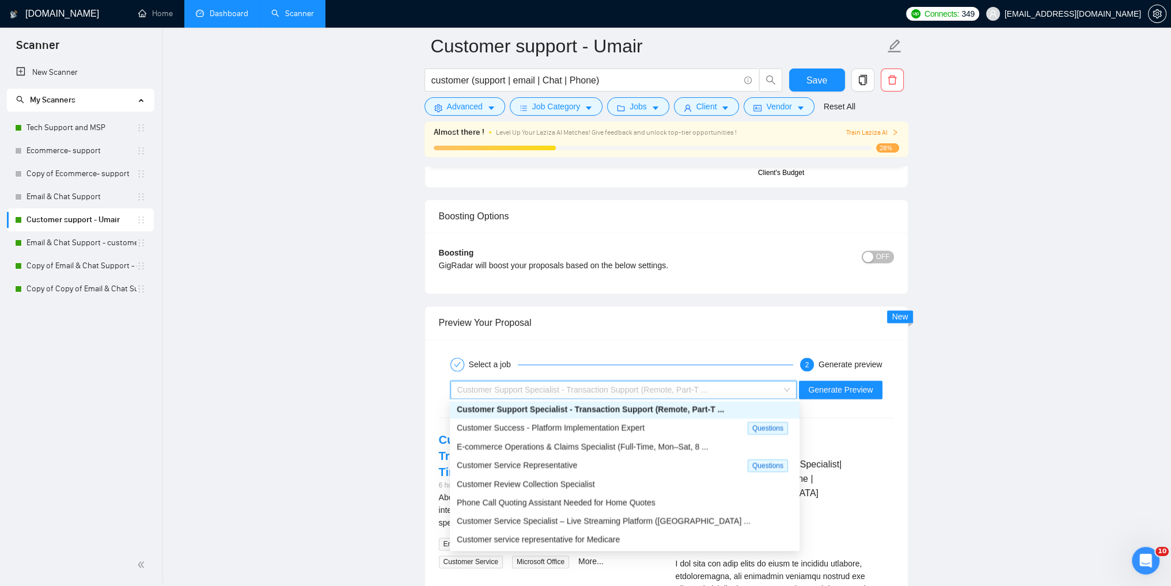
scroll to position [37, 0]
click at [548, 489] on span "Customer Review Collection Specialist" at bounding box center [526, 485] width 138 height 9
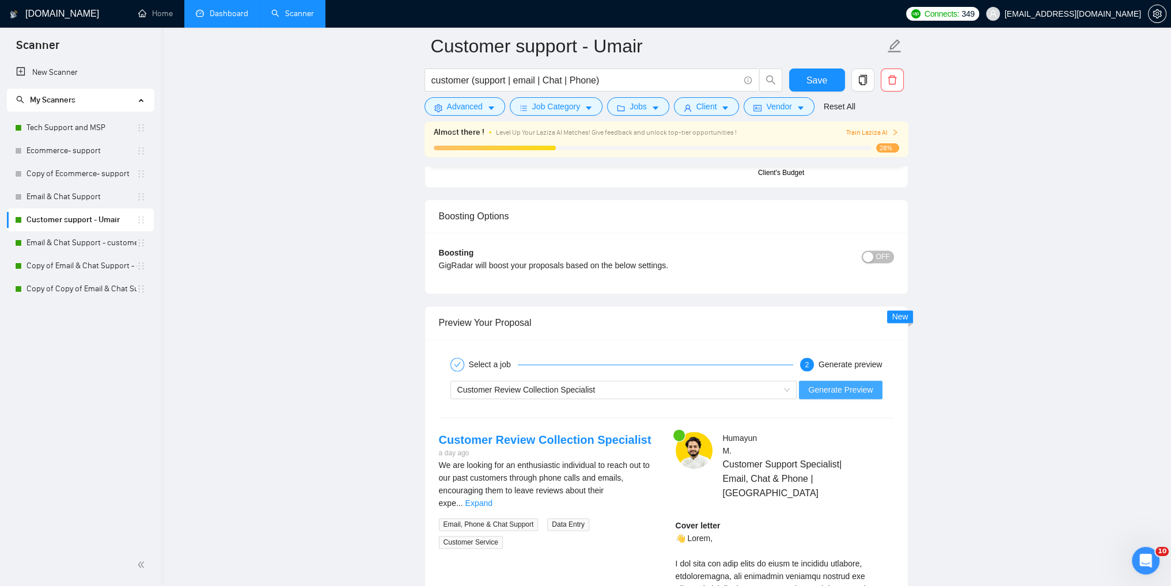
click at [838, 390] on span "Generate Preview" at bounding box center [840, 390] width 64 height 13
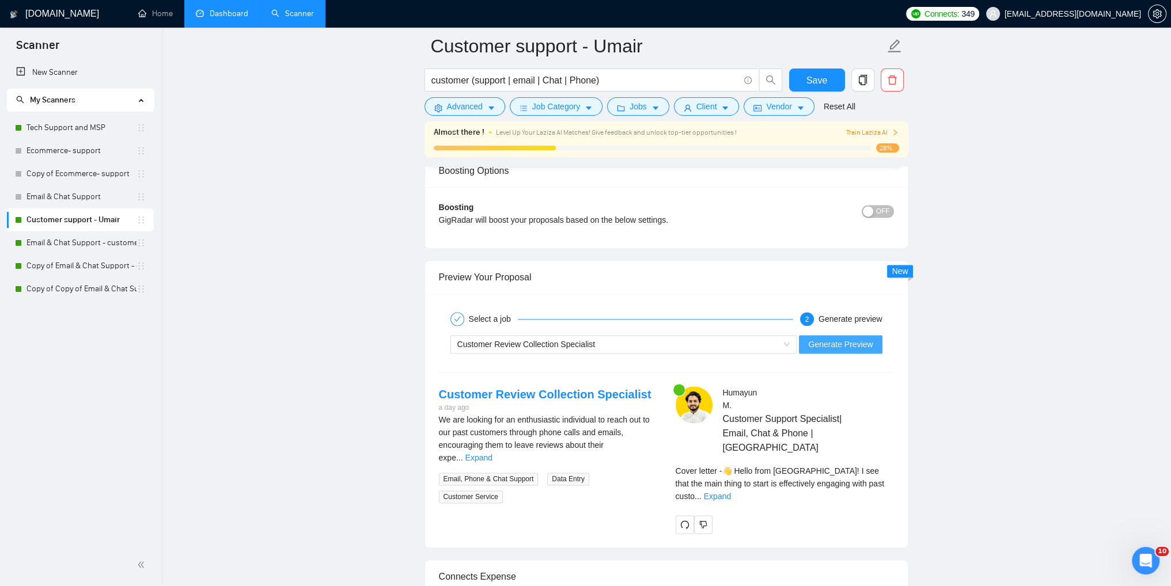
scroll to position [2131, 0]
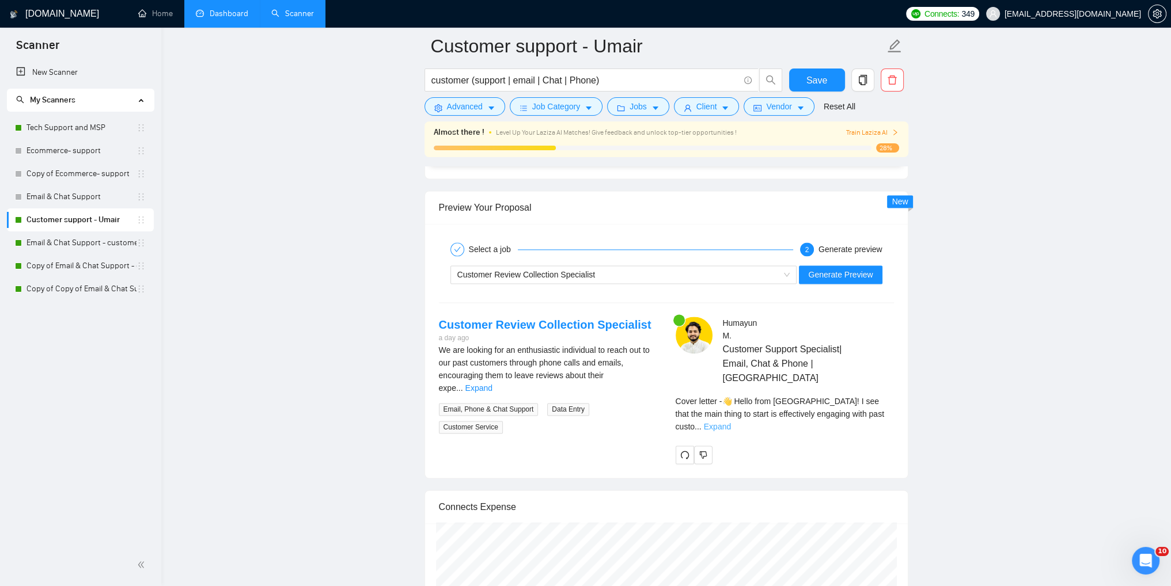
click at [731, 422] on link "Expand" at bounding box center [717, 426] width 27 height 9
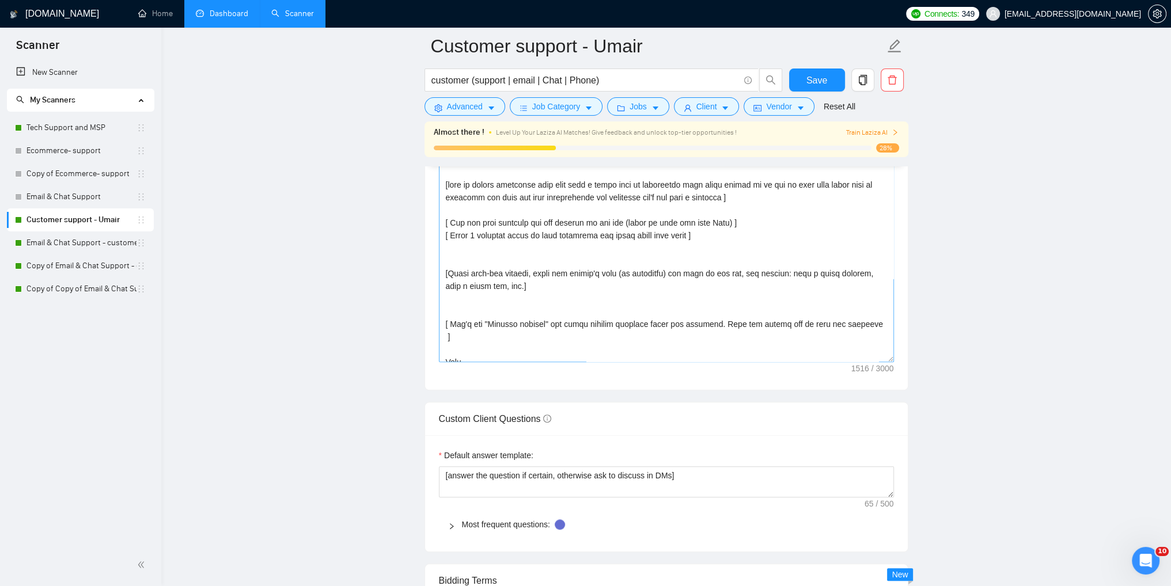
scroll to position [139, 0]
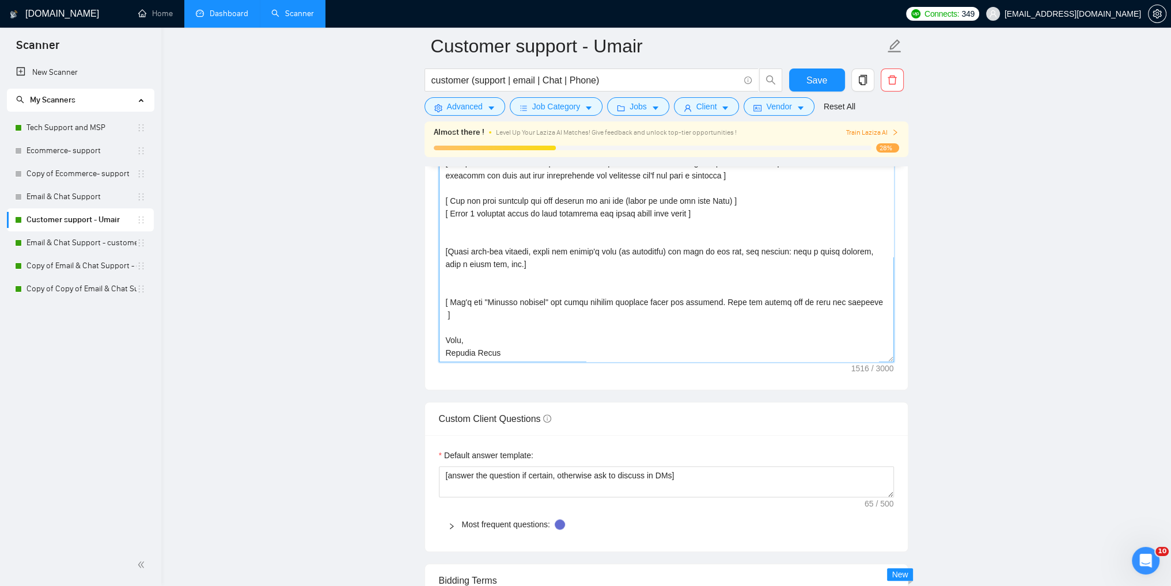
click at [731, 310] on textarea "Cover letter template:" at bounding box center [666, 232] width 455 height 259
click at [466, 287] on textarea "Cover letter template:" at bounding box center [666, 232] width 455 height 259
click at [454, 237] on textarea "Cover letter template:" at bounding box center [666, 232] width 455 height 259
paste textarea "Ask an engaging question related to the project that is very easy to answer. Fo…"
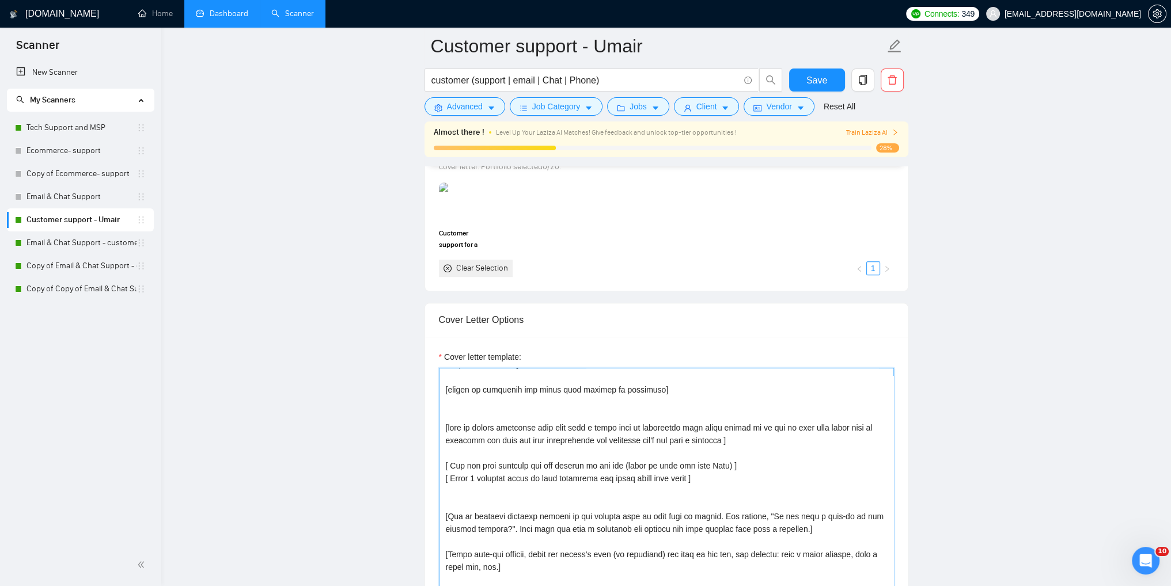
scroll to position [1094, 0]
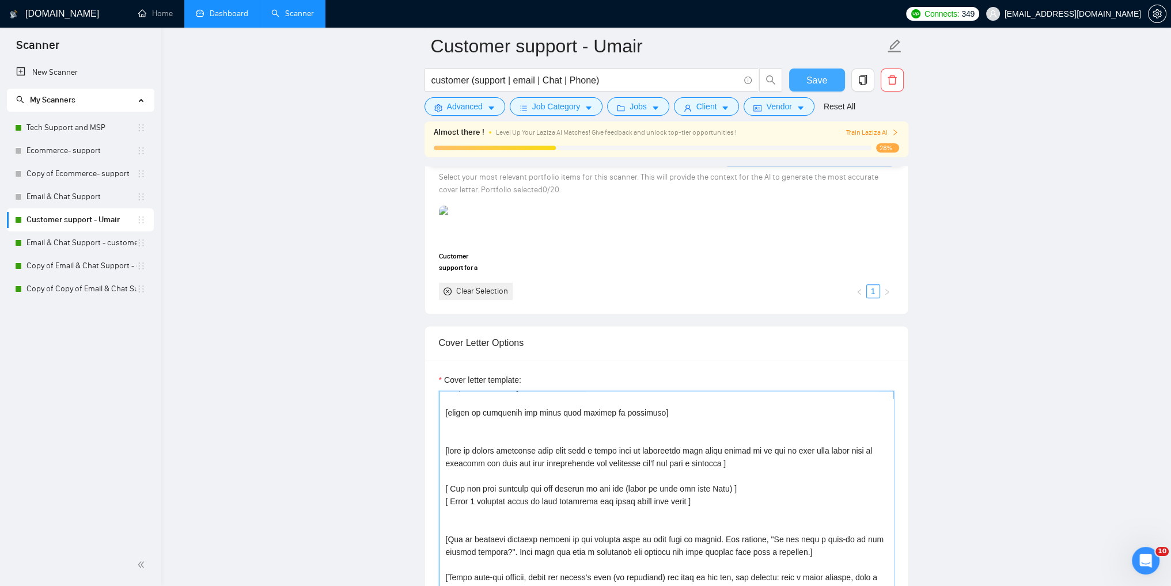
type textarea "[write a personalized or catchy greeting and use the name of a person if listed…"
click at [813, 83] on span "Save" at bounding box center [816, 80] width 21 height 14
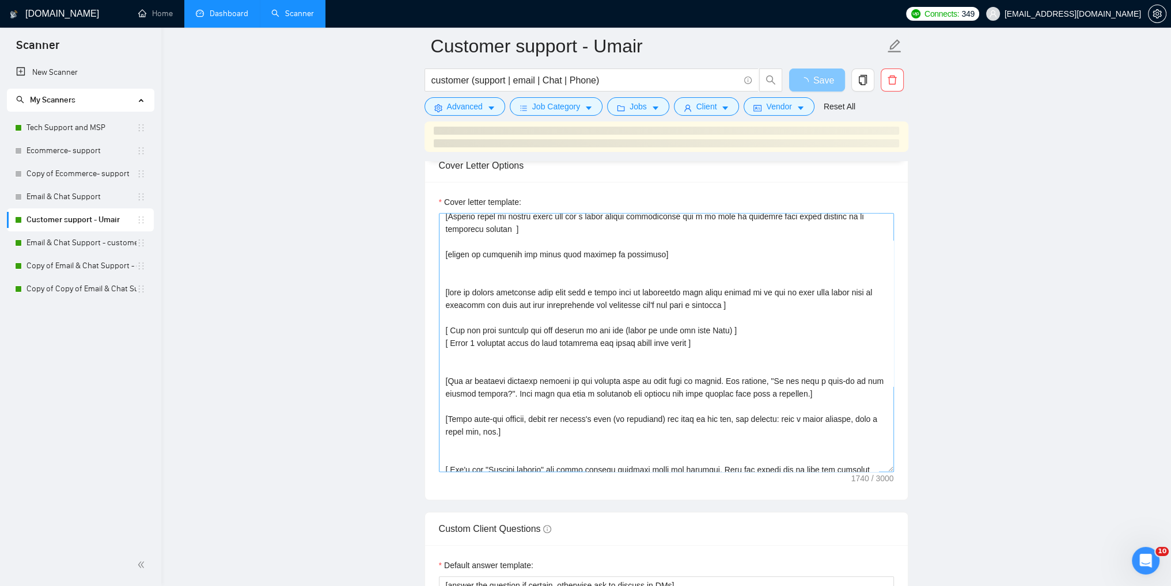
scroll to position [0, 0]
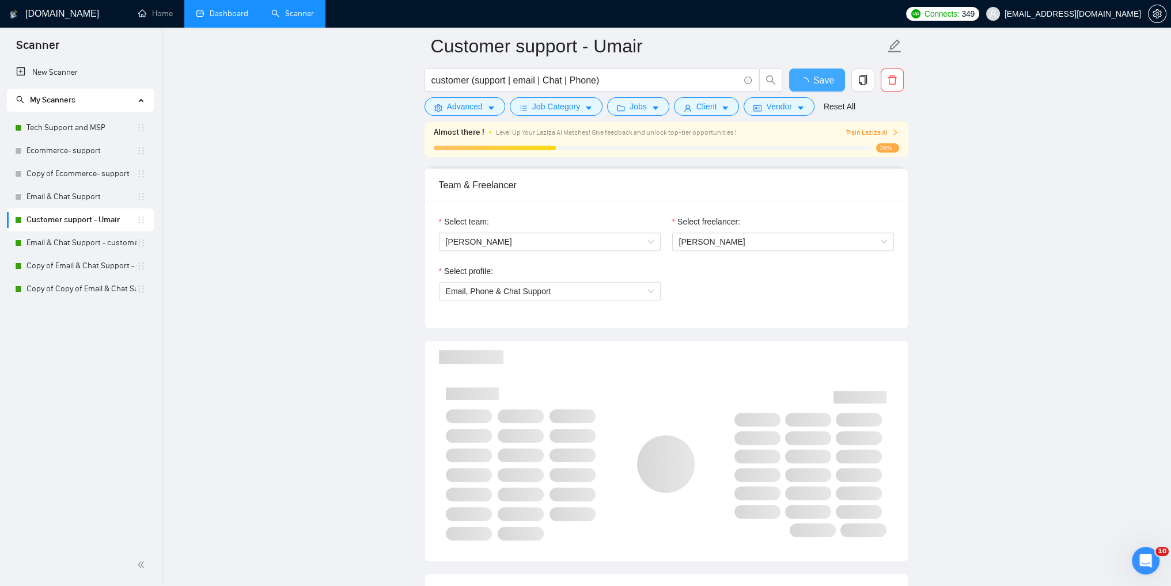
checkbox input "true"
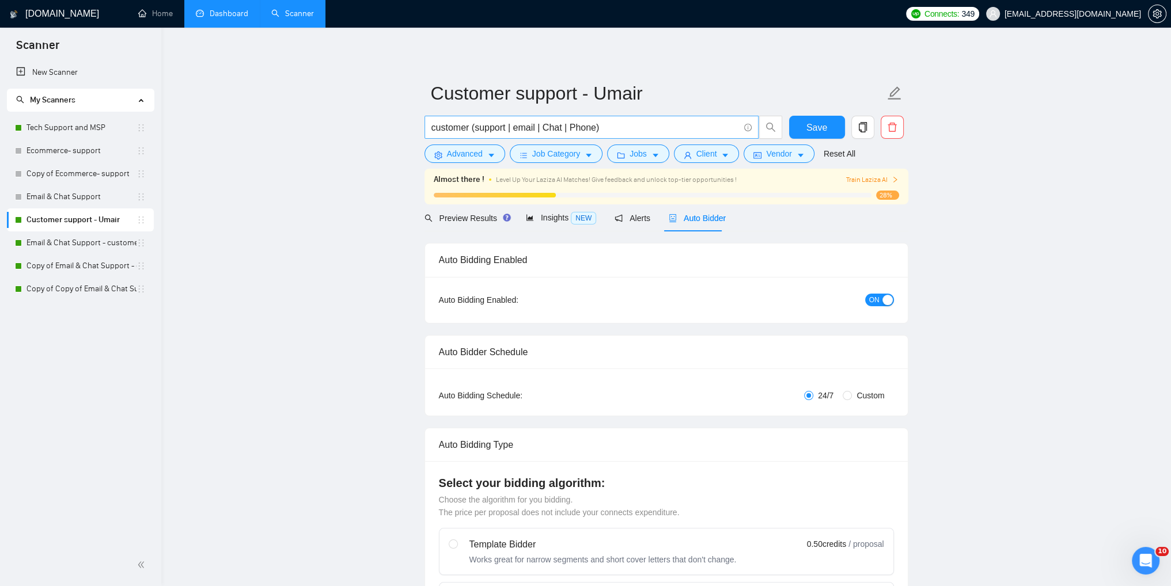
click at [583, 131] on input "customer (support | email | Chat | Phone)" at bounding box center [585, 127] width 308 height 14
type input "customer (support | email | Chat)"
click at [818, 128] on span "Save" at bounding box center [816, 127] width 21 height 14
checkbox input "true"
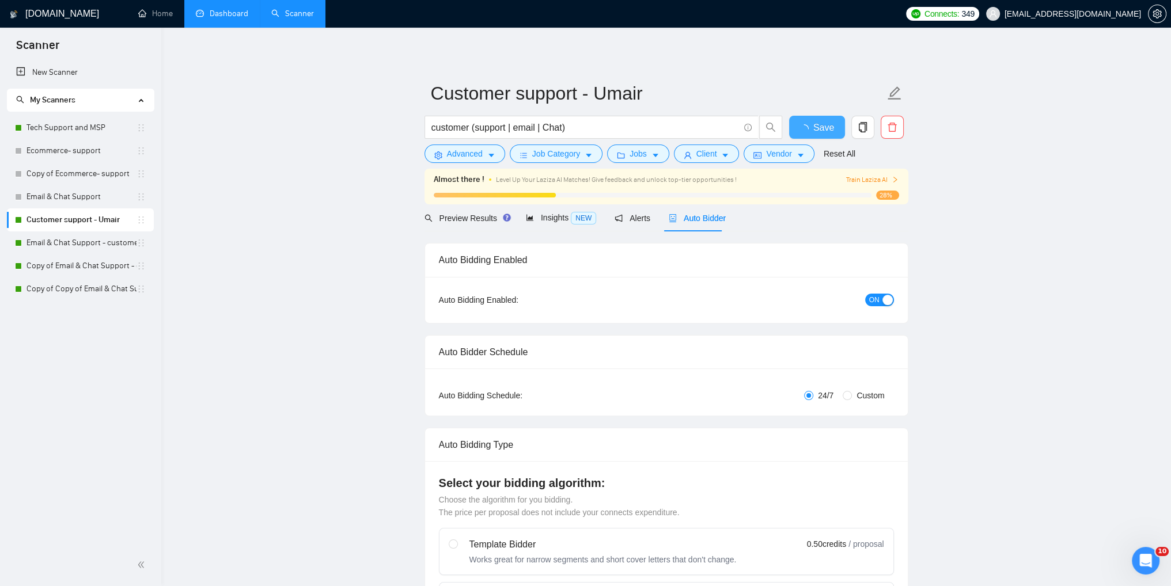
checkbox input "true"
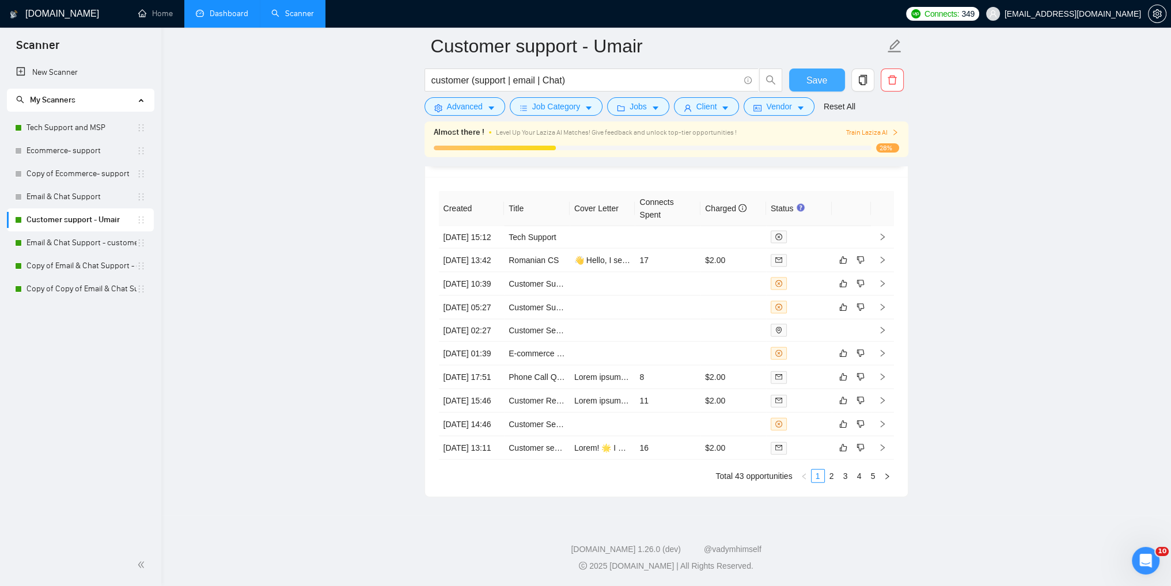
scroll to position [3431, 0]
click at [875, 477] on link "5" at bounding box center [873, 476] width 13 height 13
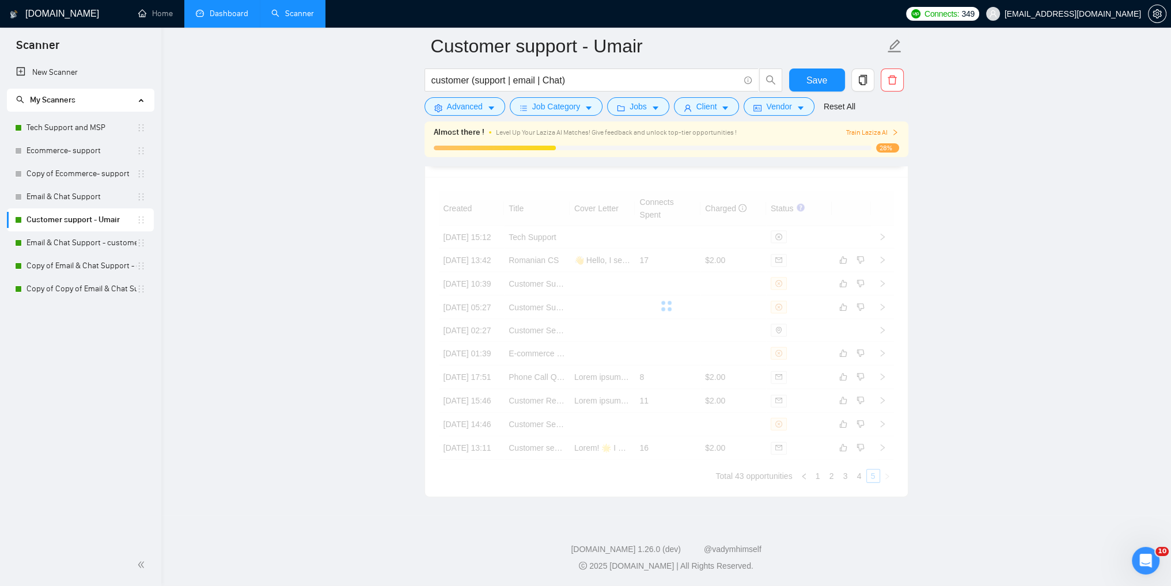
scroll to position [3186, 0]
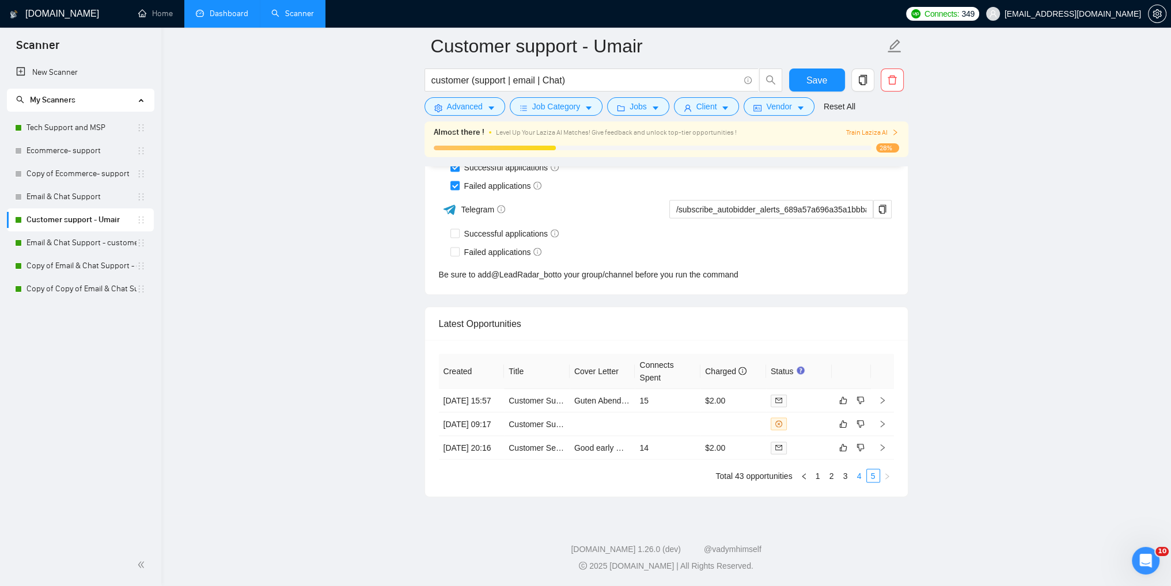
click at [860, 476] on link "4" at bounding box center [859, 476] width 13 height 13
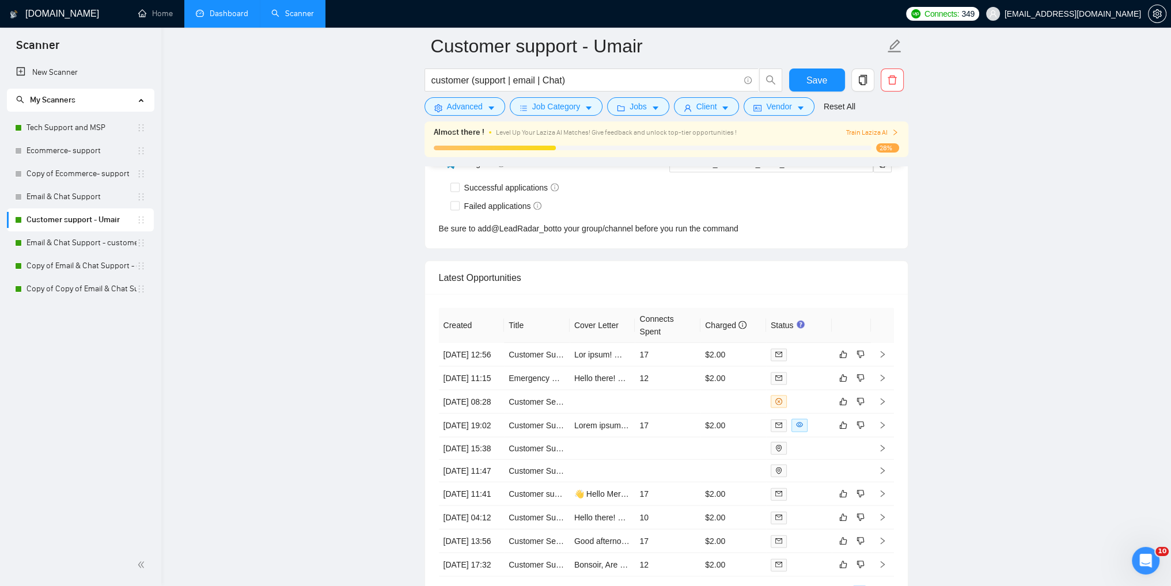
scroll to position [3359, 0]
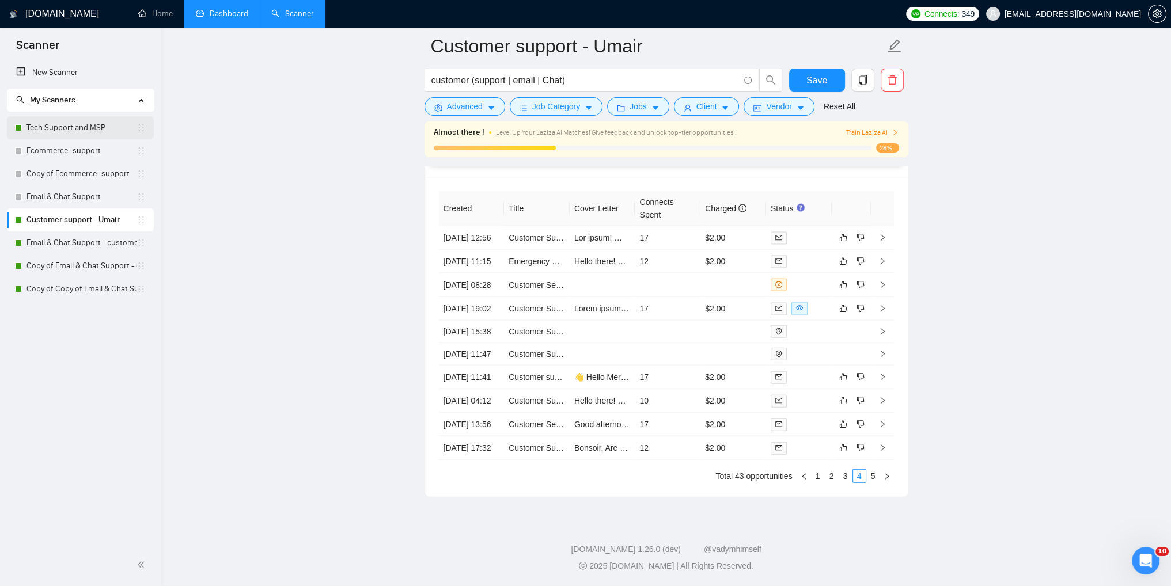
click at [55, 135] on link "Tech Support and MSP" at bounding box center [81, 127] width 110 height 23
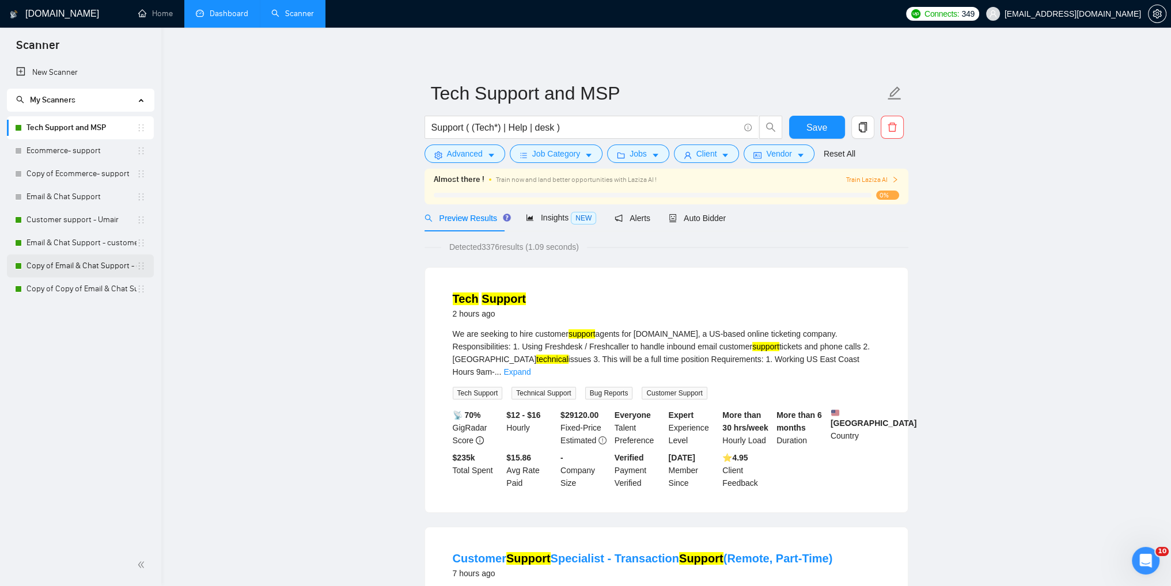
click at [55, 270] on link "Copy of Email & Chat Support - customer support S-1" at bounding box center [81, 266] width 110 height 23
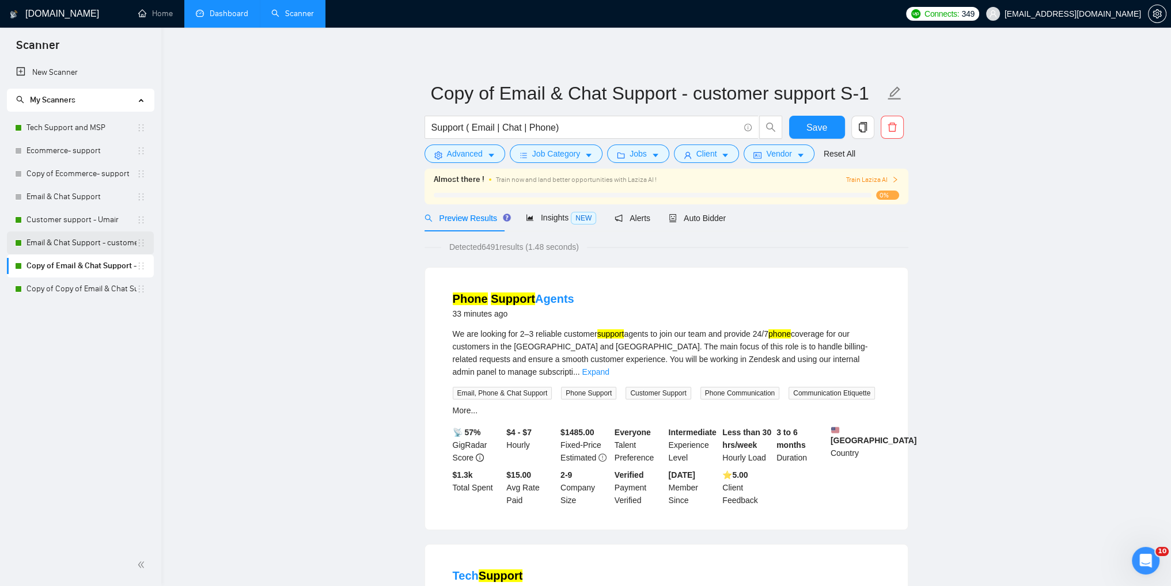
click at [70, 244] on link "Email & Chat Support - customer support S-1" at bounding box center [81, 243] width 110 height 23
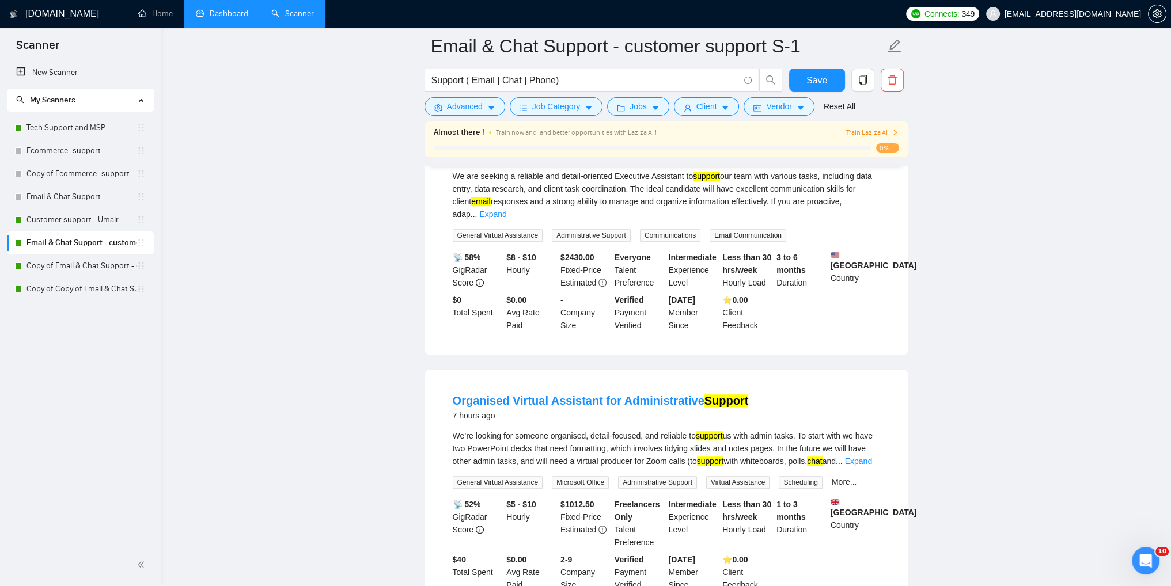
scroll to position [806, 0]
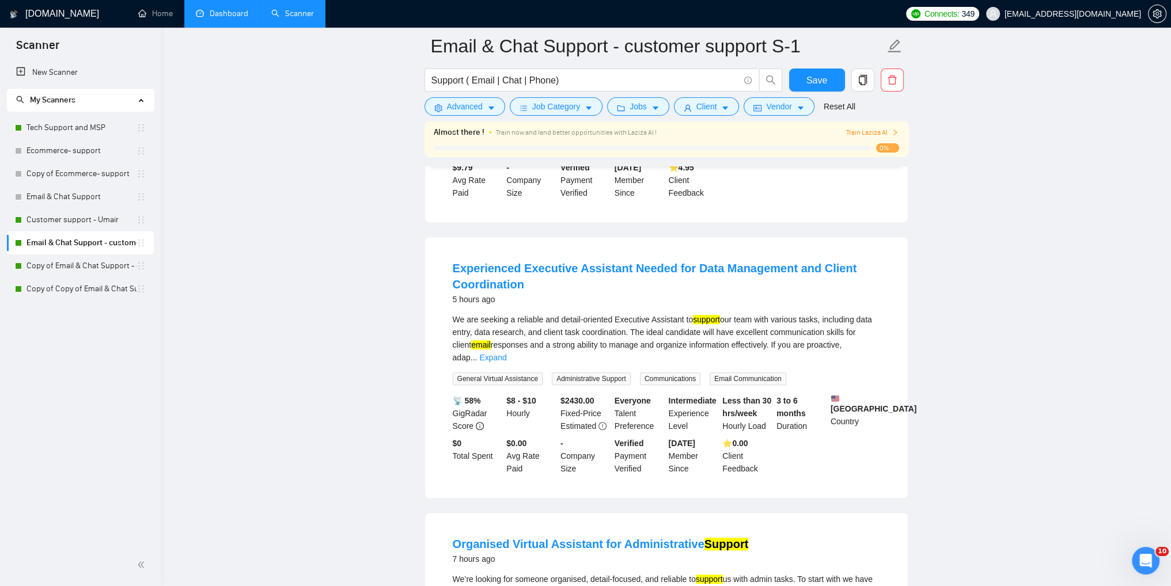
click at [207, 11] on link "Dashboard" at bounding box center [222, 14] width 52 height 10
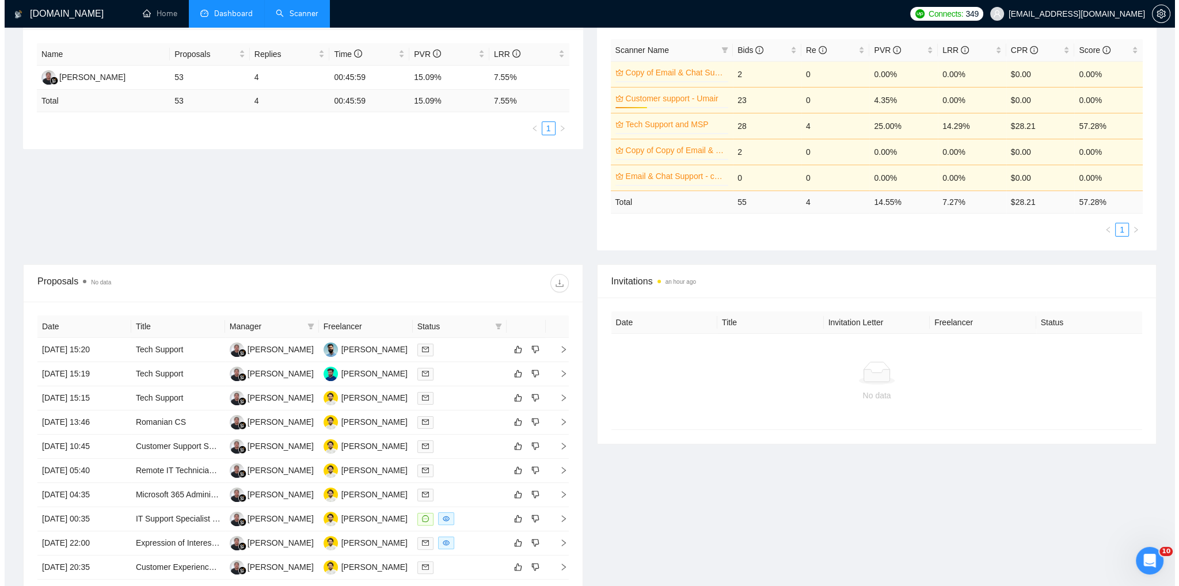
scroll to position [288, 0]
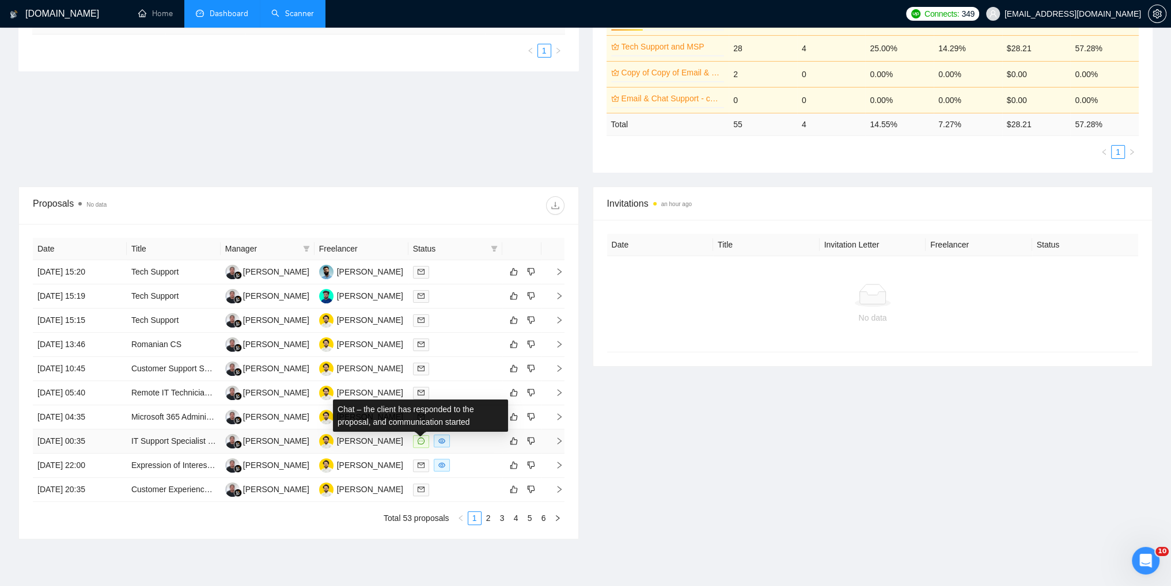
click at [418, 440] on icon "message" at bounding box center [421, 441] width 7 height 7
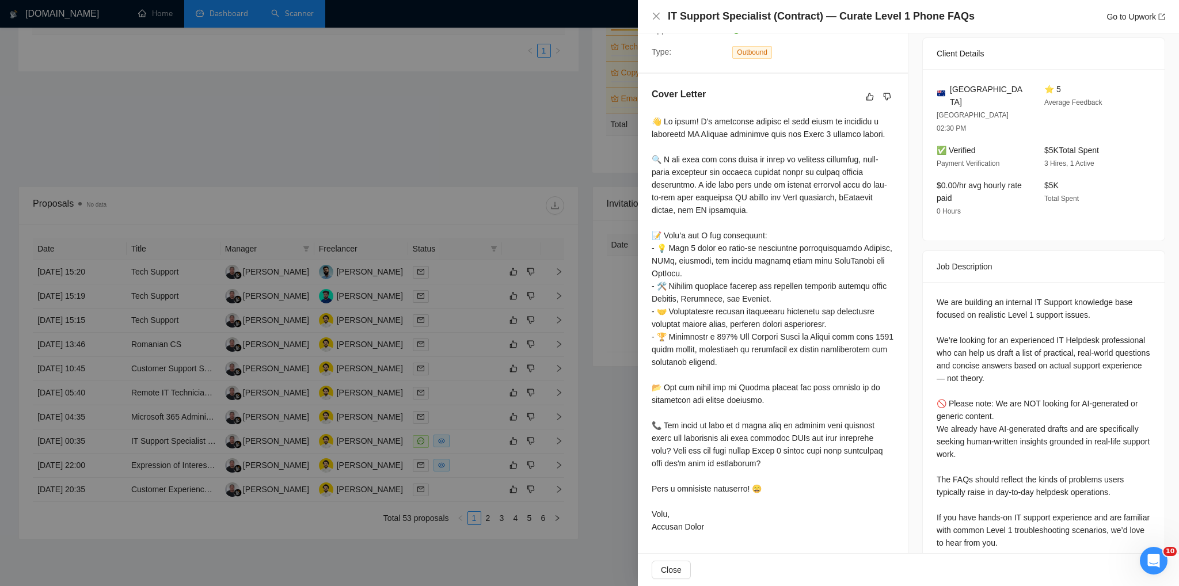
scroll to position [252, 0]
